Goal: Task Accomplishment & Management: Manage account settings

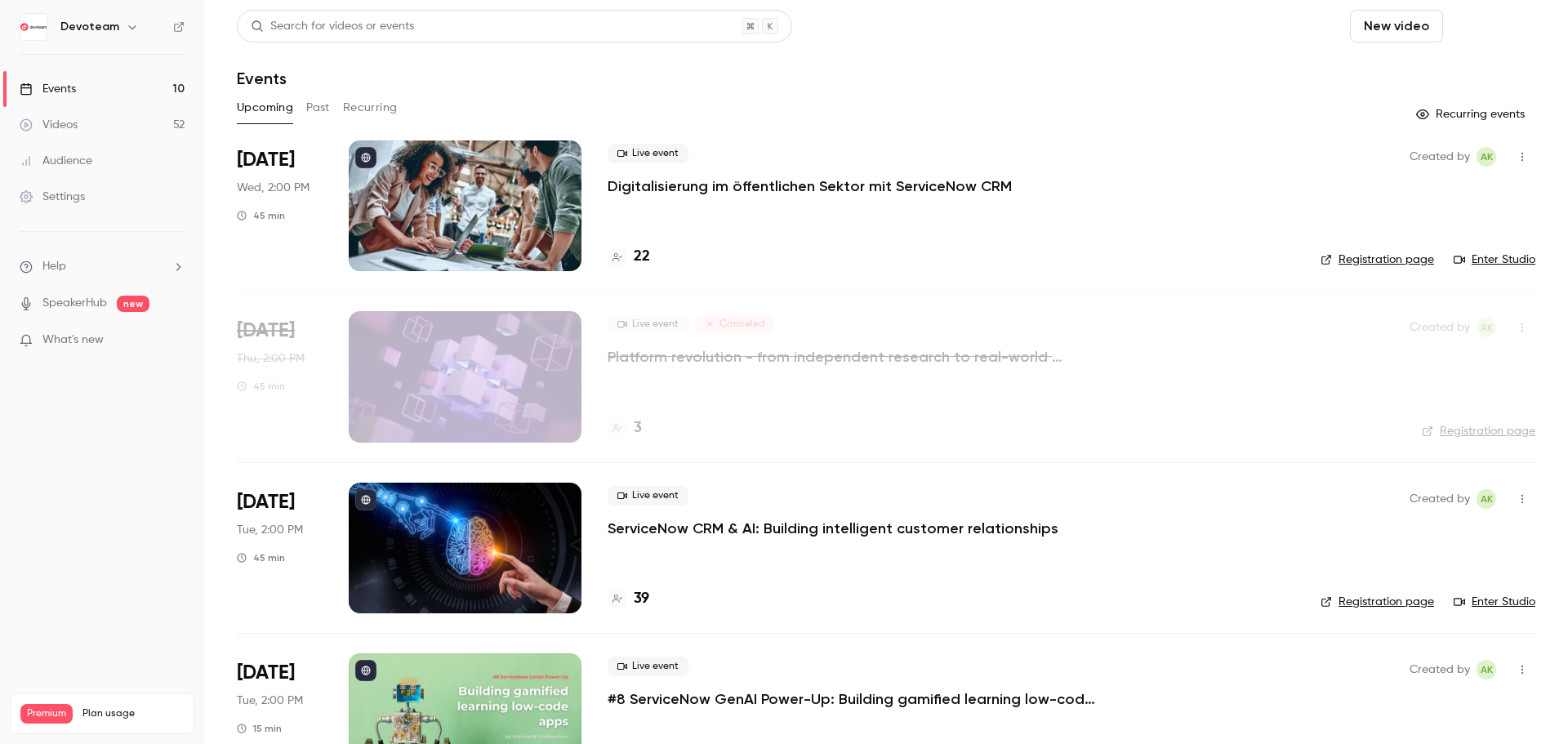
click at [1497, 24] on button "Schedule" at bounding box center [1492, 26] width 86 height 33
click at [1423, 74] on div "One time event" at bounding box center [1447, 71] width 125 height 17
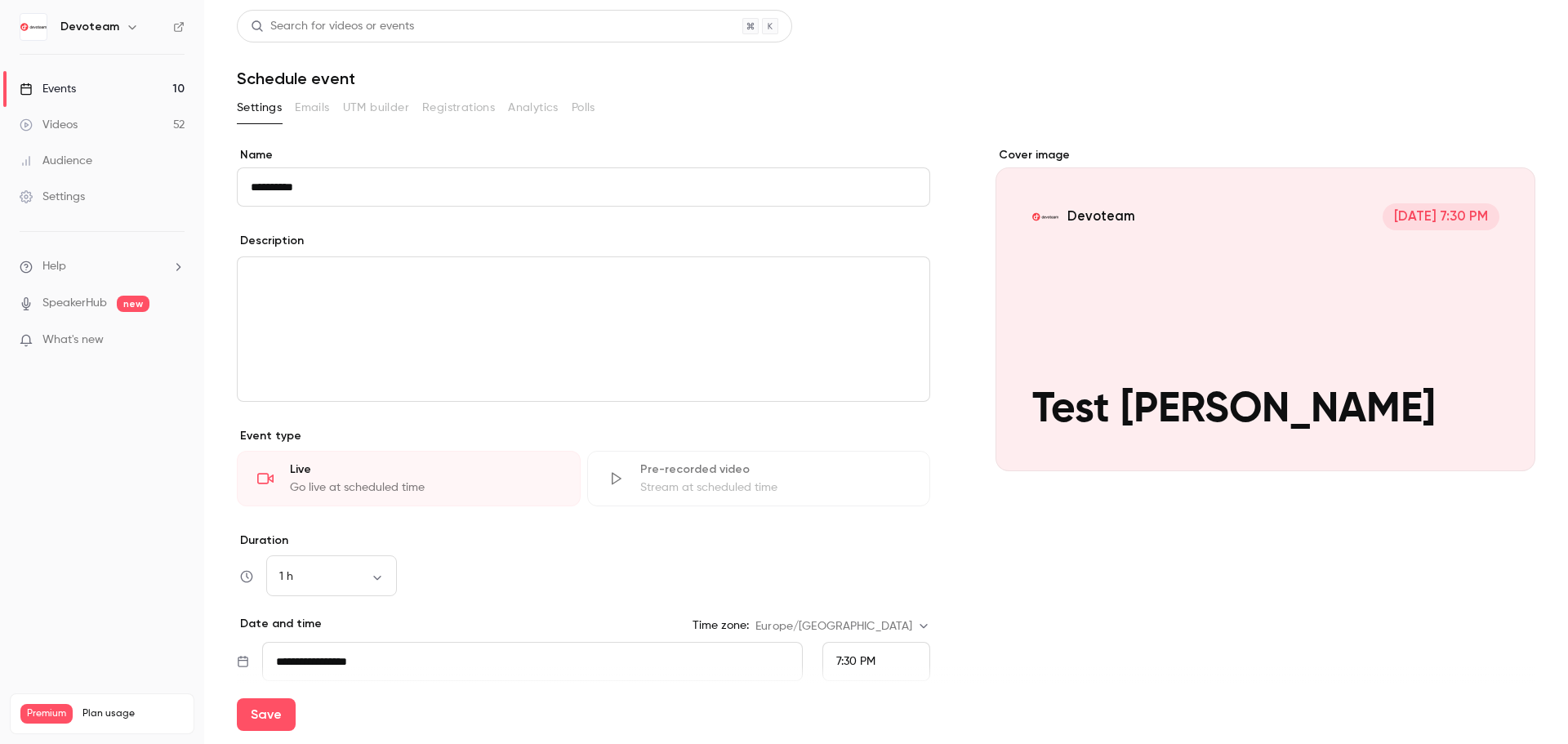
type input "**********"
click at [566, 573] on div "1 h ** ​" at bounding box center [583, 576] width 694 height 39
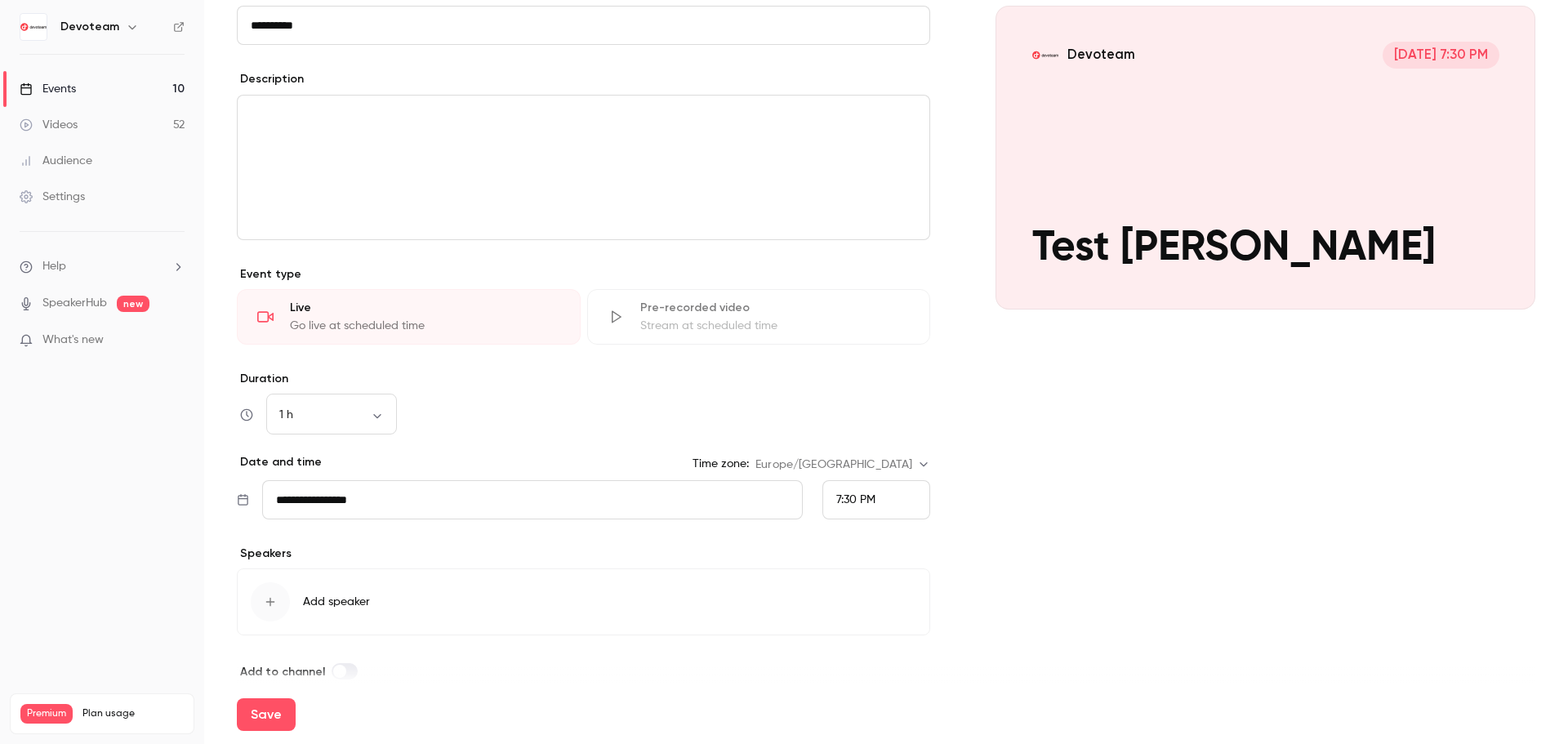
scroll to position [184, 0]
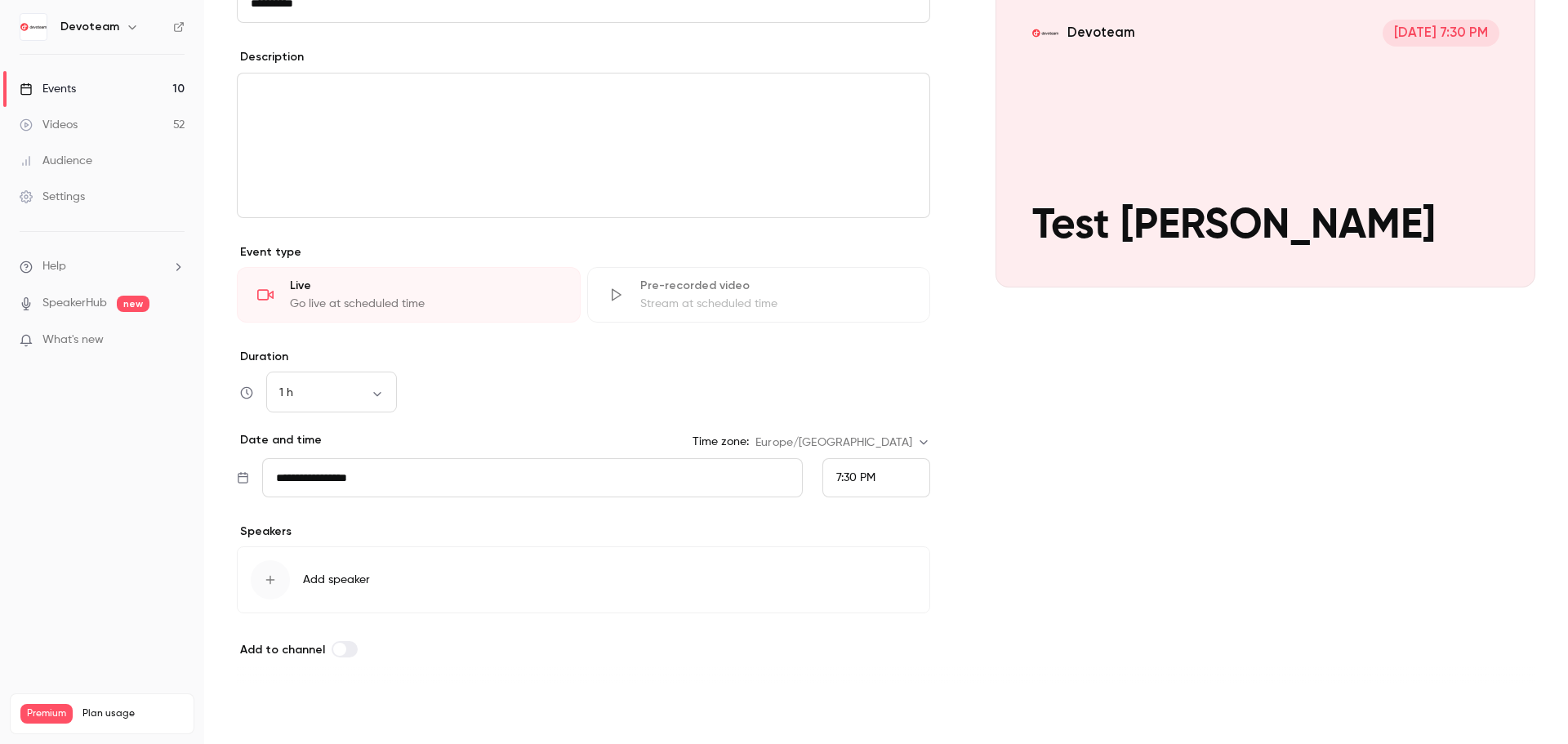
click at [272, 712] on button "Save" at bounding box center [266, 714] width 59 height 33
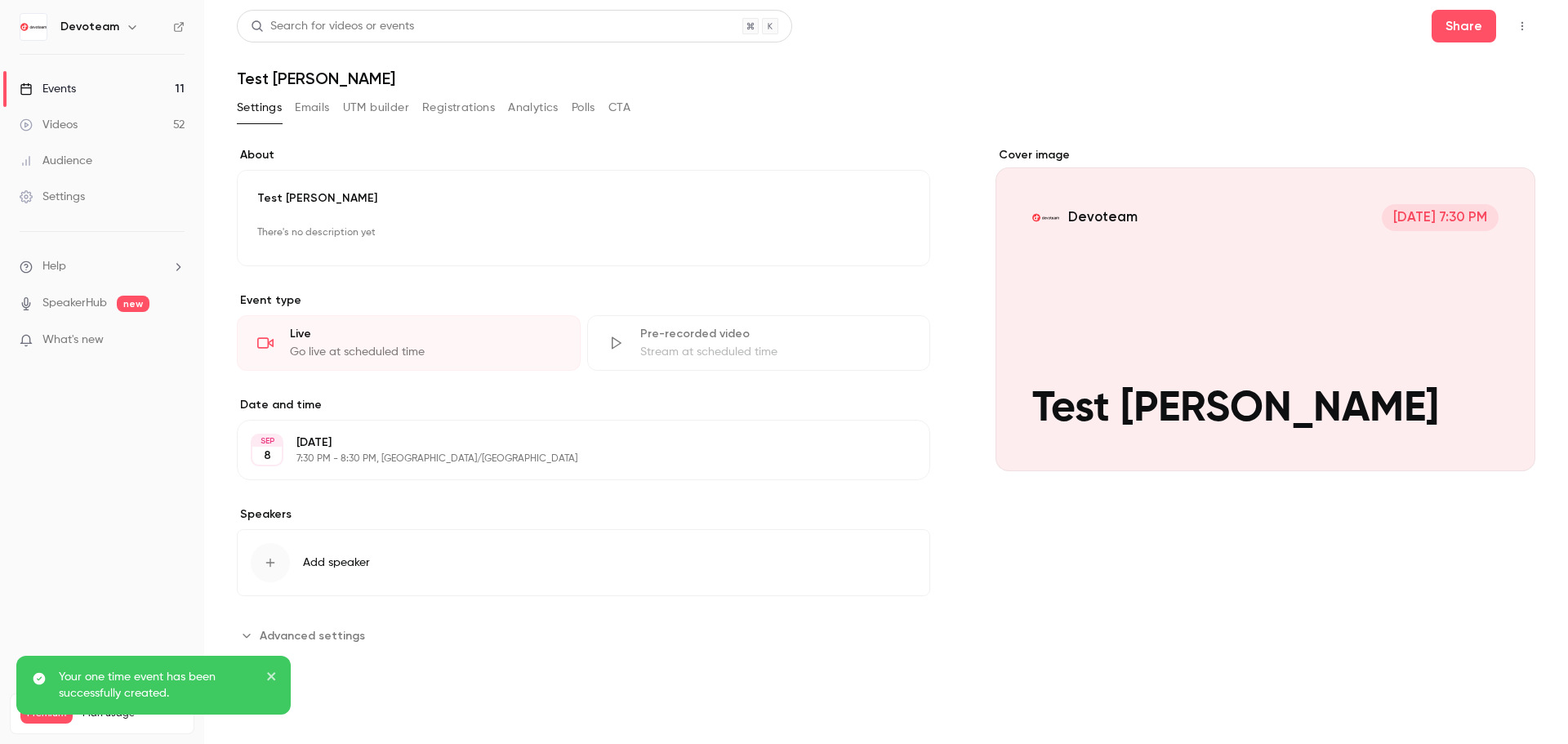
click at [67, 77] on link "Events 11" at bounding box center [102, 89] width 204 height 36
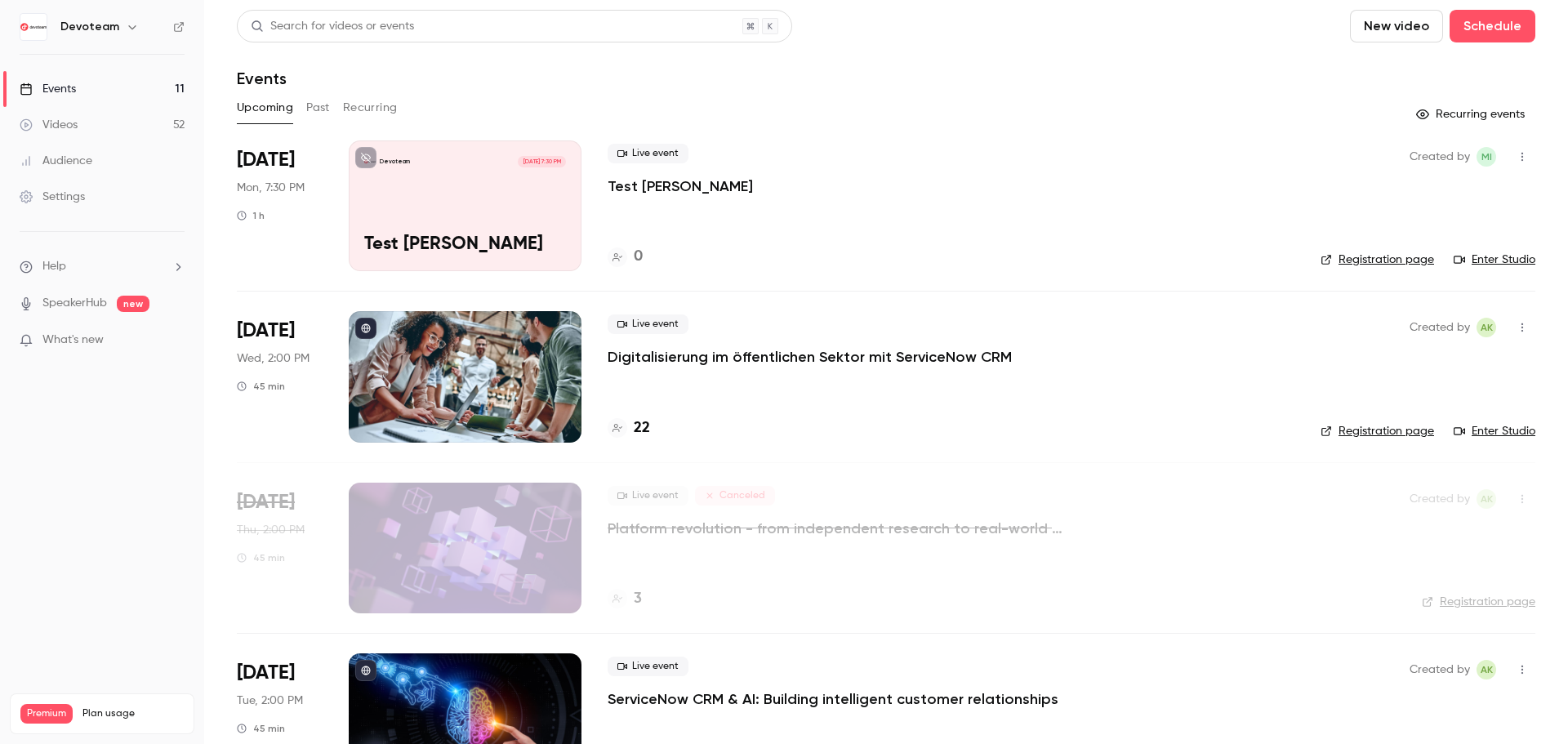
click at [1477, 265] on link "Enter Studio" at bounding box center [1494, 260] width 82 height 17
drag, startPoint x: 82, startPoint y: 120, endPoint x: 97, endPoint y: 120, distance: 15.0
click at [82, 120] on link "Videos 52" at bounding box center [102, 125] width 204 height 36
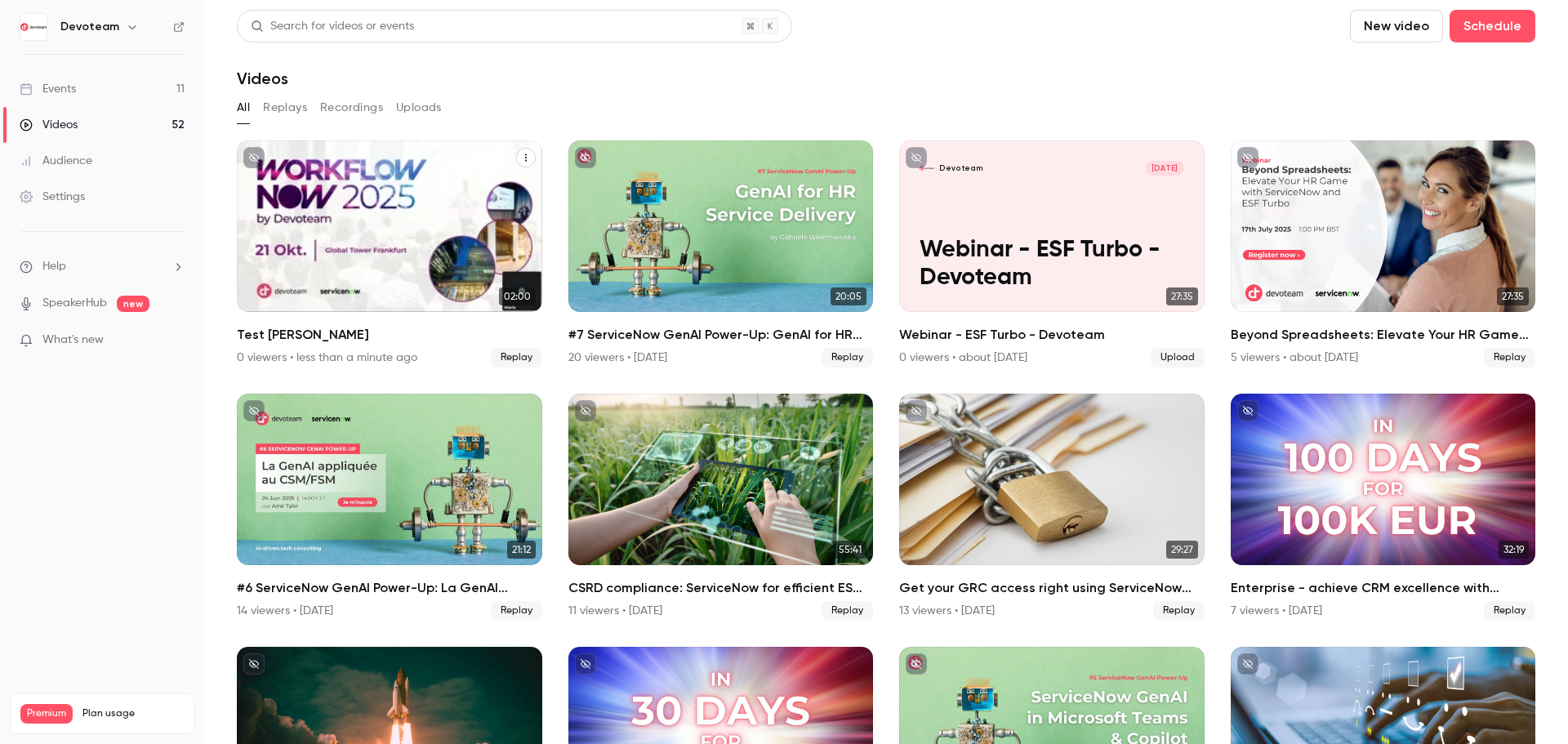
click at [368, 237] on div "Devoteam [DATE] Test [PERSON_NAME]" at bounding box center [389, 226] width 305 height 171
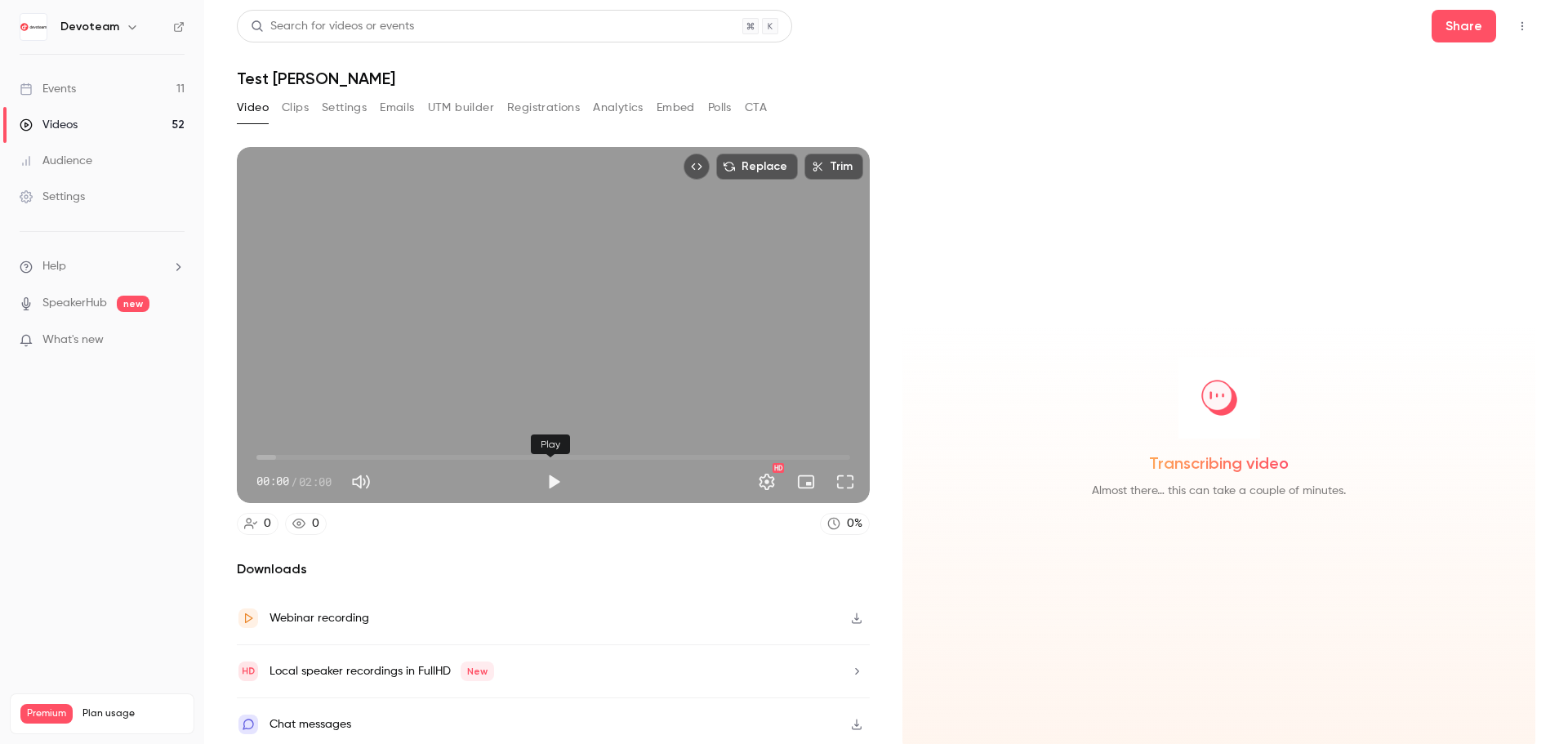
click at [548, 477] on button "Play" at bounding box center [553, 482] width 33 height 33
type input "***"
click at [367, 470] on button "Mute" at bounding box center [360, 482] width 33 height 33
type input "*"
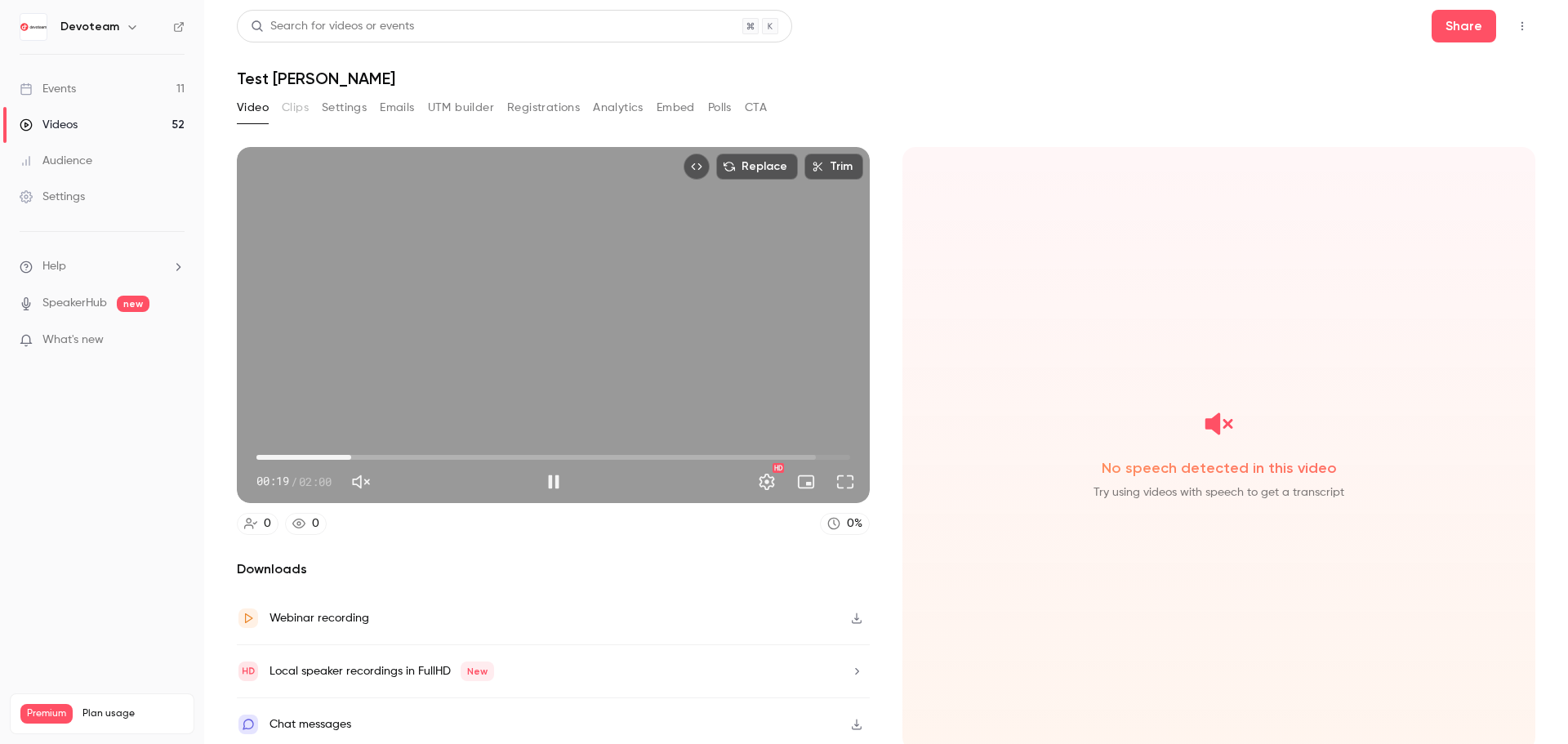
drag, startPoint x: 303, startPoint y: 448, endPoint x: 350, endPoint y: 455, distance: 47.5
click at [350, 455] on span "00:19" at bounding box center [351, 457] width 5 height 5
click at [400, 454] on span "00:21" at bounding box center [553, 457] width 593 height 26
click at [440, 453] on span "00:38" at bounding box center [553, 457] width 593 height 26
click at [480, 451] on span "00:38" at bounding box center [553, 457] width 593 height 26
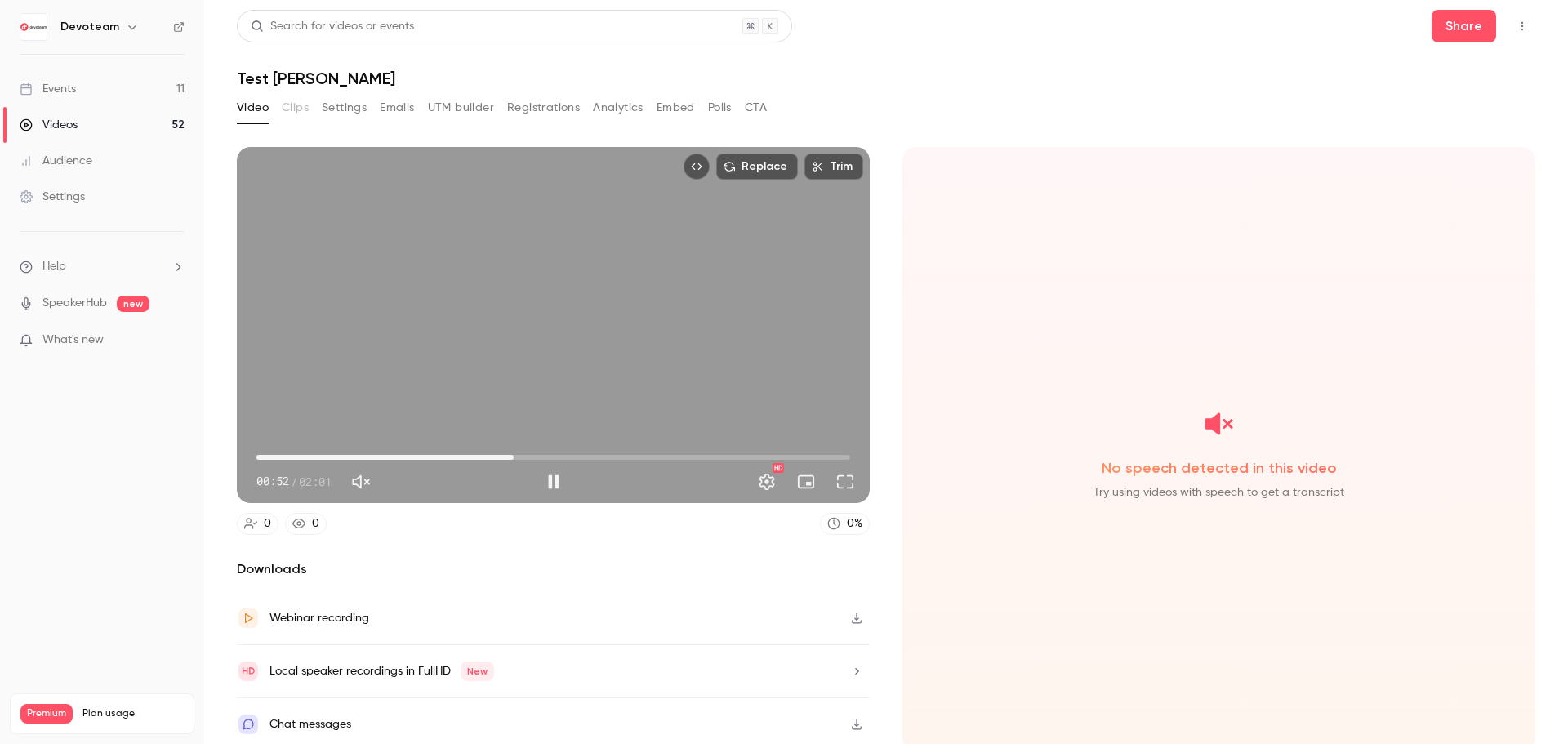
click at [512, 454] on span "00:52" at bounding box center [553, 457] width 593 height 26
click at [552, 453] on span "01:01" at bounding box center [553, 457] width 593 height 26
click at [563, 454] on span "01:01" at bounding box center [553, 457] width 593 height 26
click at [603, 454] on span "01:12" at bounding box center [553, 457] width 593 height 26
click at [631, 455] on span "01:17" at bounding box center [553, 457] width 593 height 26
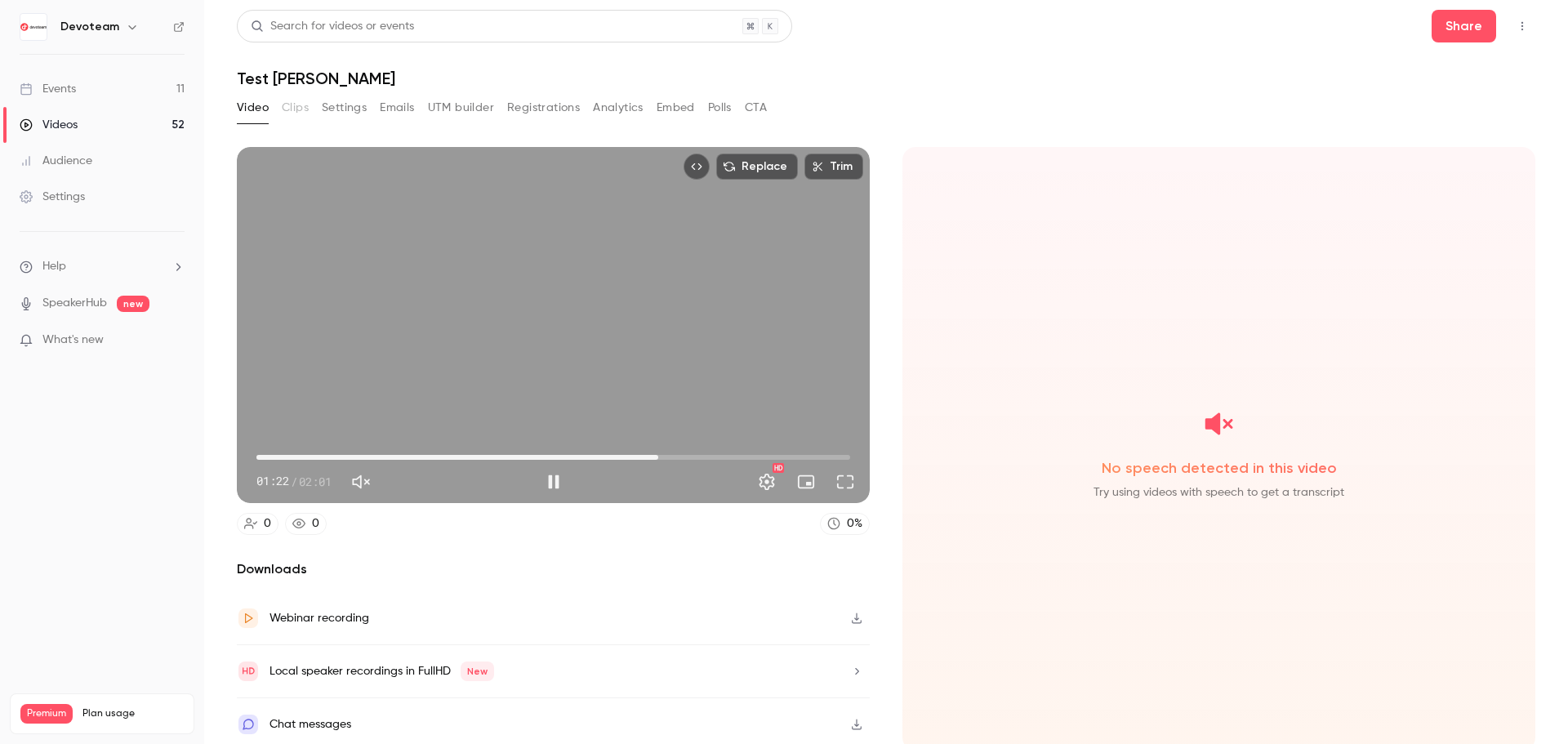
click at [654, 455] on span "01:22" at bounding box center [553, 457] width 593 height 26
click at [689, 452] on span "01:23" at bounding box center [553, 457] width 593 height 26
click at [721, 452] on span "01:30" at bounding box center [553, 457] width 593 height 26
click at [746, 451] on span "01:36" at bounding box center [553, 457] width 593 height 26
click at [775, 449] on span "01:47" at bounding box center [553, 457] width 593 height 26
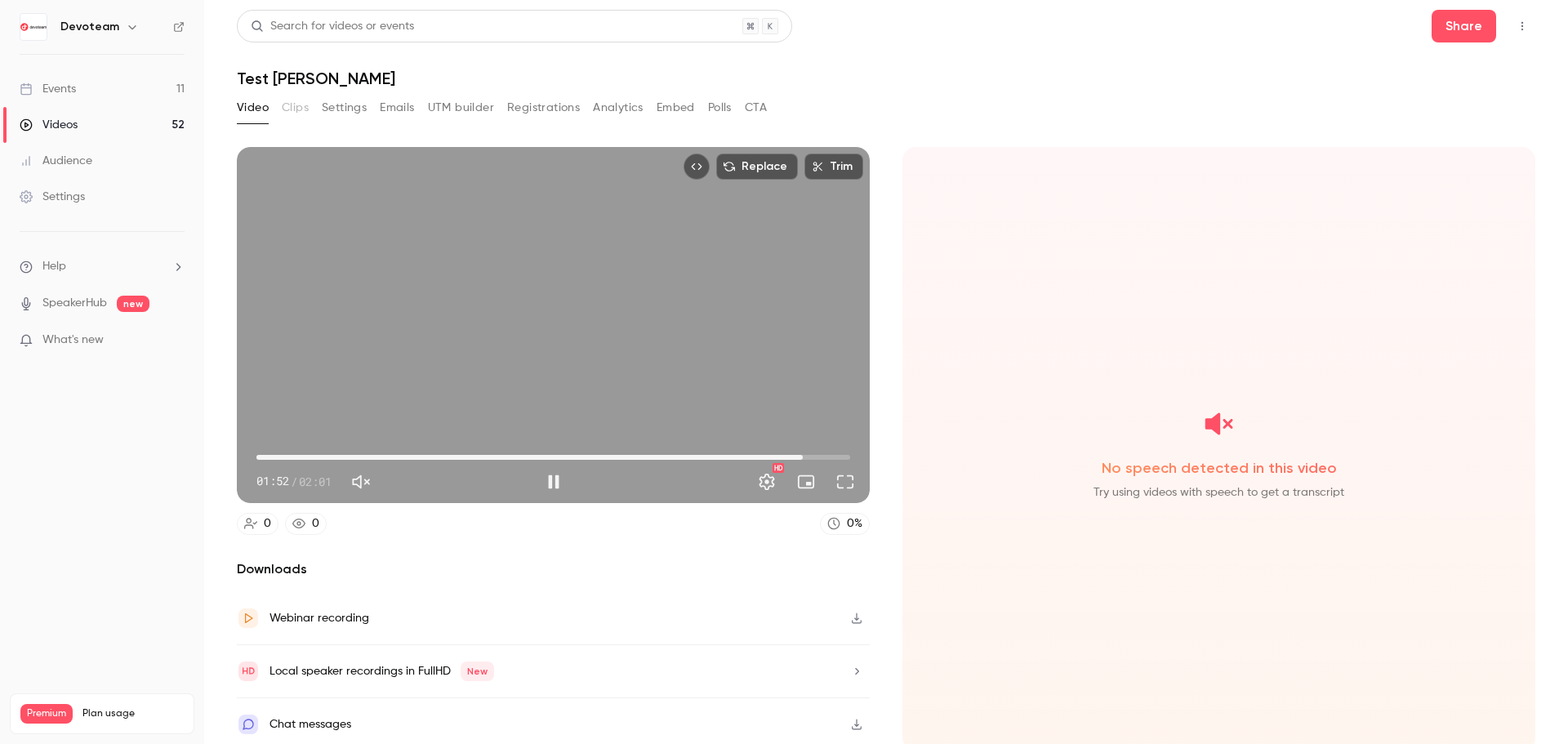
click at [797, 455] on span "01:52" at bounding box center [553, 457] width 593 height 26
click at [276, 454] on span "00:04" at bounding box center [553, 457] width 593 height 26
click at [342, 449] on span "00:09" at bounding box center [553, 457] width 593 height 26
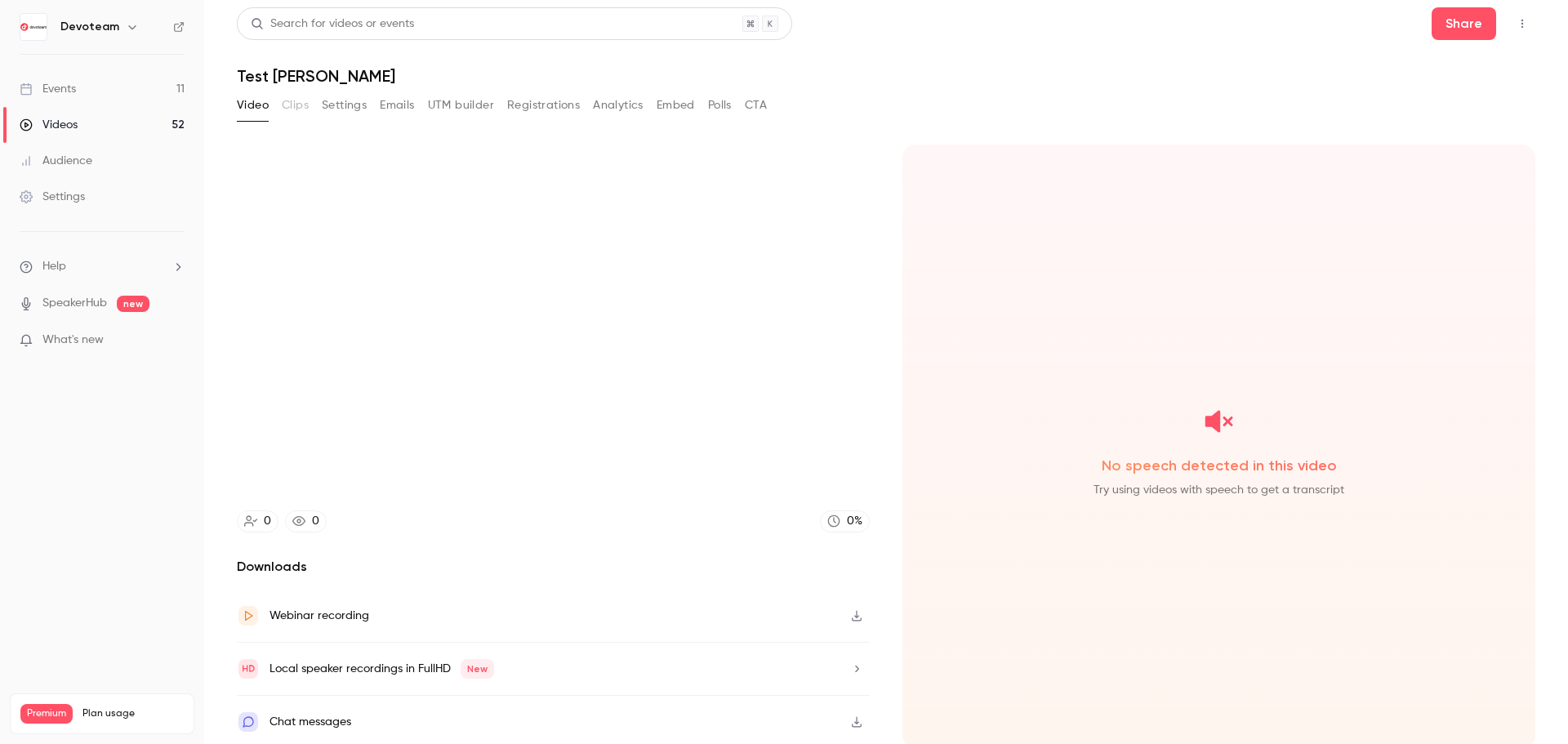
scroll to position [3, 0]
type input "****"
click at [723, 107] on button "Polls" at bounding box center [720, 104] width 23 height 26
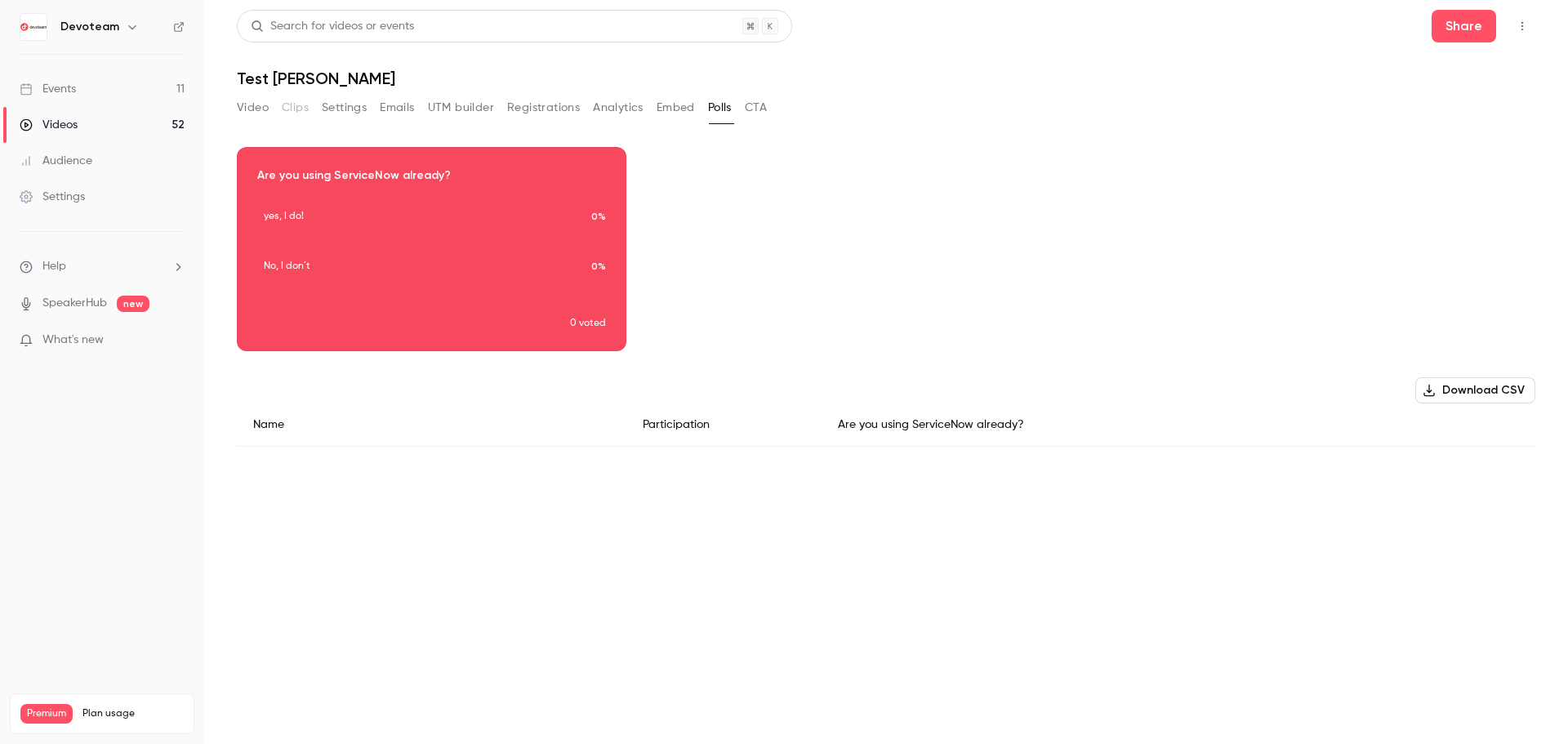
click at [397, 176] on div "Download image" at bounding box center [431, 249] width 388 height 202
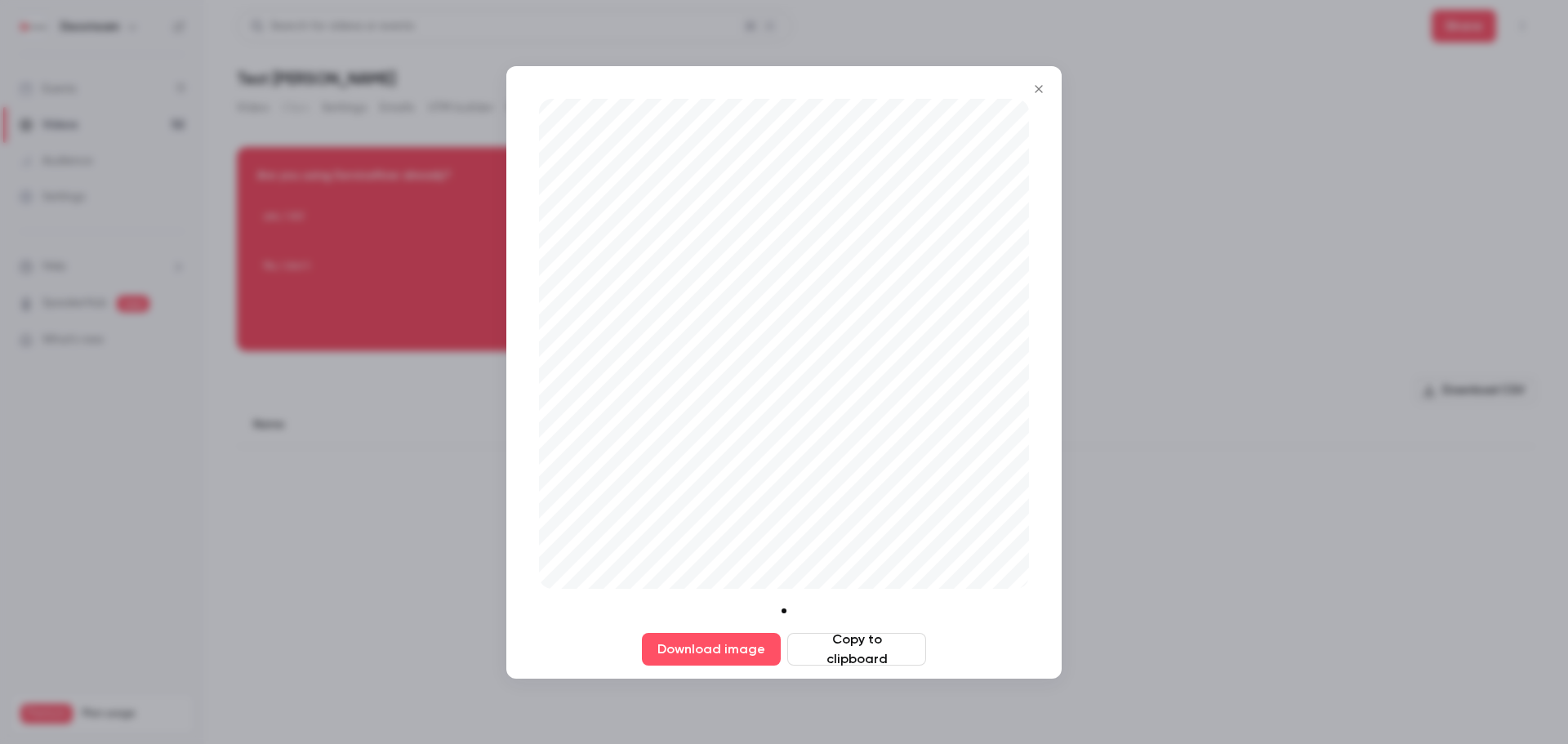
click at [1046, 84] on icon "Close" at bounding box center [1038, 89] width 19 height 13
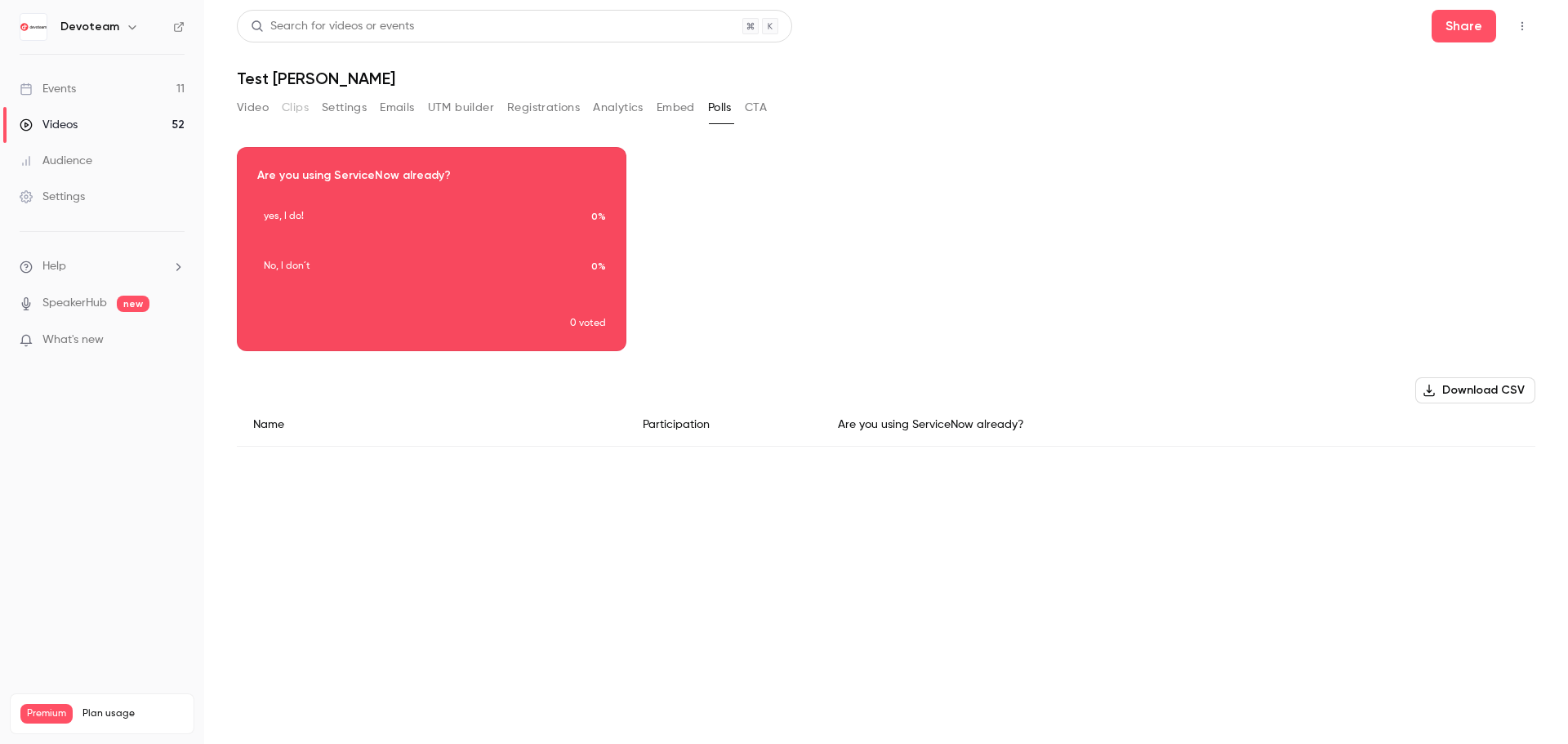
click at [98, 115] on link "Videos 52" at bounding box center [102, 125] width 204 height 36
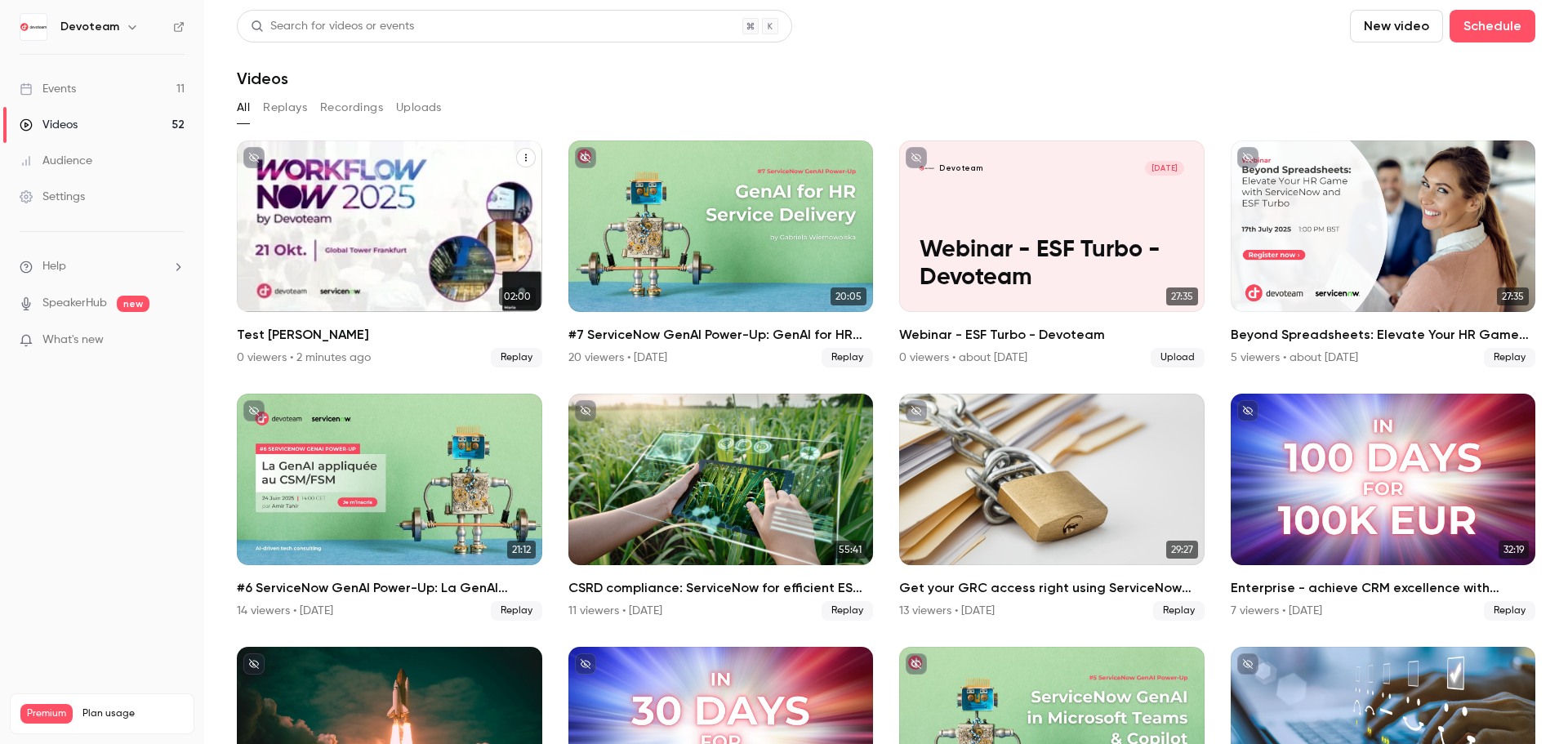
click at [527, 154] on icon "Test Maria" at bounding box center [526, 158] width 10 height 10
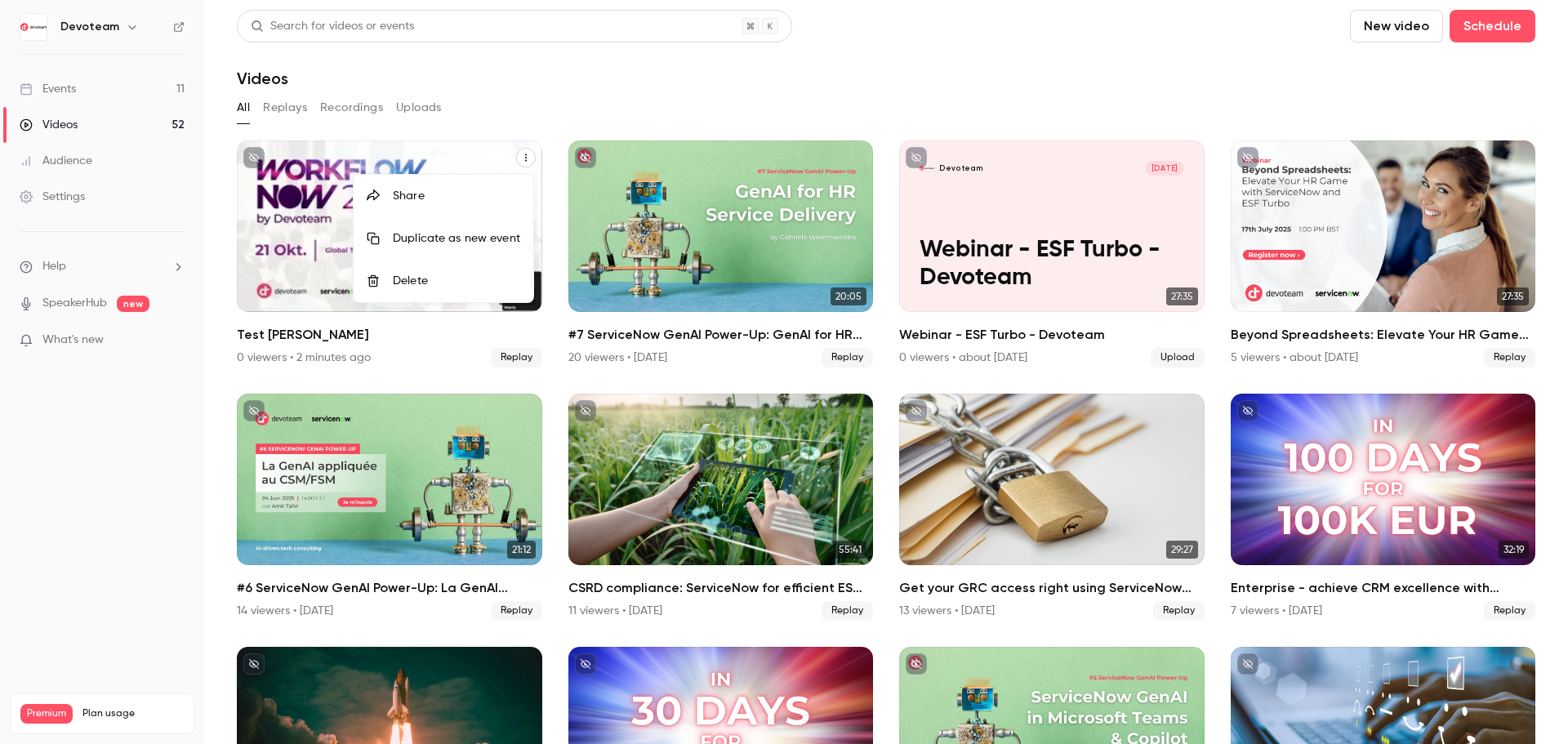
click at [436, 291] on li "Delete" at bounding box center [443, 281] width 180 height 43
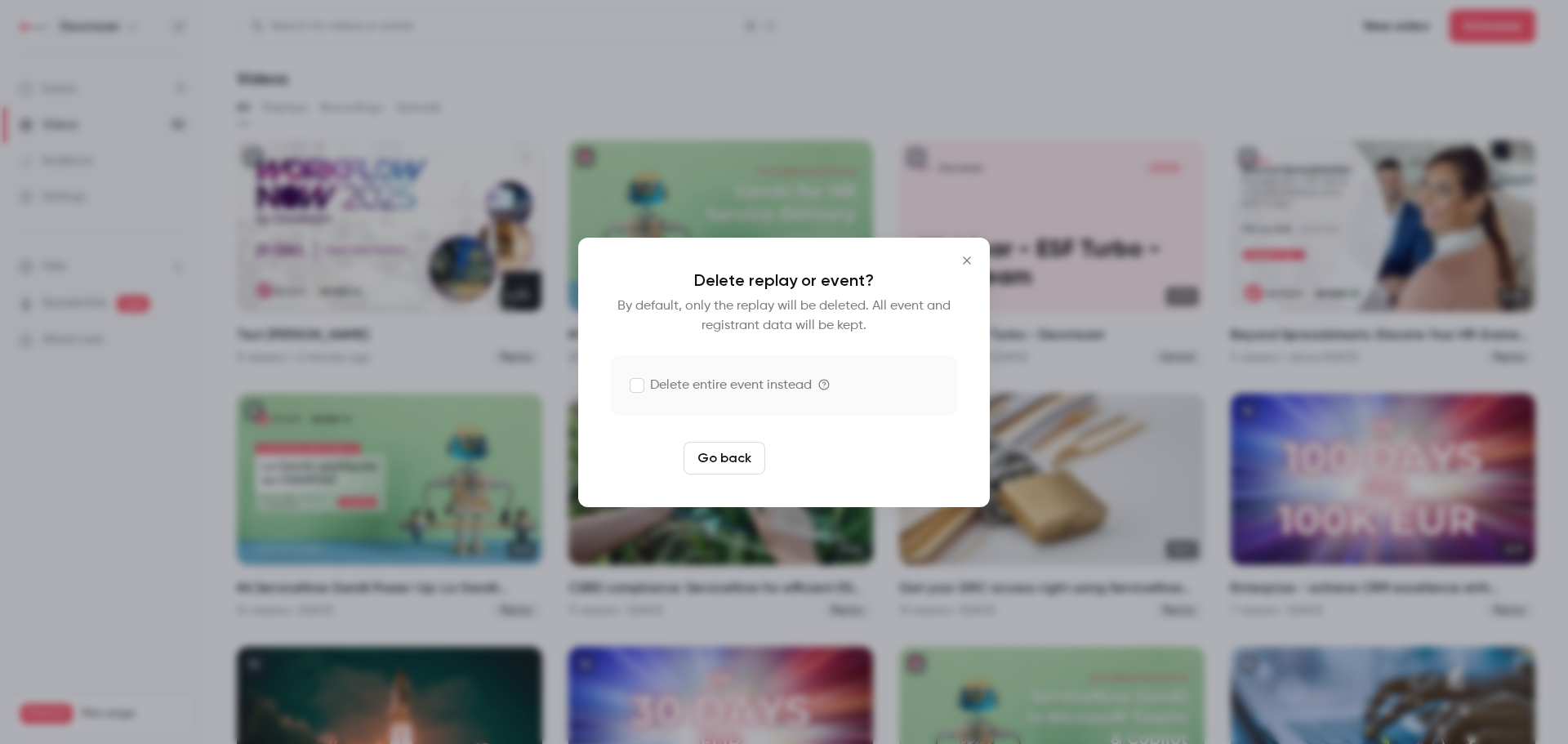
click at [870, 465] on button "Delete replay" at bounding box center [828, 458] width 114 height 33
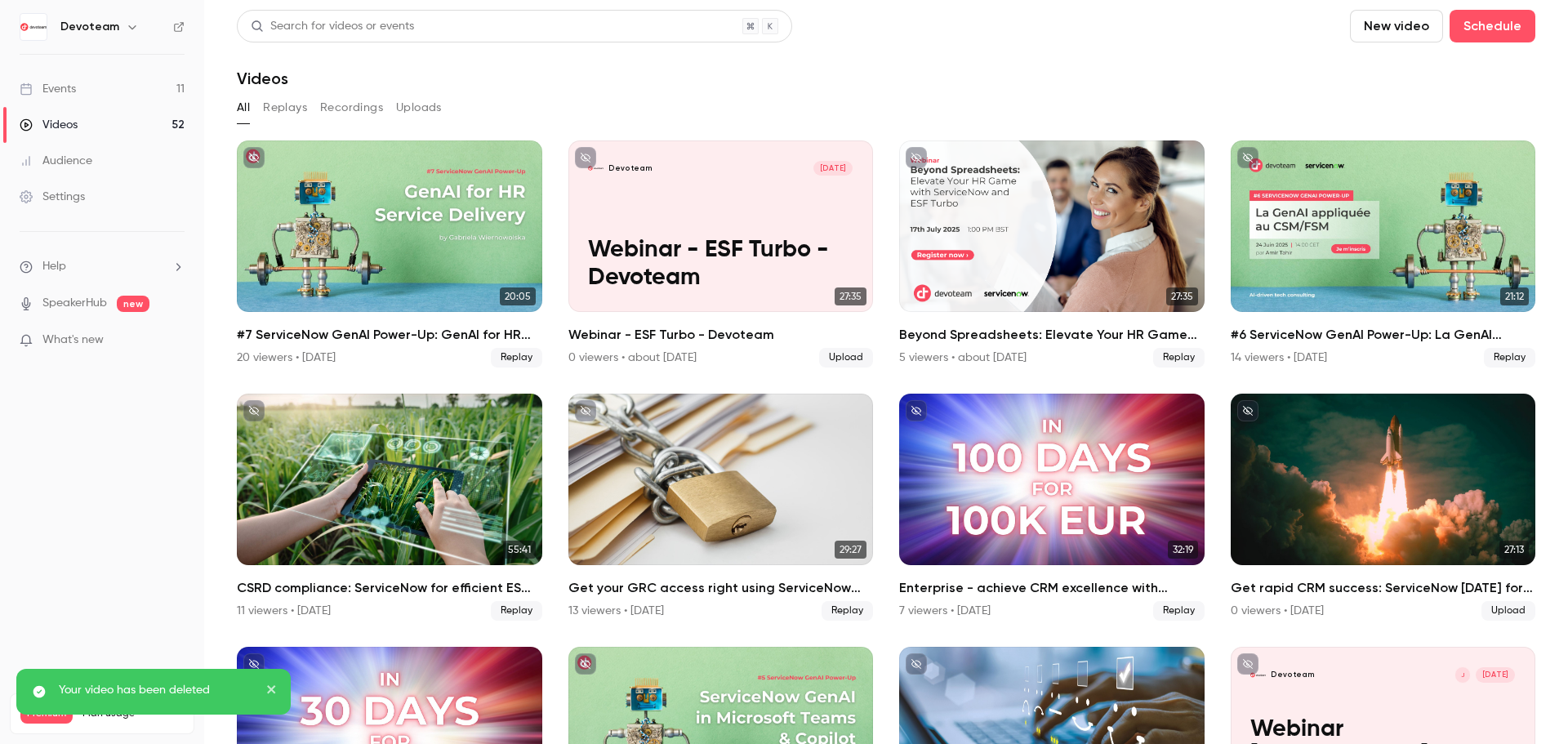
click at [129, 83] on link "Events 11" at bounding box center [102, 89] width 204 height 36
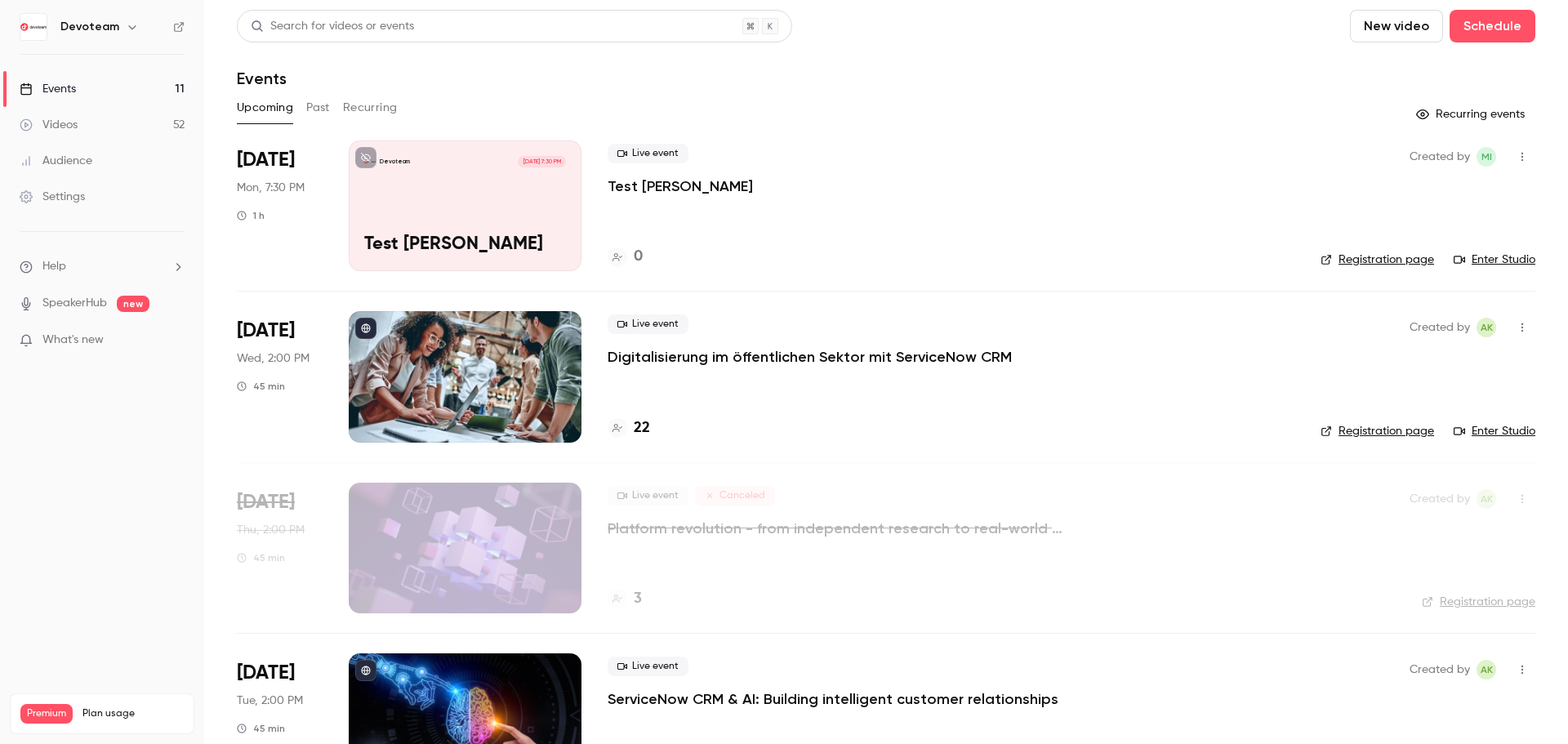
click at [435, 207] on div "Devoteam [DATE] 7:30 PM Test [PERSON_NAME]" at bounding box center [465, 206] width 232 height 130
click at [452, 221] on div "Devoteam [DATE] 7:30 PM Test [PERSON_NAME]" at bounding box center [465, 206] width 232 height 130
click at [1498, 260] on link "Enter Studio" at bounding box center [1494, 260] width 82 height 17
click at [1509, 162] on button "button" at bounding box center [1522, 156] width 26 height 26
click at [1392, 369] on div "Delete" at bounding box center [1447, 369] width 125 height 17
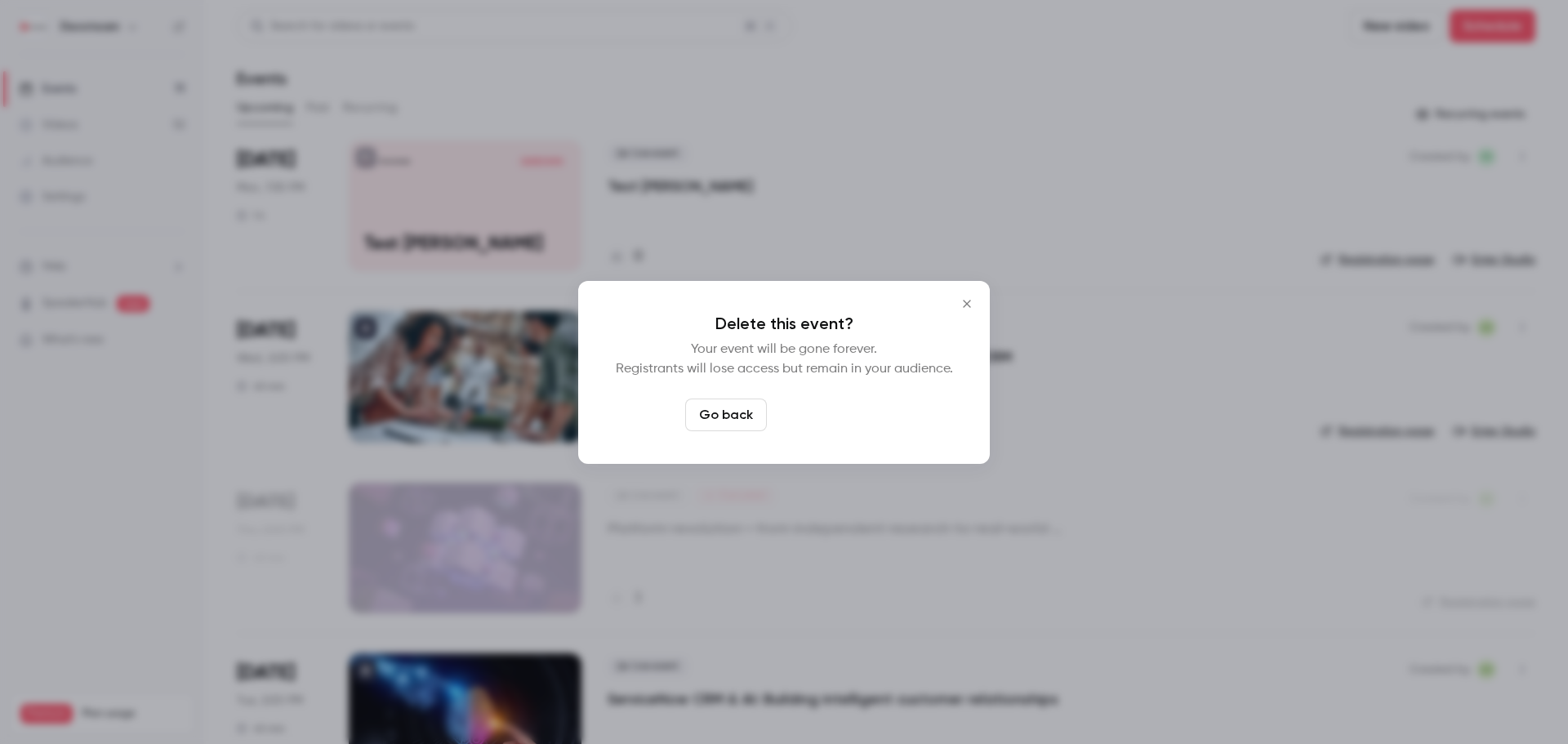
click at [832, 421] on button "Delete event" at bounding box center [827, 415] width 109 height 33
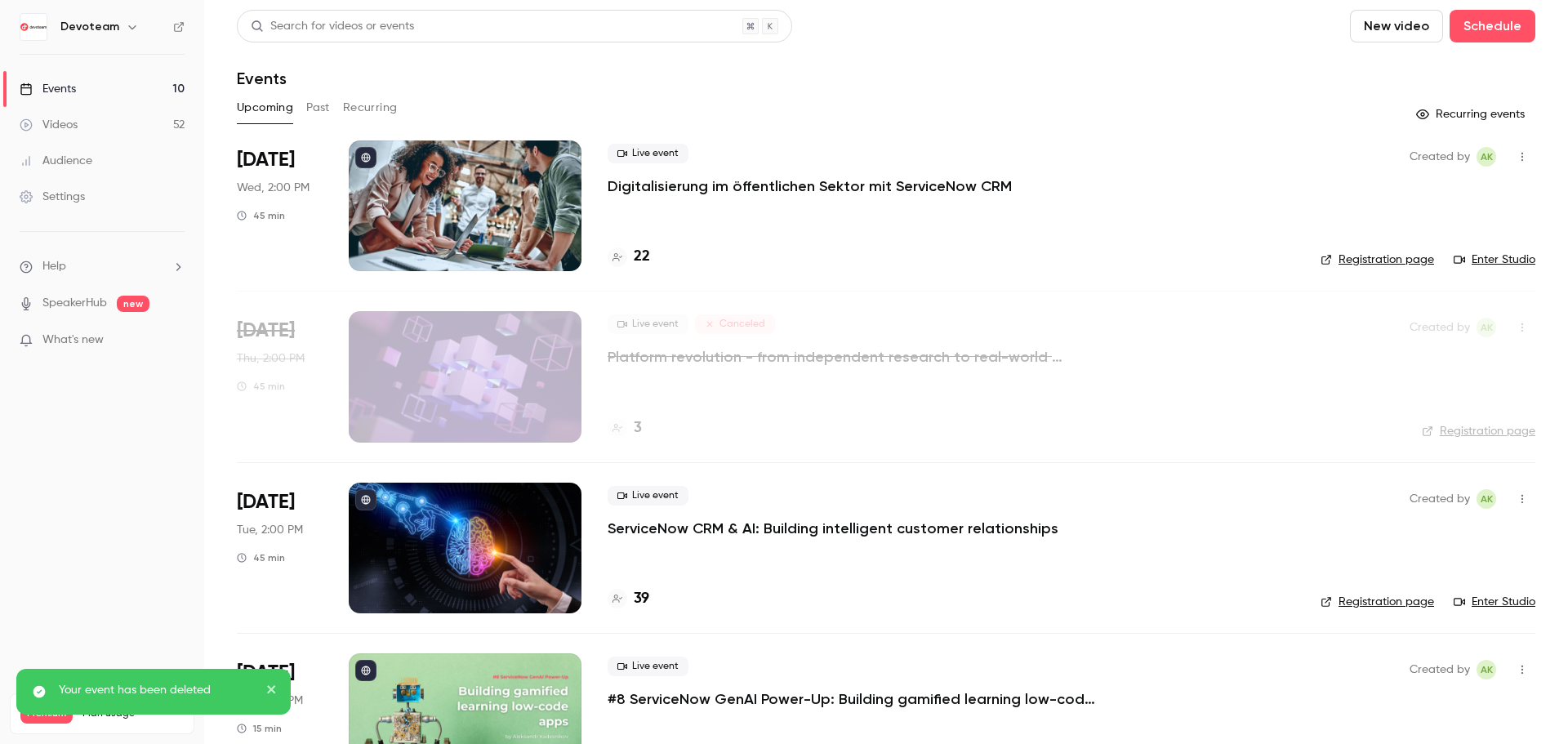
click at [1387, 18] on button "New video" at bounding box center [1396, 26] width 93 height 33
click at [1285, 96] on div at bounding box center [784, 372] width 1568 height 744
click at [1474, 30] on button "Schedule" at bounding box center [1492, 26] width 86 height 33
click at [1413, 72] on div "One time event" at bounding box center [1447, 71] width 125 height 17
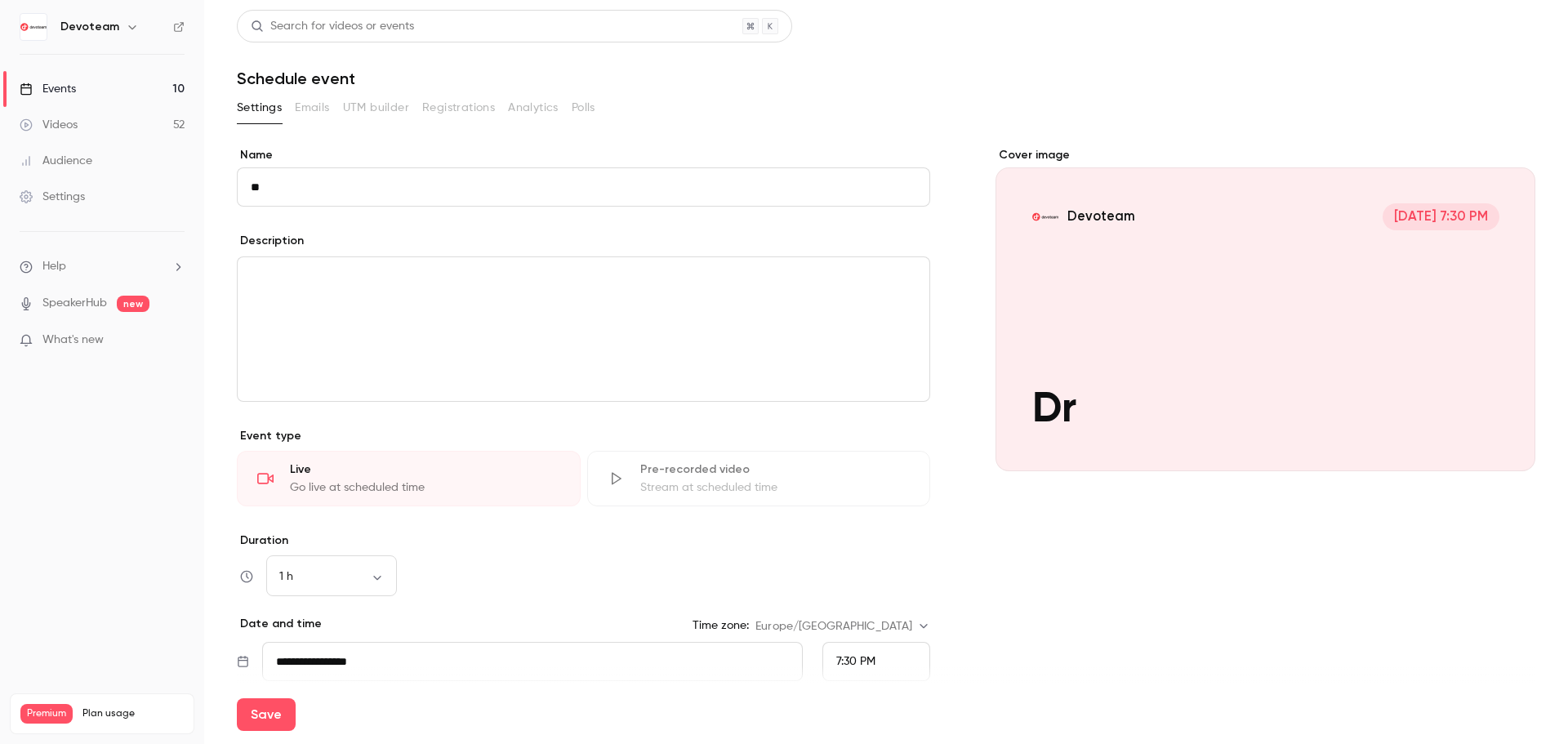
type input "*"
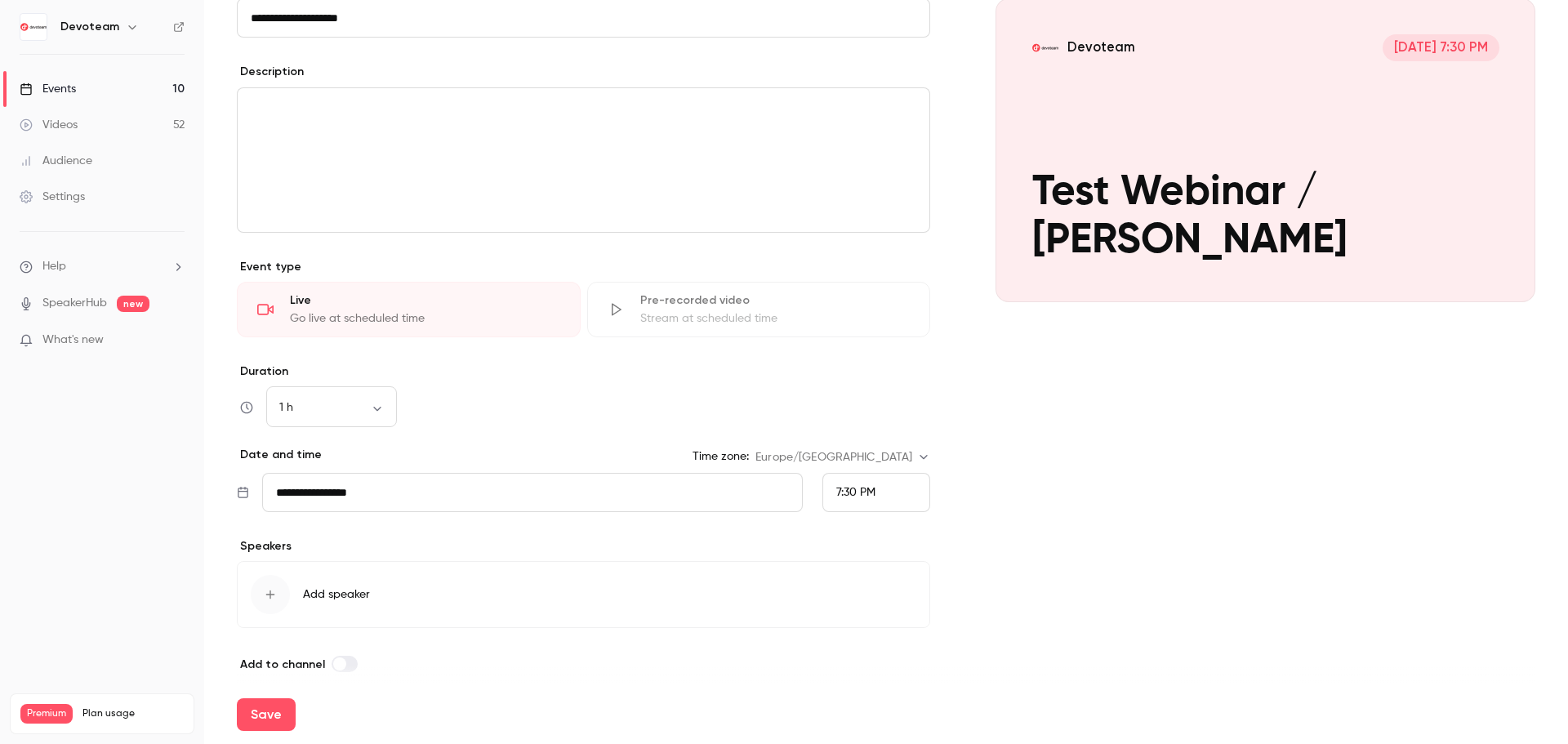
scroll to position [184, 0]
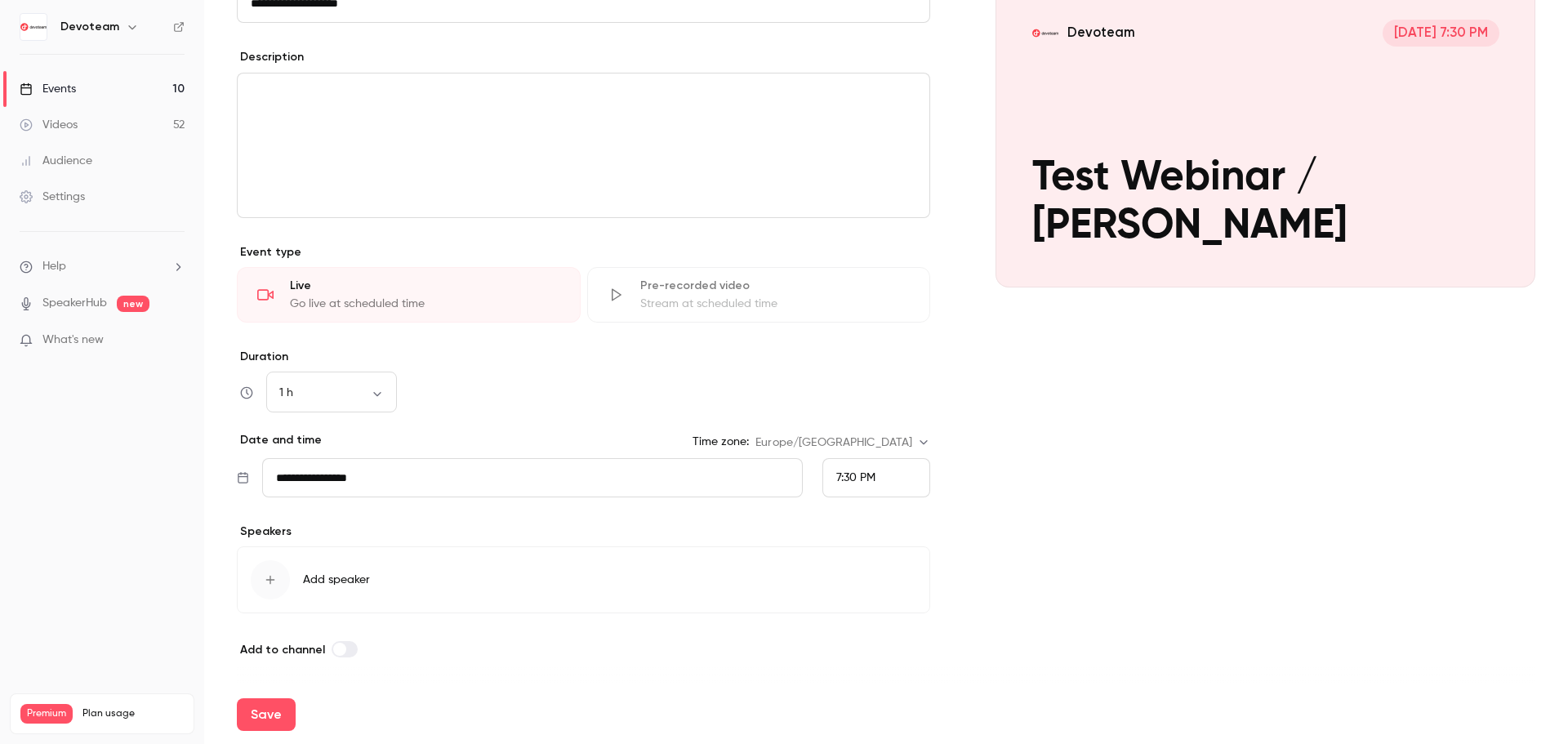
type input "**********"
click at [262, 578] on div "button" at bounding box center [270, 579] width 39 height 39
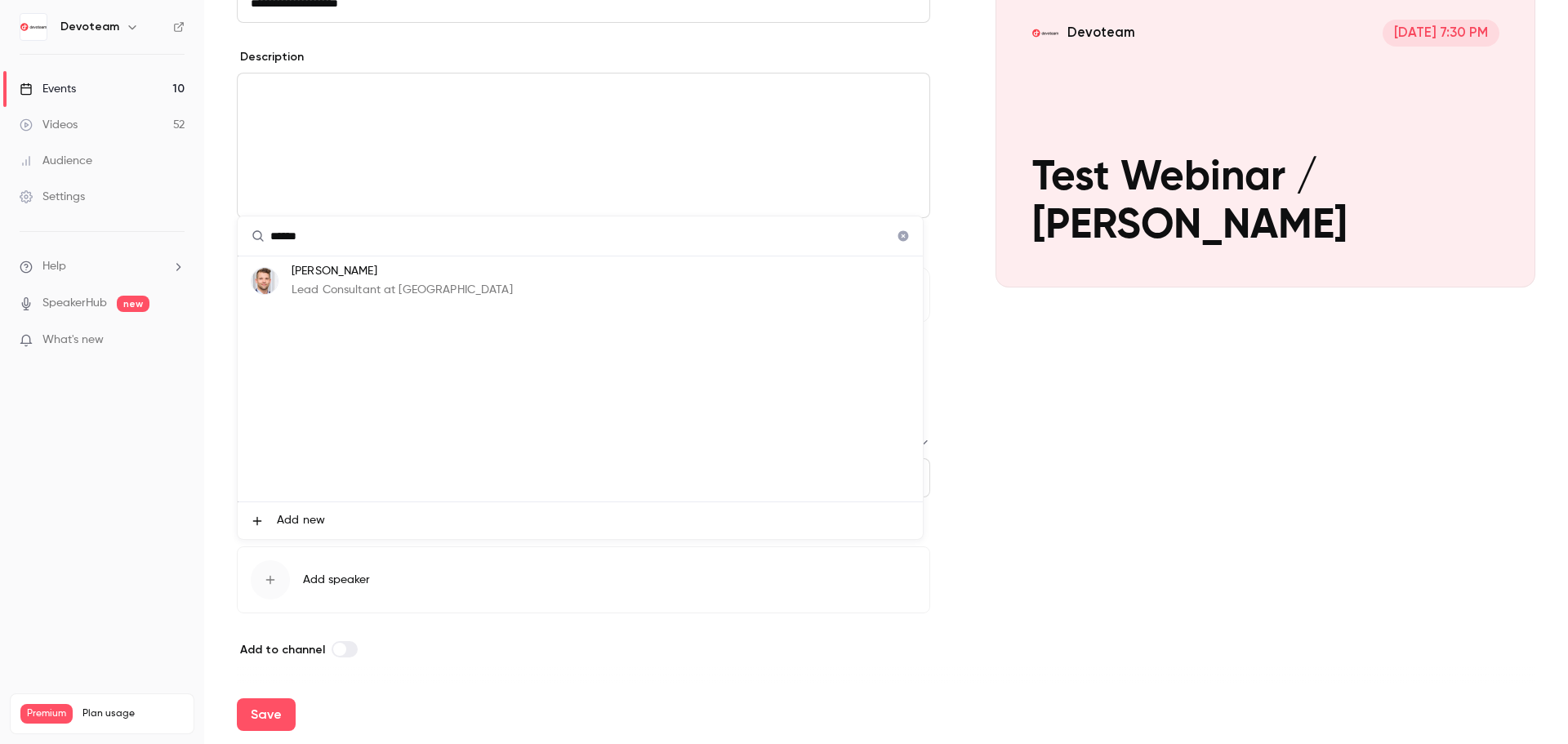
type input "******"
click at [277, 522] on span "Add new" at bounding box center [301, 521] width 48 height 18
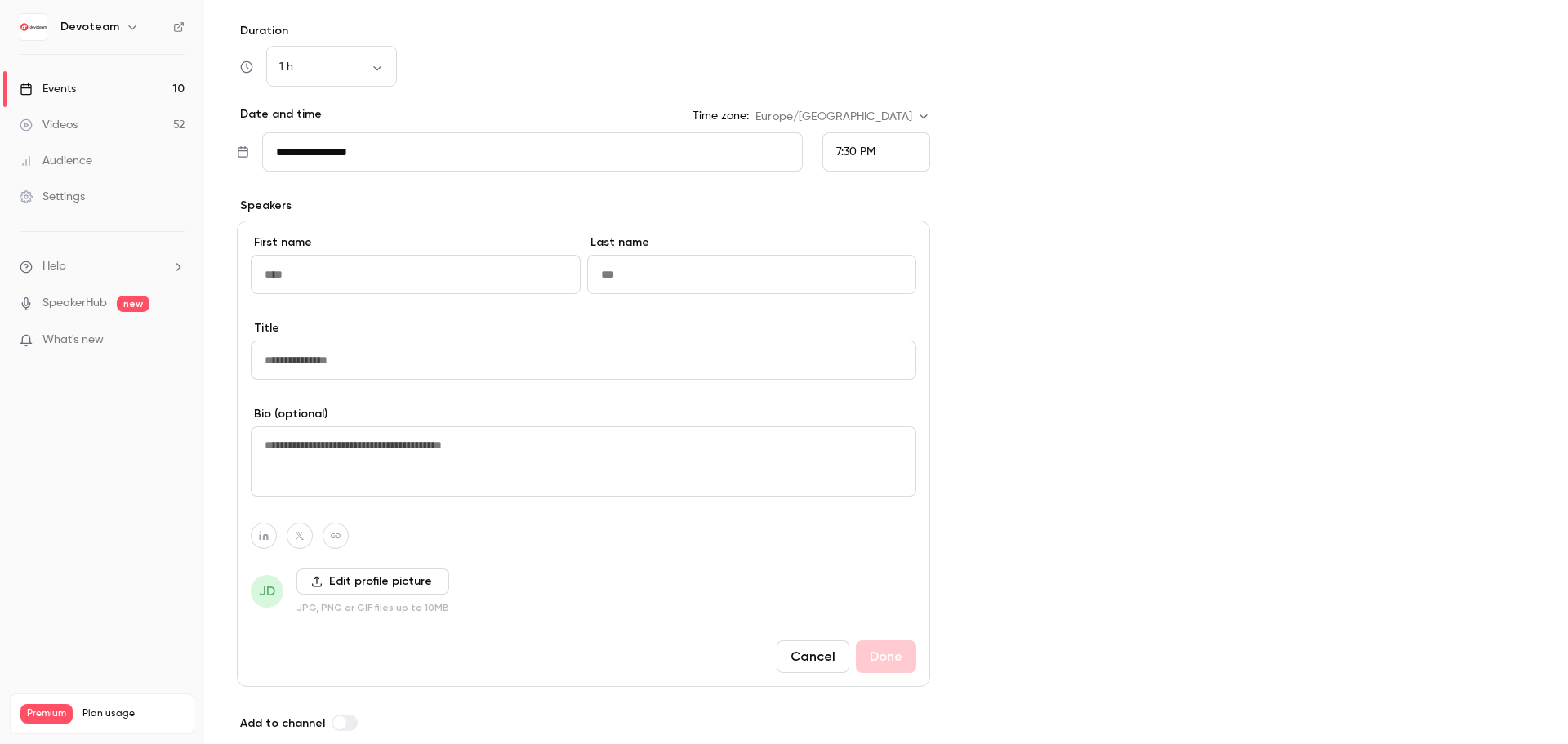
scroll to position [511, 0]
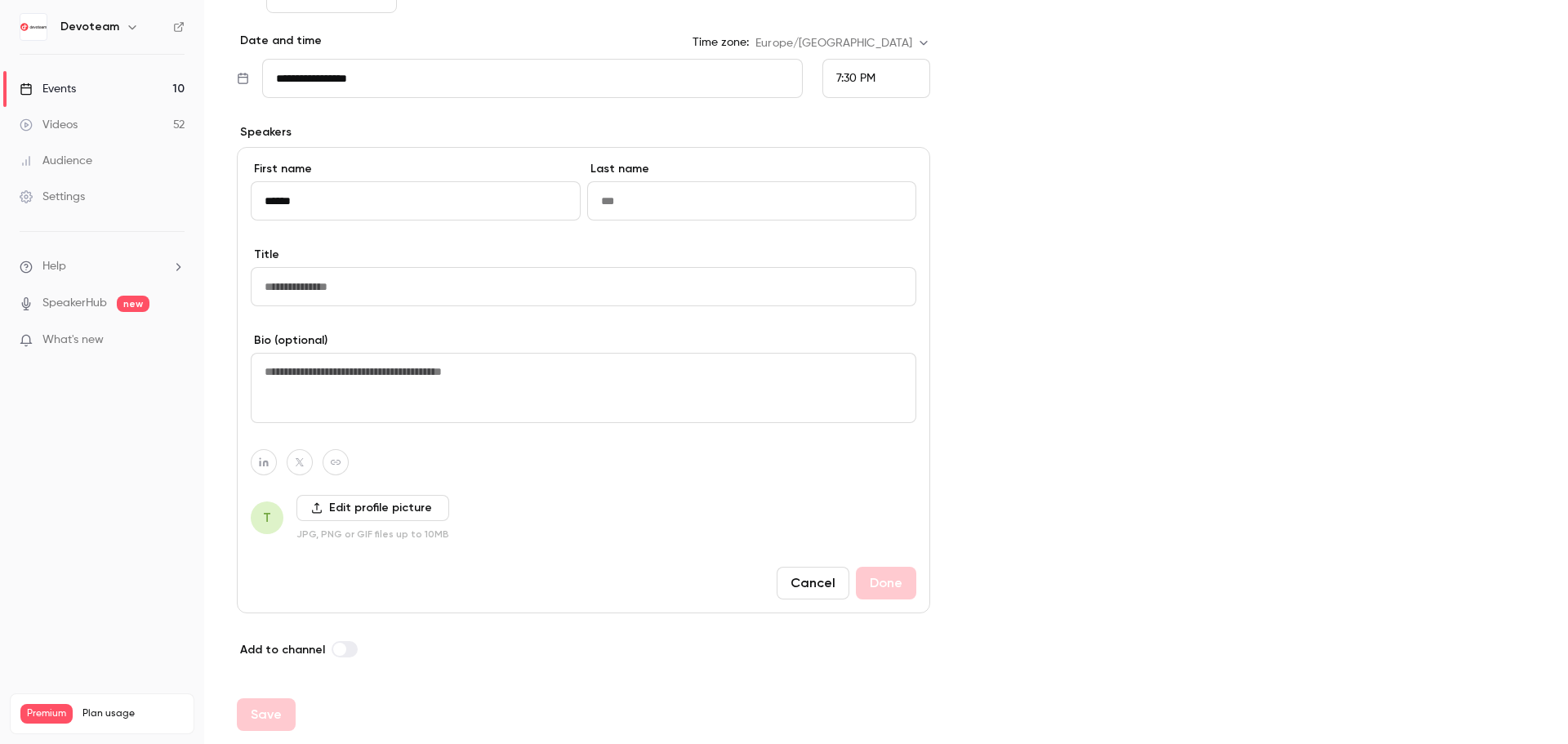
type input "******"
click at [801, 580] on button "Cancel" at bounding box center [812, 583] width 73 height 33
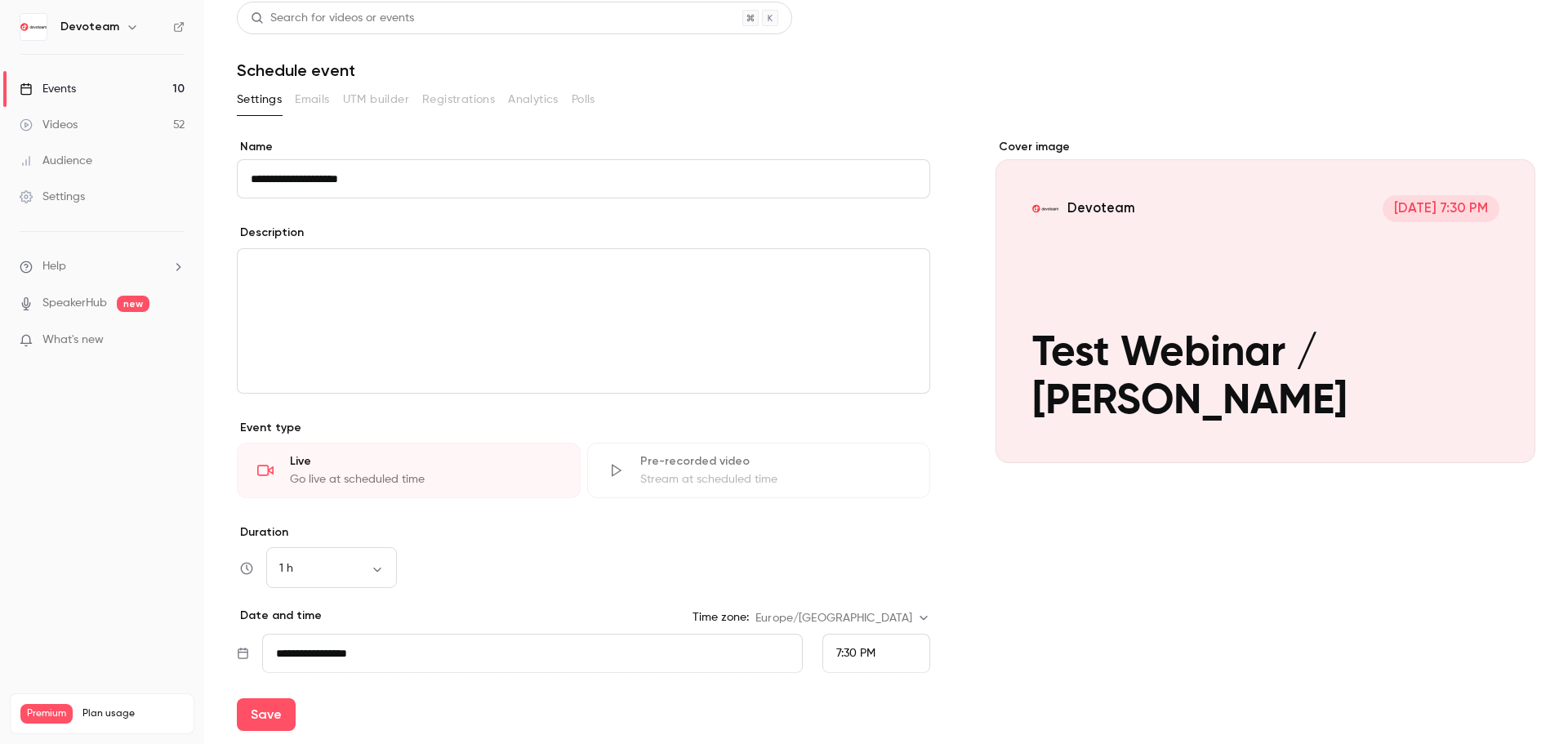
scroll to position [0, 0]
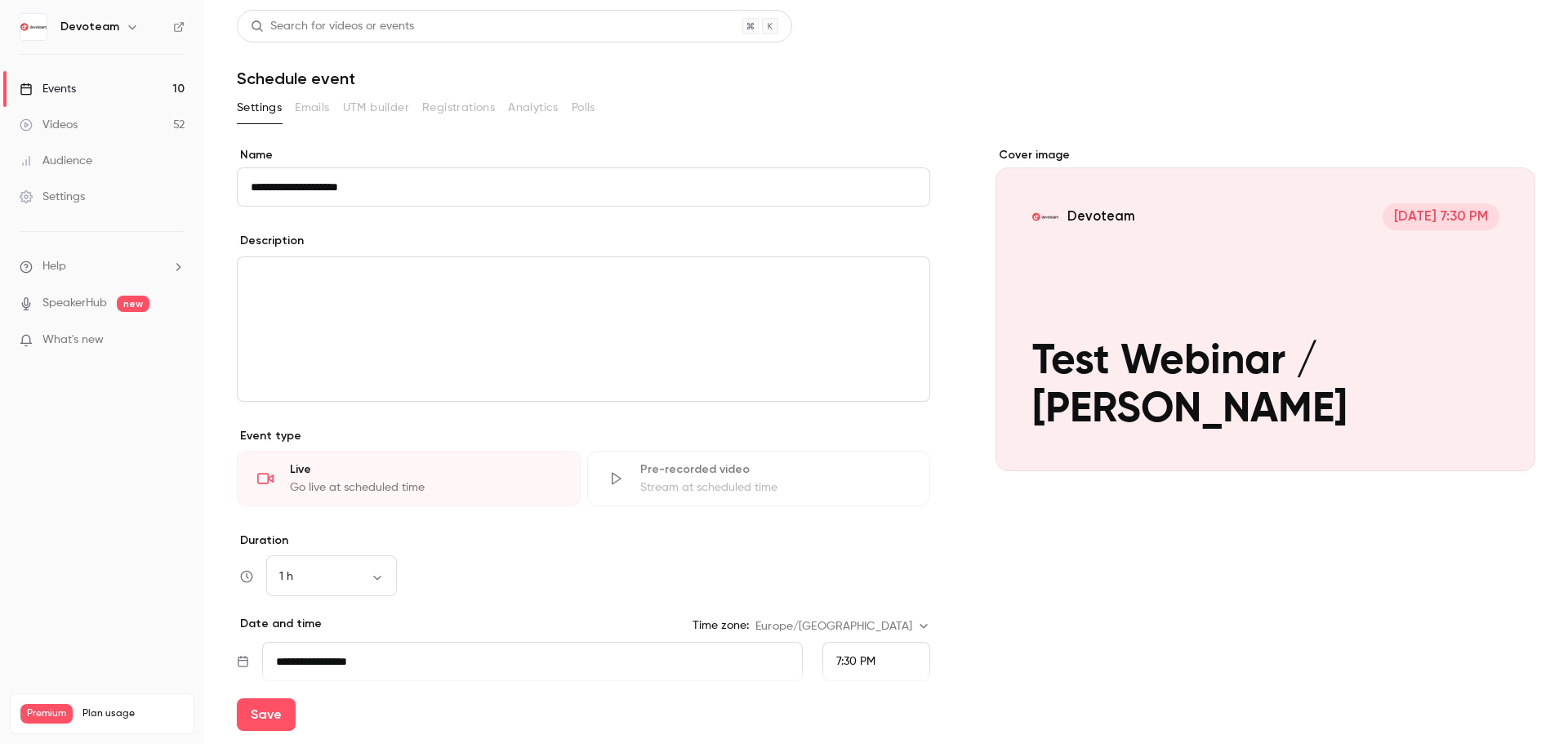
click at [565, 685] on div "Save" at bounding box center [886, 715] width 1299 height 59
click at [557, 685] on div "Save" at bounding box center [886, 715] width 1299 height 59
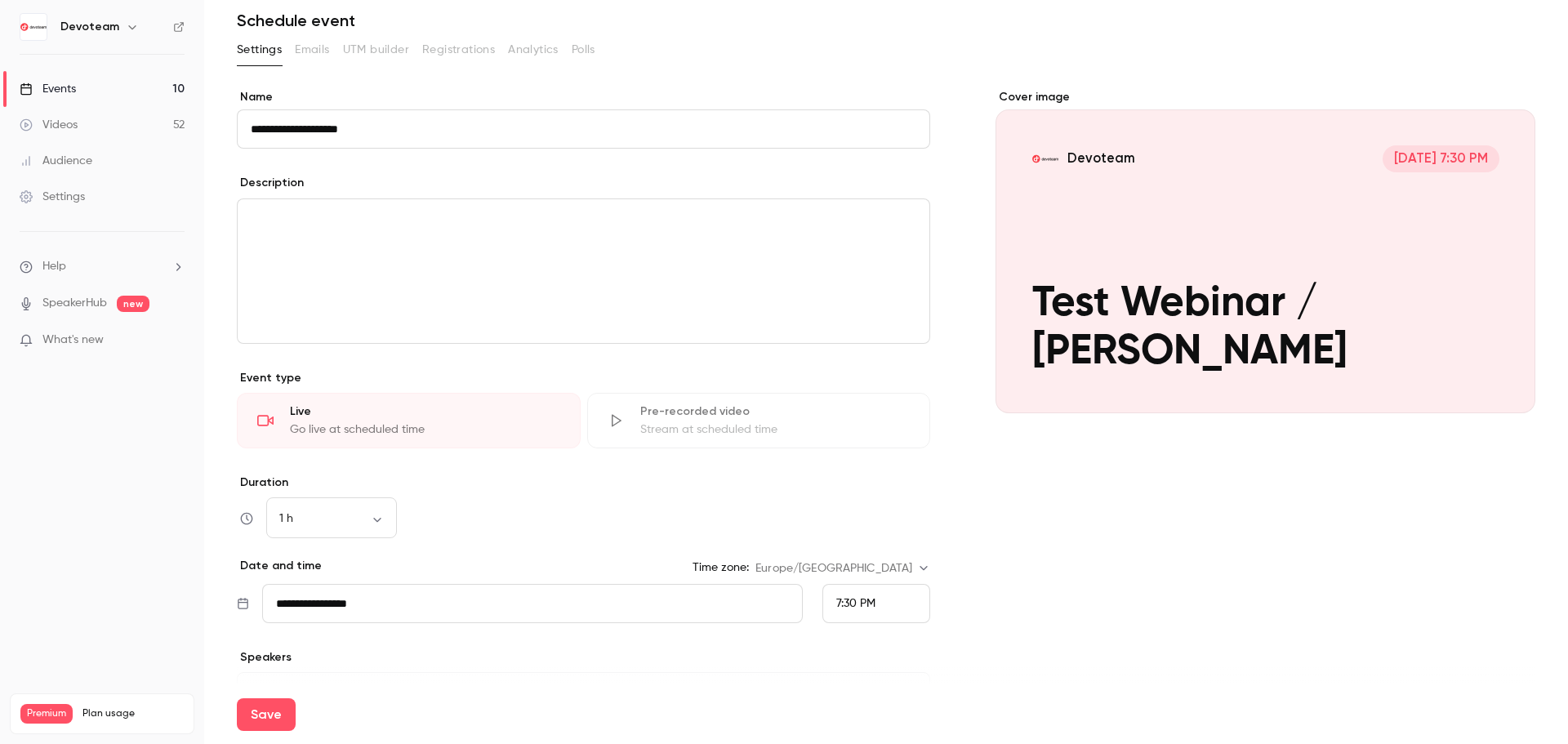
scroll to position [82, 0]
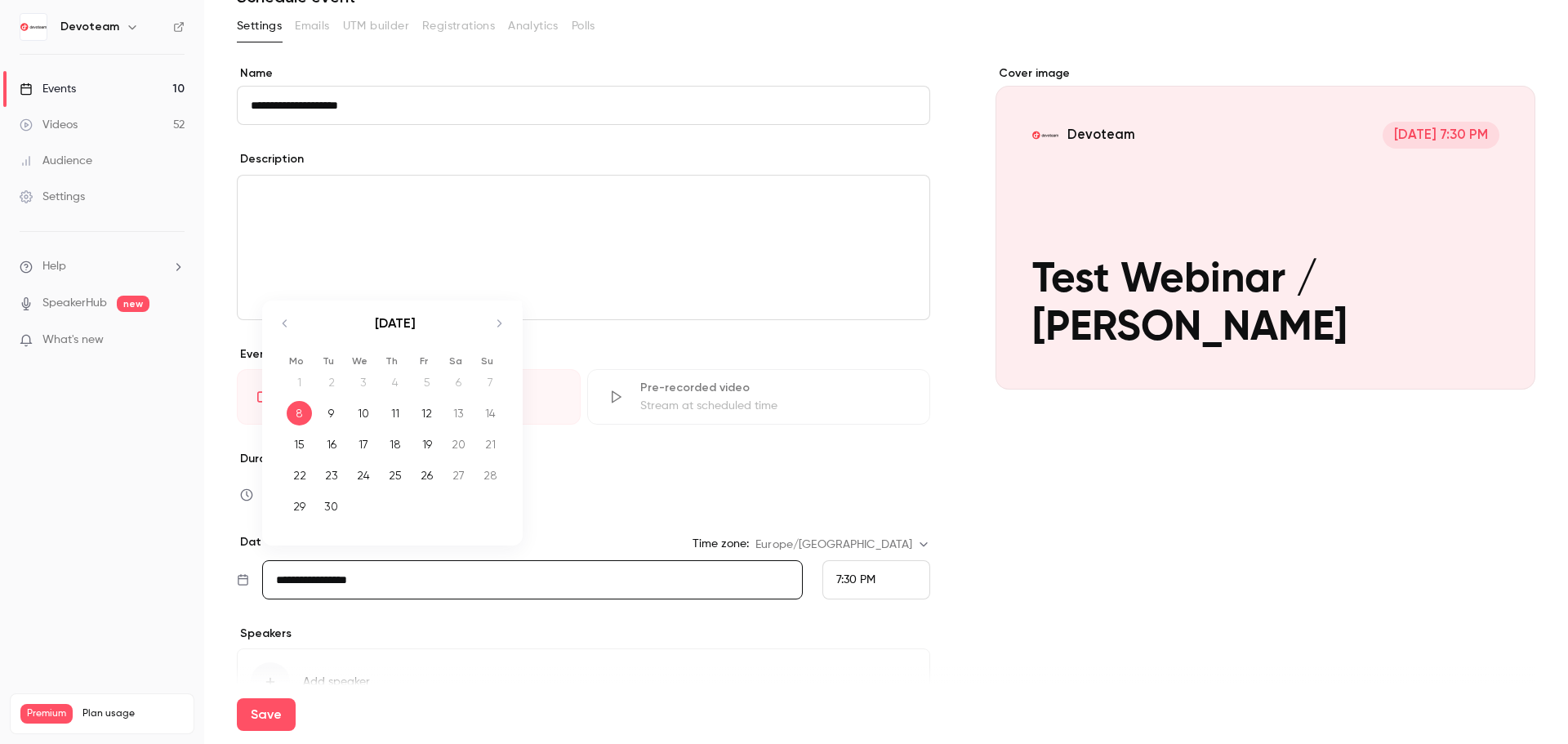
click at [620, 578] on input "**********" at bounding box center [532, 579] width 541 height 39
click at [331, 420] on div "9" at bounding box center [331, 413] width 25 height 24
type input "**********"
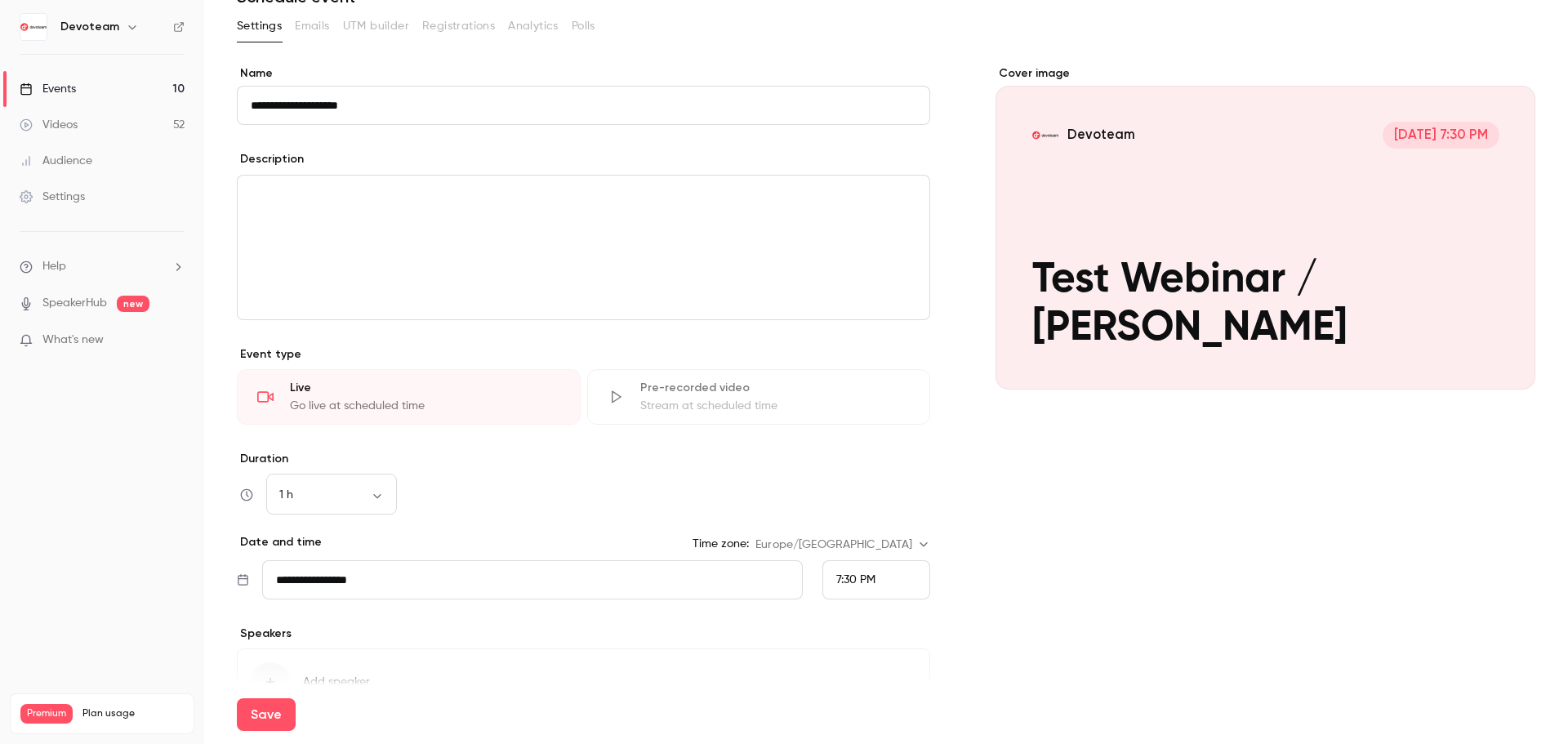
click at [840, 583] on span "7:30 PM" at bounding box center [856, 580] width 39 height 12
click at [868, 370] on span "3:30 PM" at bounding box center [850, 376] width 41 height 12
click at [620, 621] on div "**********" at bounding box center [583, 413] width 694 height 696
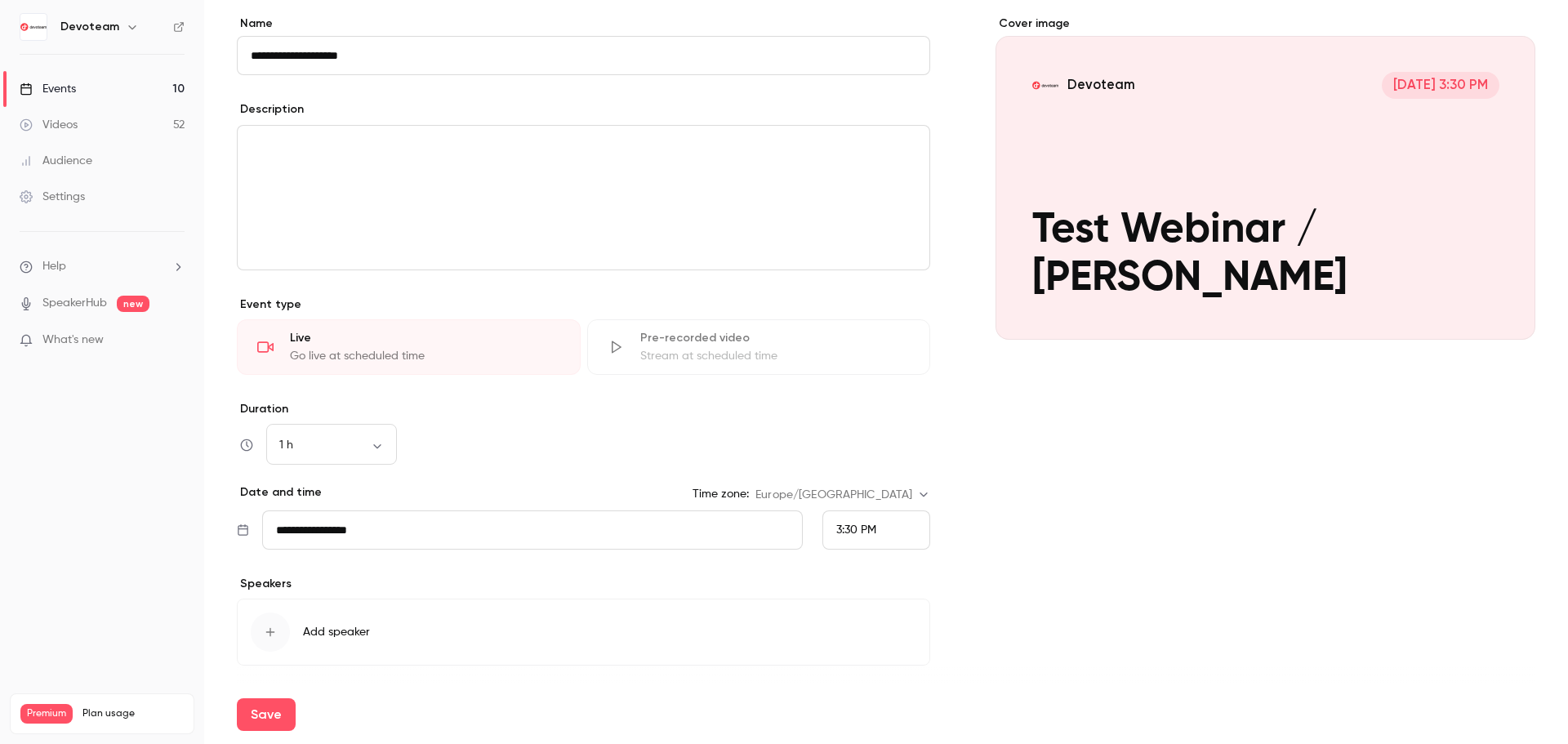
scroll to position [184, 0]
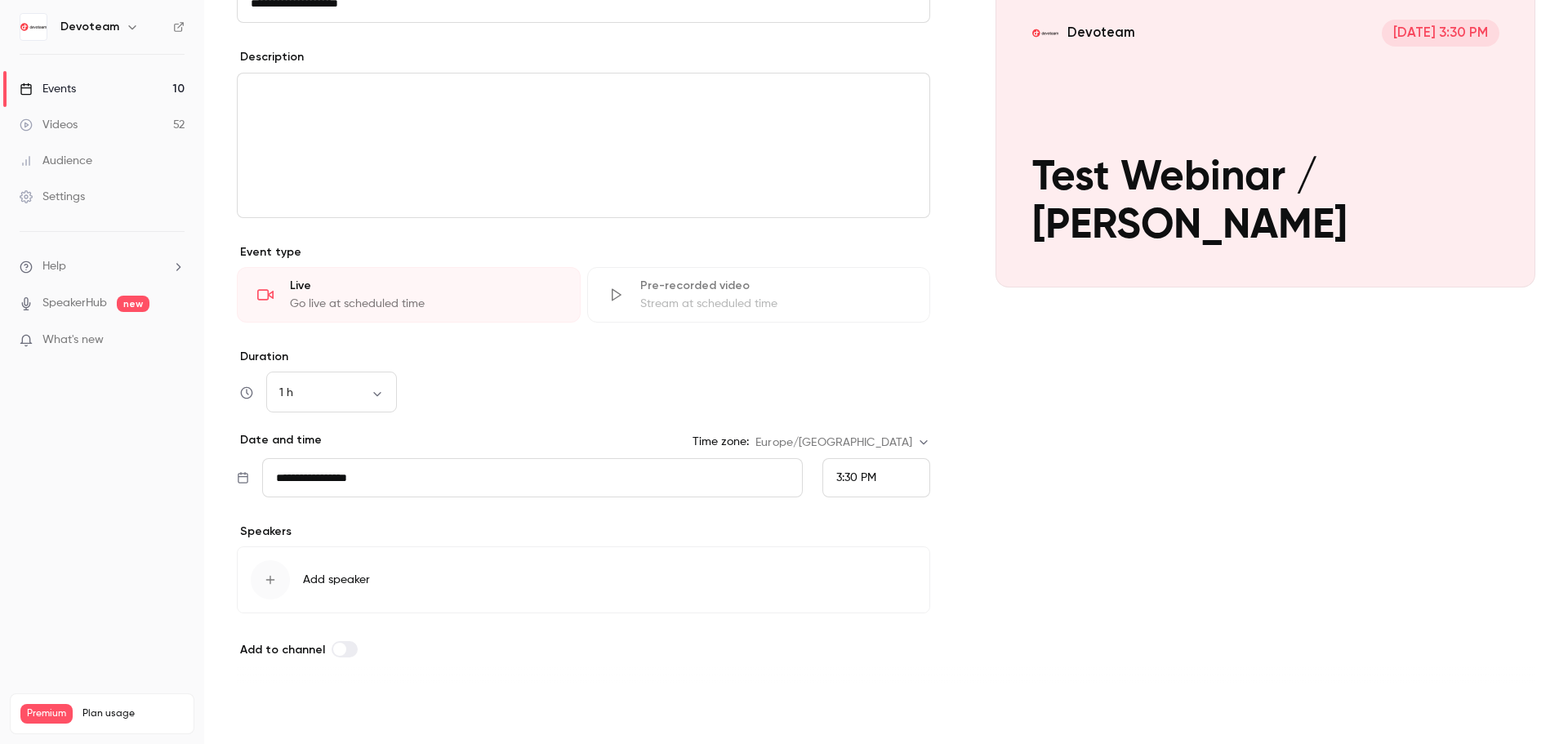
click at [280, 721] on button "Save" at bounding box center [266, 714] width 59 height 33
type input "**********"
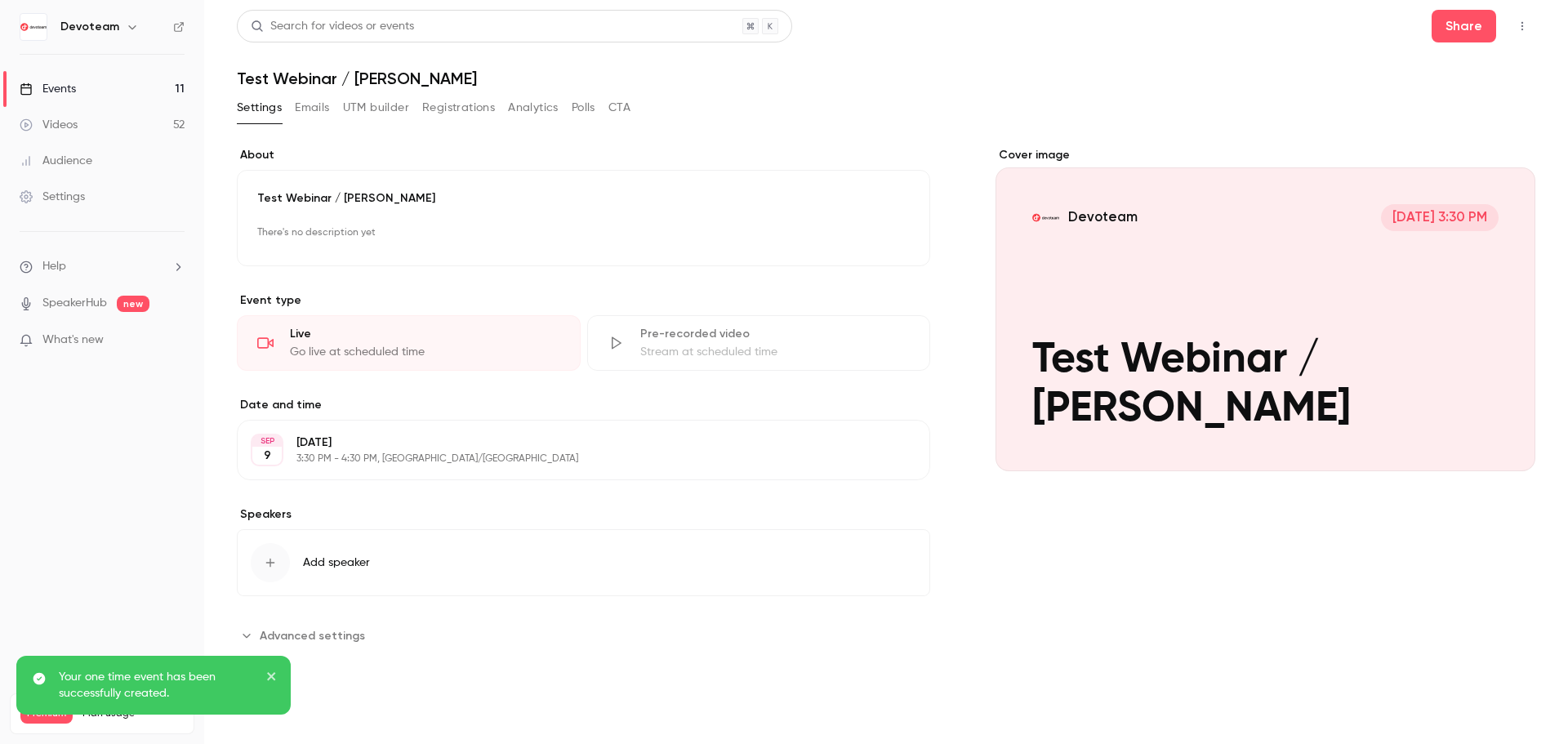
click at [439, 105] on button "Registrations" at bounding box center [458, 107] width 73 height 26
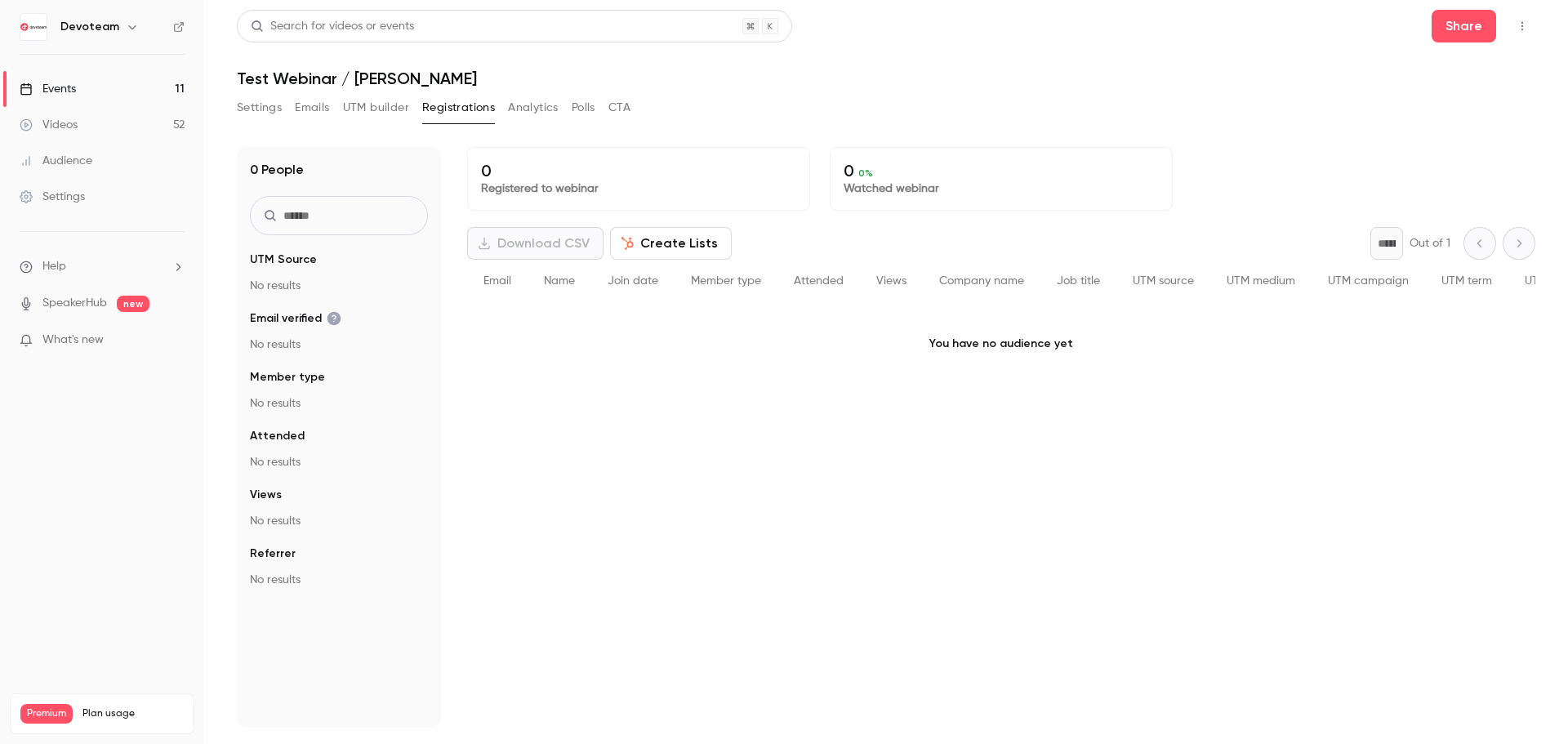
click at [1528, 19] on button "button" at bounding box center [1522, 26] width 26 height 26
click at [1330, 28] on div at bounding box center [784, 372] width 1568 height 744
click at [1487, 28] on button "Share" at bounding box center [1464, 26] width 64 height 33
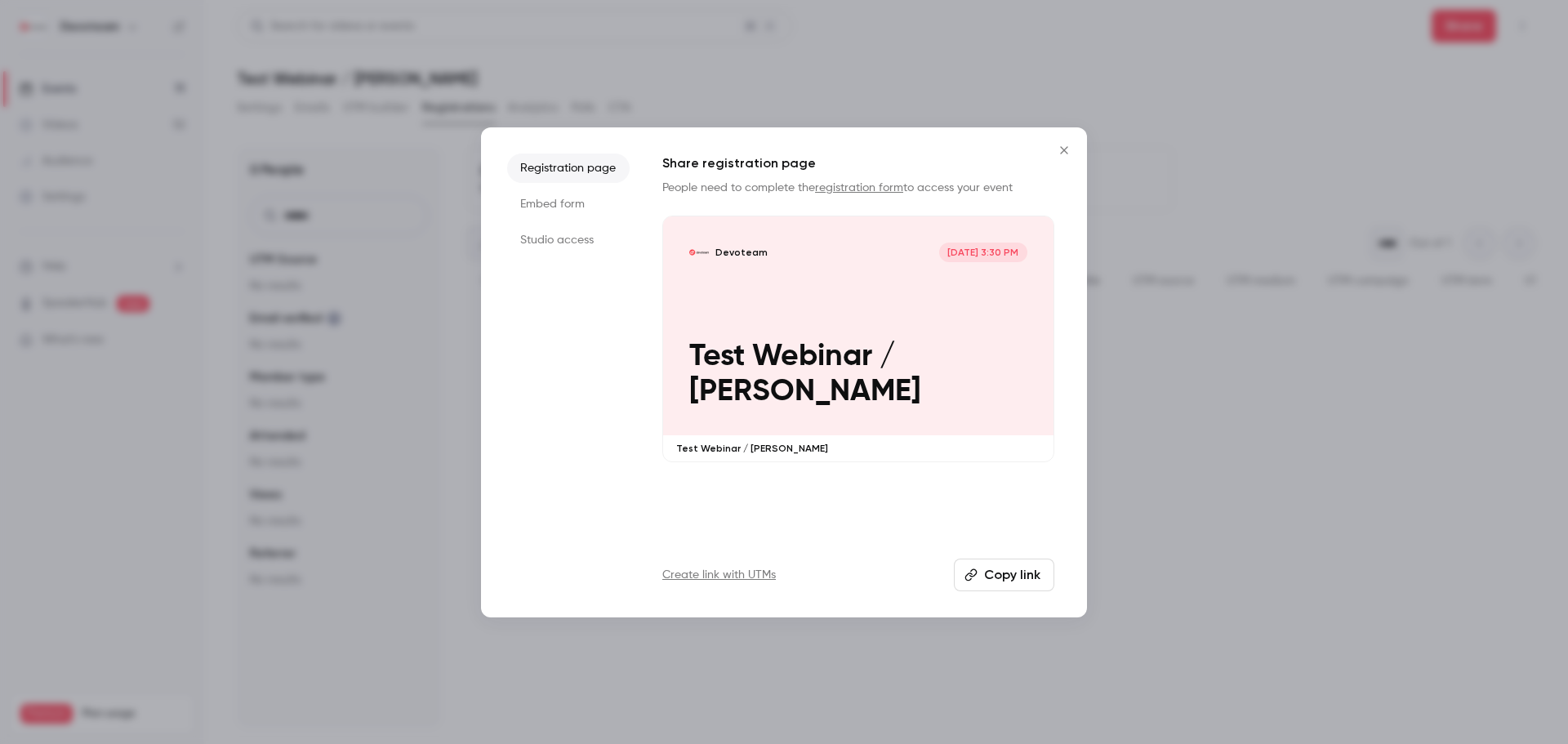
click at [995, 576] on button "Copy link" at bounding box center [1004, 574] width 100 height 33
click at [1064, 150] on icon "Close" at bounding box center [1063, 150] width 8 height 8
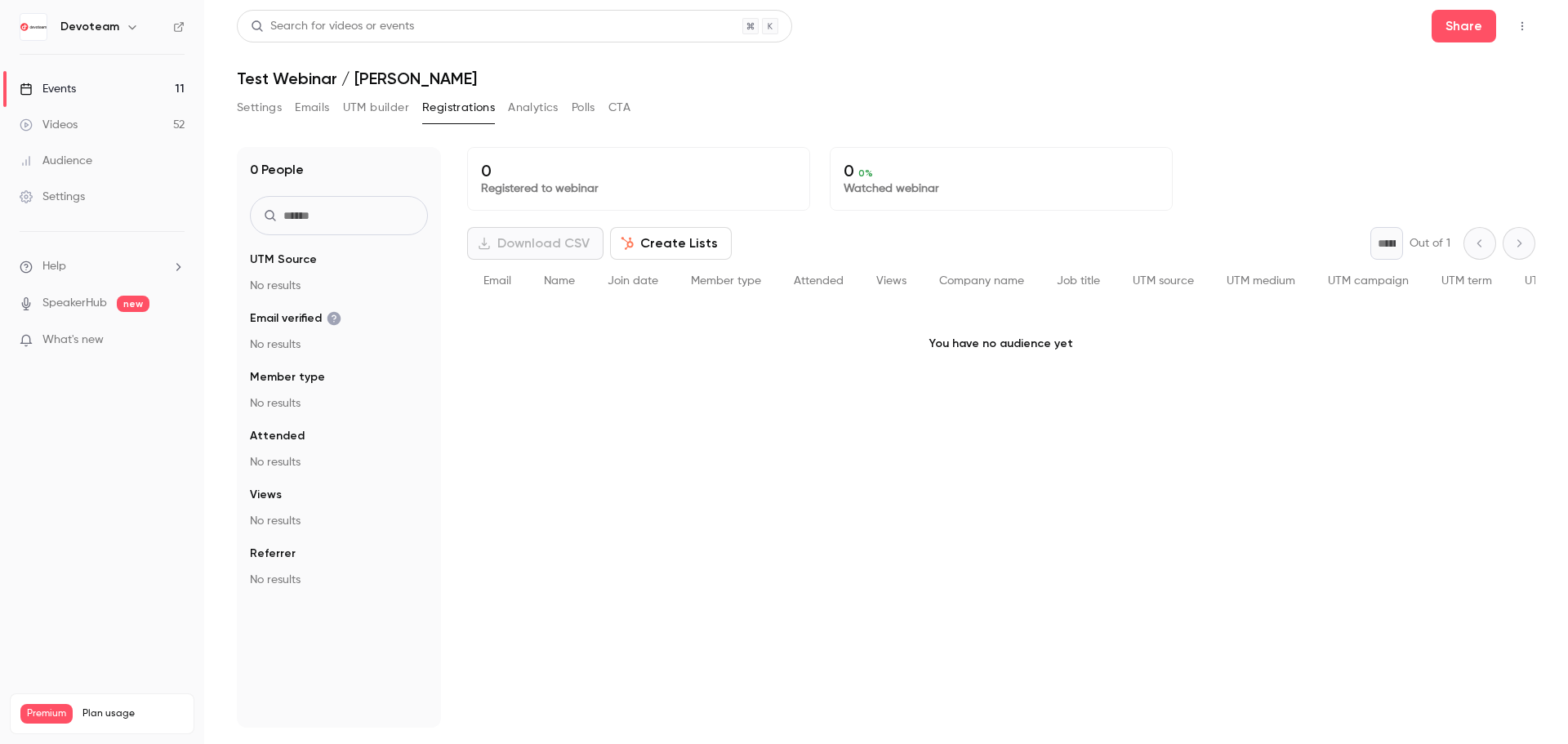
click at [270, 112] on button "Settings" at bounding box center [259, 107] width 45 height 26
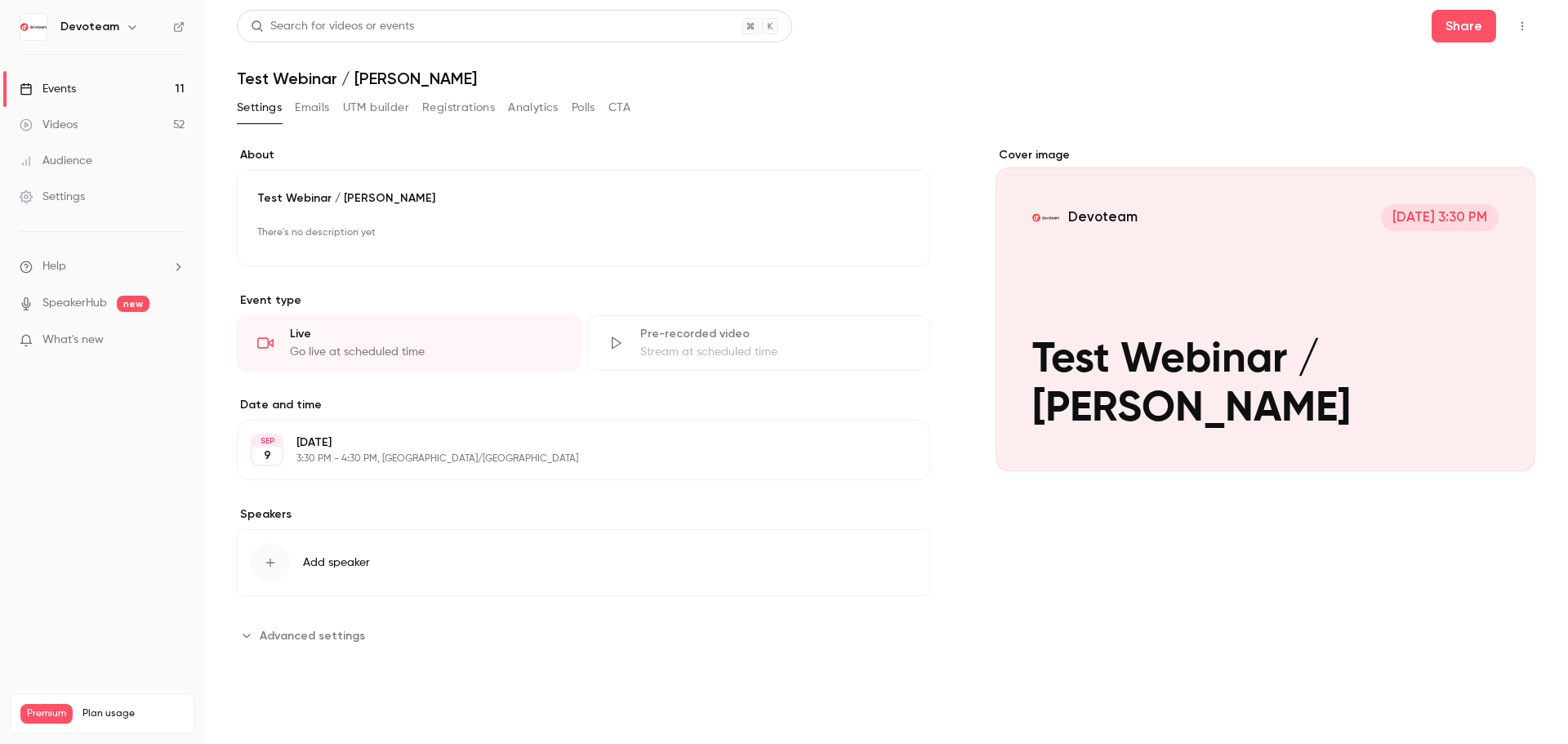
drag, startPoint x: 64, startPoint y: 94, endPoint x: 74, endPoint y: 97, distance: 10.4
click at [64, 94] on div "Events" at bounding box center [47, 89] width 56 height 17
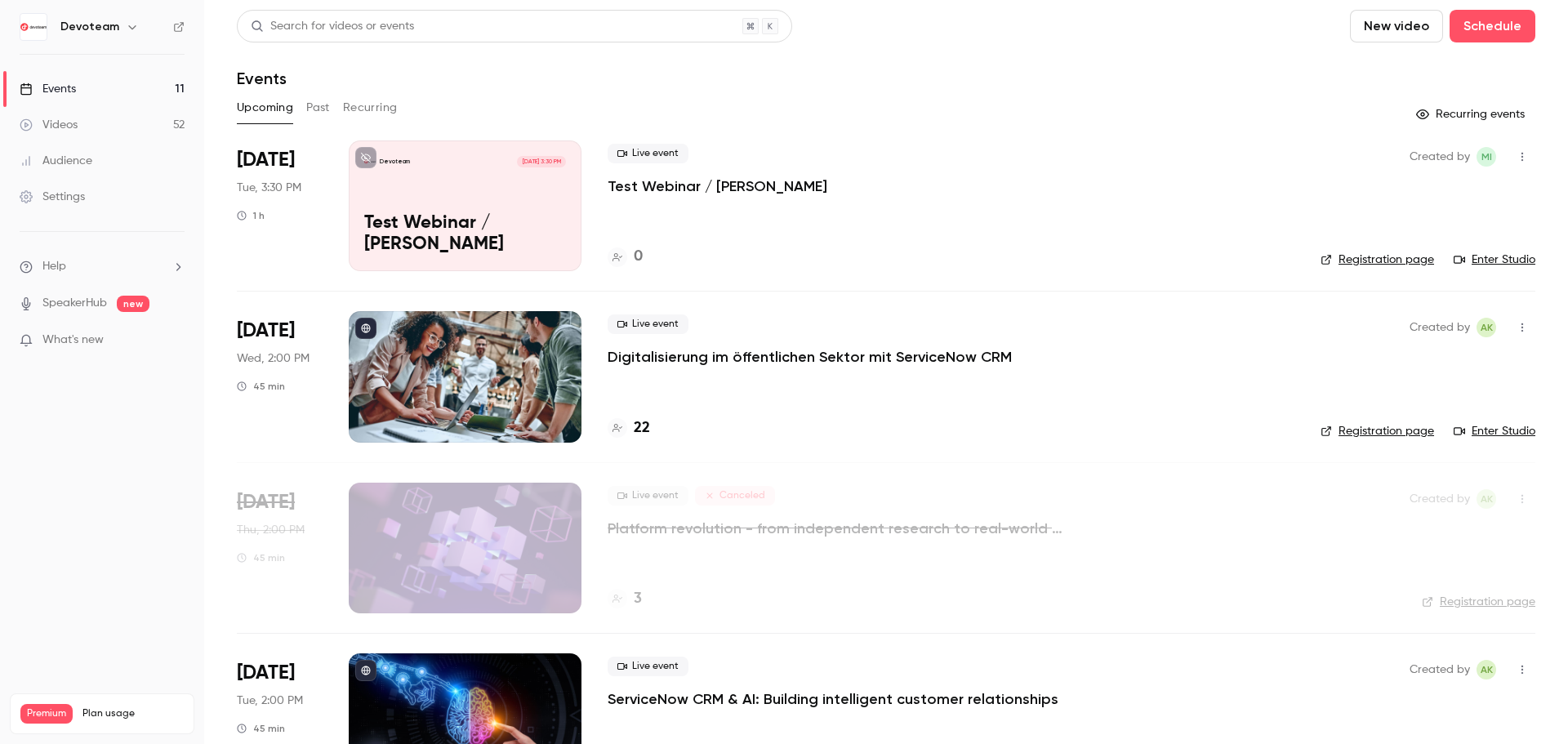
click at [494, 213] on div "Devoteam [DATE] 3:30 PM Test Webinar / [PERSON_NAME]" at bounding box center [465, 206] width 232 height 130
click at [1459, 265] on link "Enter Studio" at bounding box center [1494, 260] width 82 height 17
click at [80, 117] on link "Videos 52" at bounding box center [102, 125] width 204 height 36
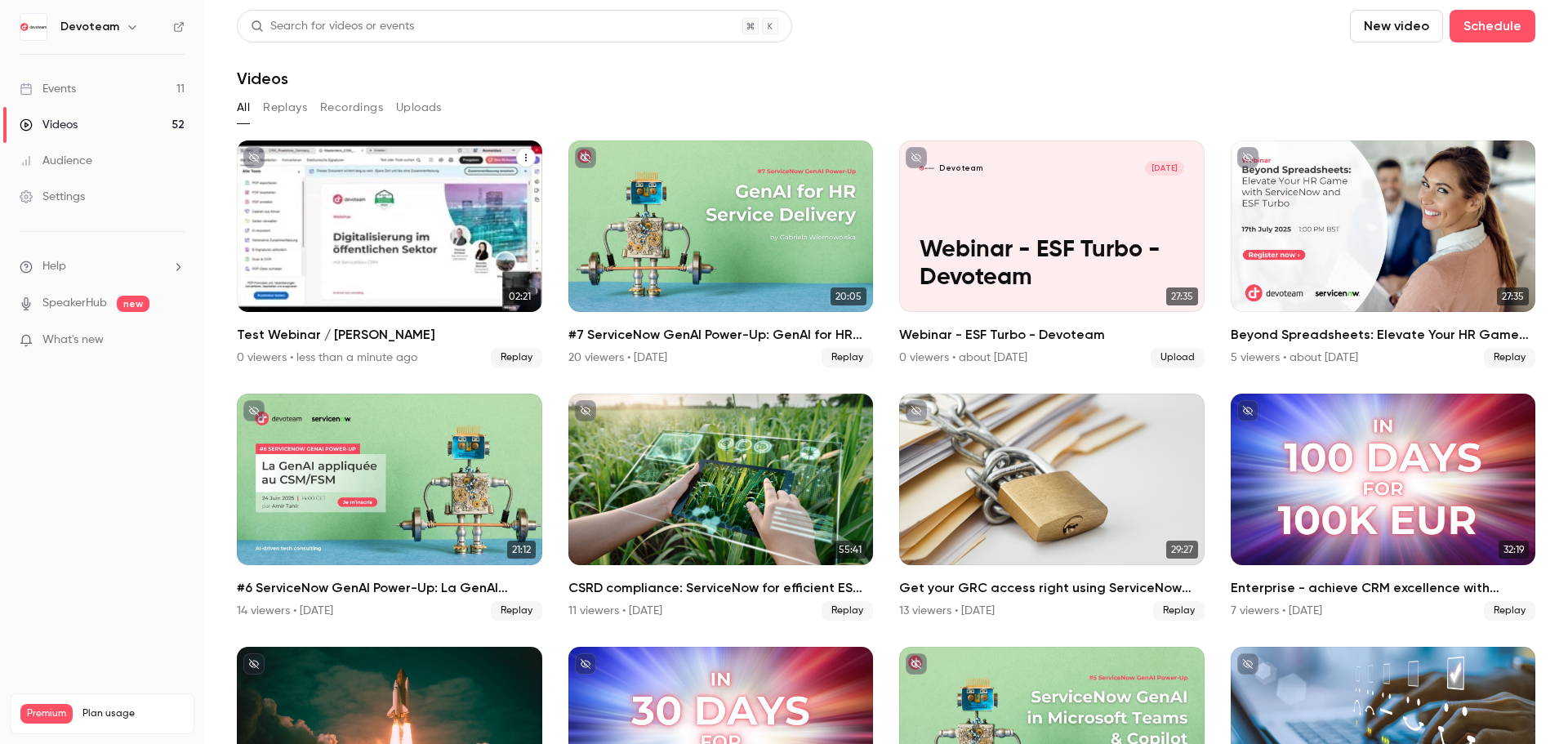
click at [396, 220] on div "Devoteam [DATE] Test Webinar / [PERSON_NAME]" at bounding box center [389, 226] width 305 height 171
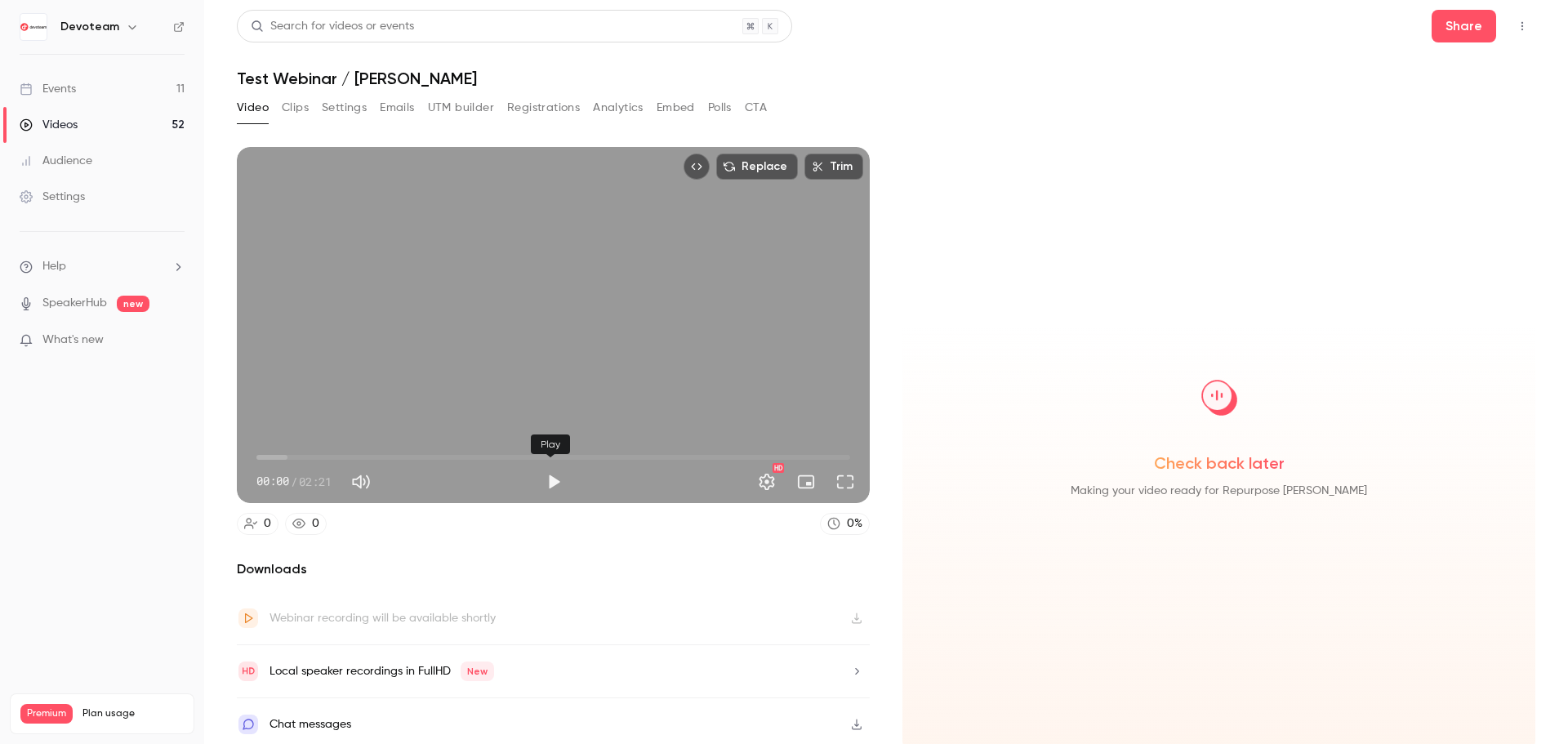
click at [540, 478] on button "Play" at bounding box center [553, 482] width 33 height 33
click at [292, 451] on span "00:08" at bounding box center [553, 457] width 593 height 26
click at [311, 451] on span "00:08" at bounding box center [553, 457] width 593 height 26
click at [395, 451] on span "00:33" at bounding box center [553, 457] width 593 height 26
click at [435, 452] on span "00:33" at bounding box center [553, 457] width 593 height 26
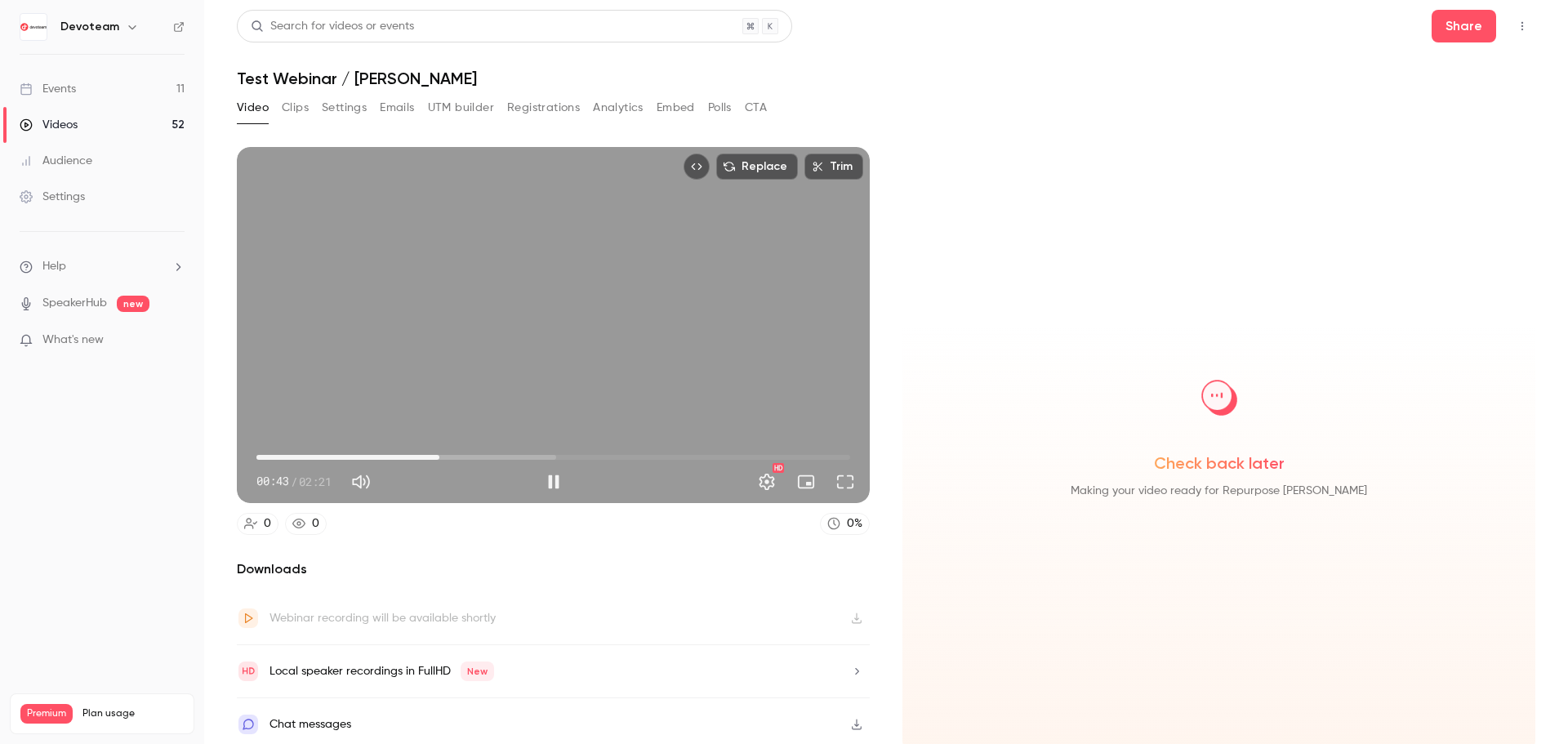
click at [488, 455] on span "00:43" at bounding box center [553, 457] width 593 height 26
click at [547, 454] on span "01:09" at bounding box center [553, 457] width 593 height 26
click at [581, 451] on span "01:17" at bounding box center [553, 457] width 593 height 26
click at [604, 454] on span "01:18" at bounding box center [553, 457] width 593 height 26
click at [628, 452] on span "01:29" at bounding box center [553, 457] width 593 height 26
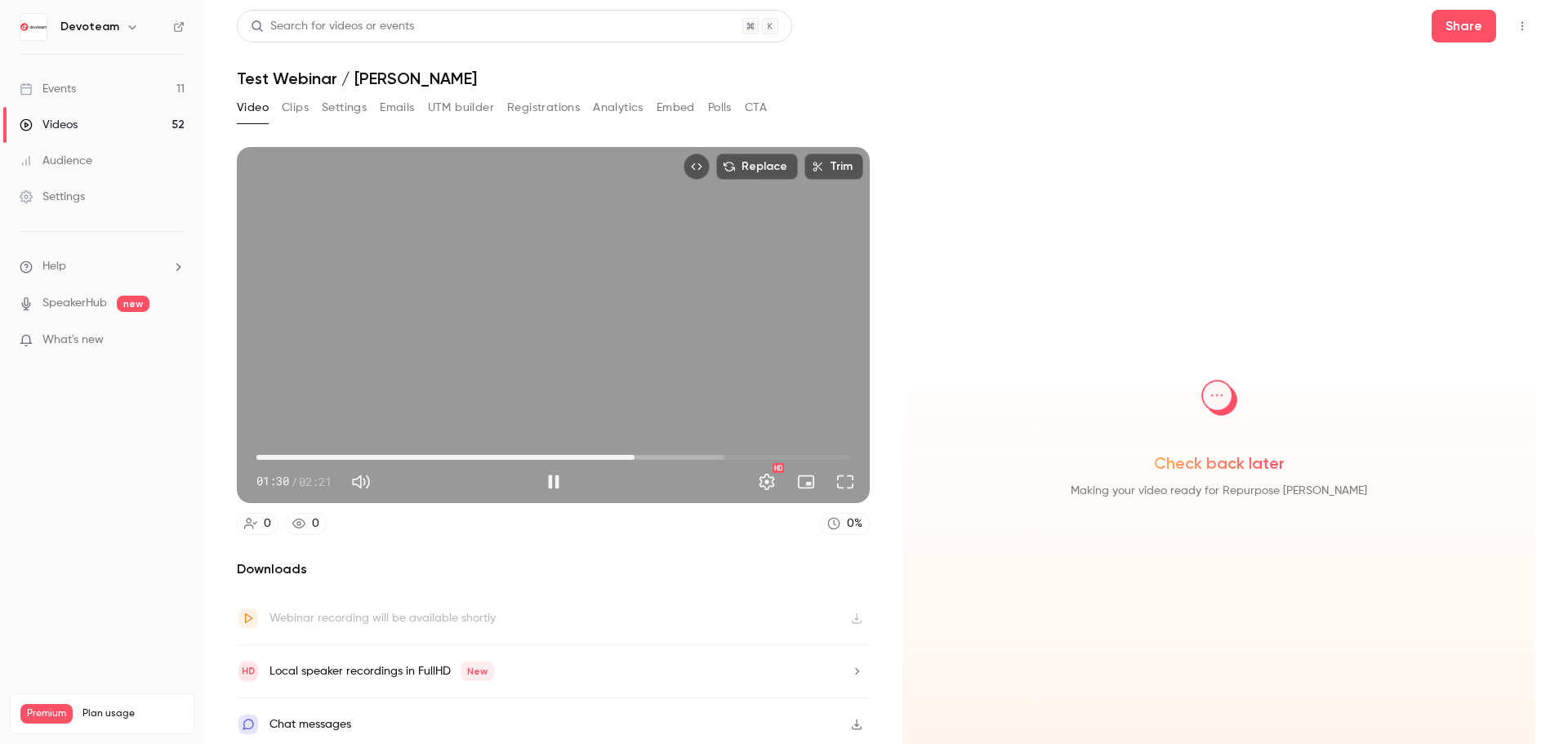
click at [653, 450] on span "01:30" at bounding box center [553, 457] width 593 height 26
click at [690, 450] on span "01:36" at bounding box center [553, 457] width 593 height 26
click at [716, 450] on span "01:44" at bounding box center [553, 457] width 593 height 26
click at [732, 451] on span "01:51" at bounding box center [553, 457] width 593 height 26
click at [747, 453] on span "01:54" at bounding box center [553, 457] width 593 height 26
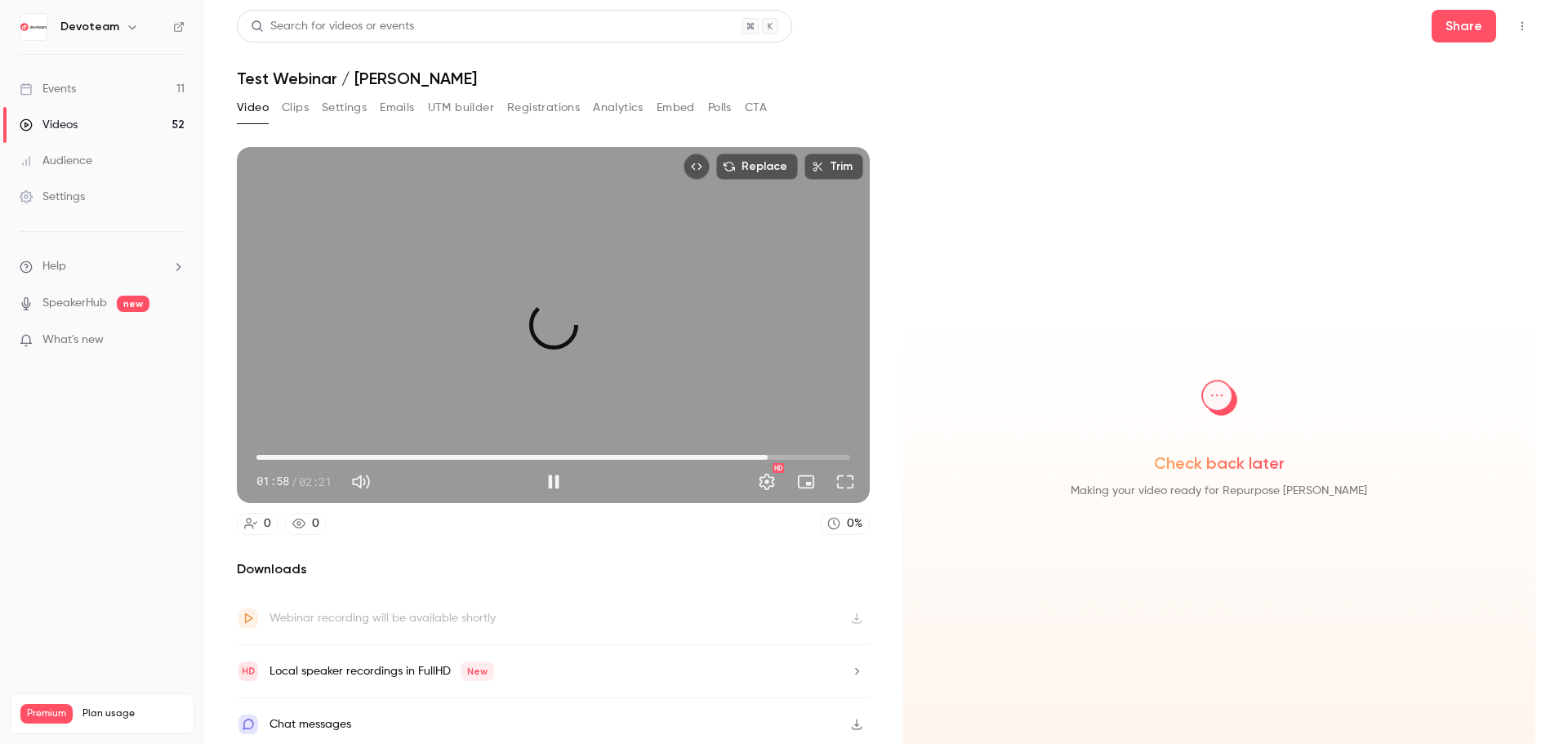
click at [763, 455] on span "02:01" at bounding box center [553, 457] width 593 height 26
click at [782, 456] on span "02:02" at bounding box center [553, 457] width 593 height 26
click at [803, 456] on span "02:07" at bounding box center [553, 457] width 593 height 26
click at [819, 455] on span "02:12" at bounding box center [553, 457] width 593 height 26
click at [832, 455] on span "02:15" at bounding box center [553, 457] width 593 height 26
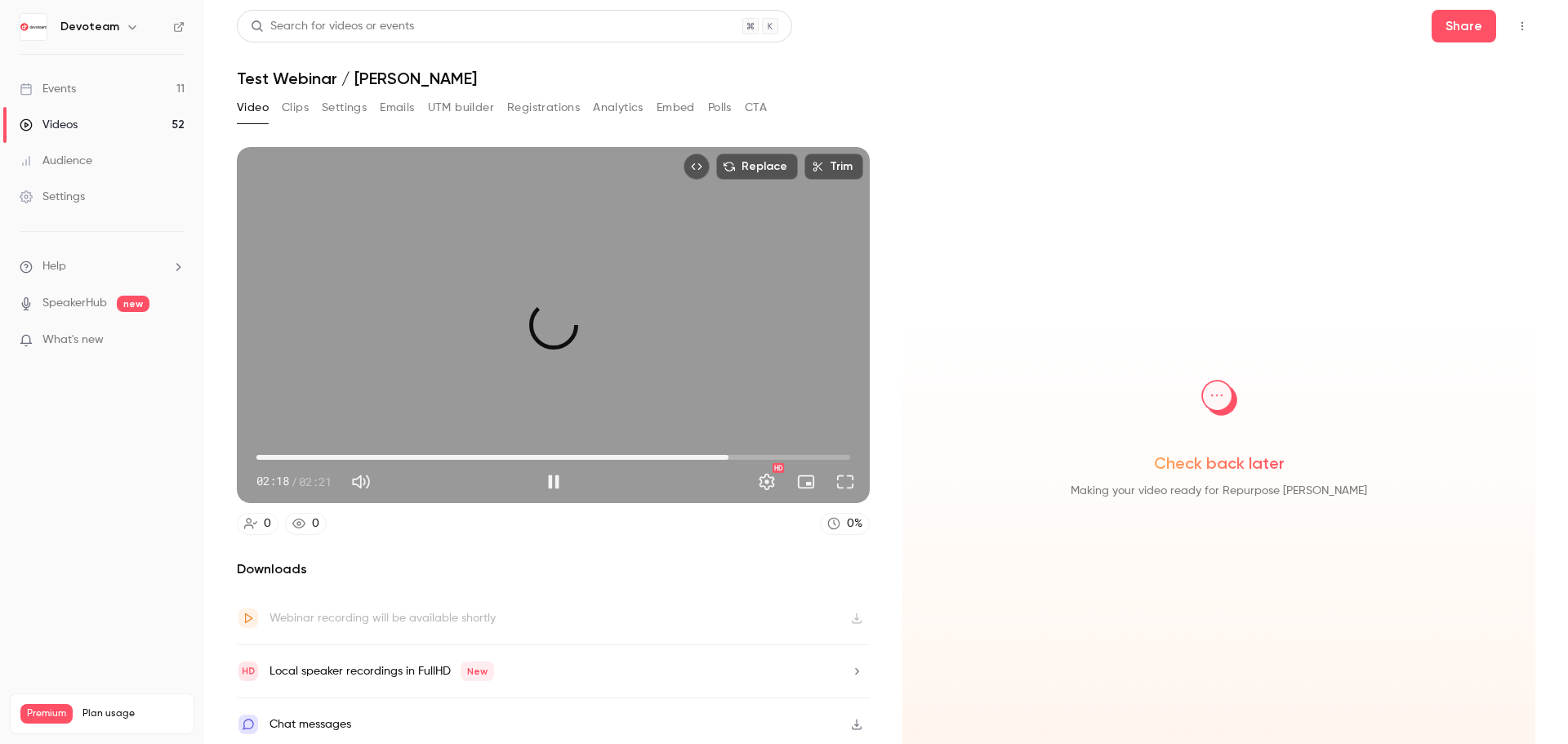
click at [724, 447] on span "01:52" at bounding box center [553, 457] width 593 height 26
click at [687, 453] on span "01:52" at bounding box center [553, 457] width 593 height 26
click at [663, 450] on span "01:43" at bounding box center [553, 457] width 593 height 26
click at [620, 452] on span "01:27" at bounding box center [553, 457] width 593 height 26
click at [575, 454] on span "01:16" at bounding box center [553, 457] width 593 height 26
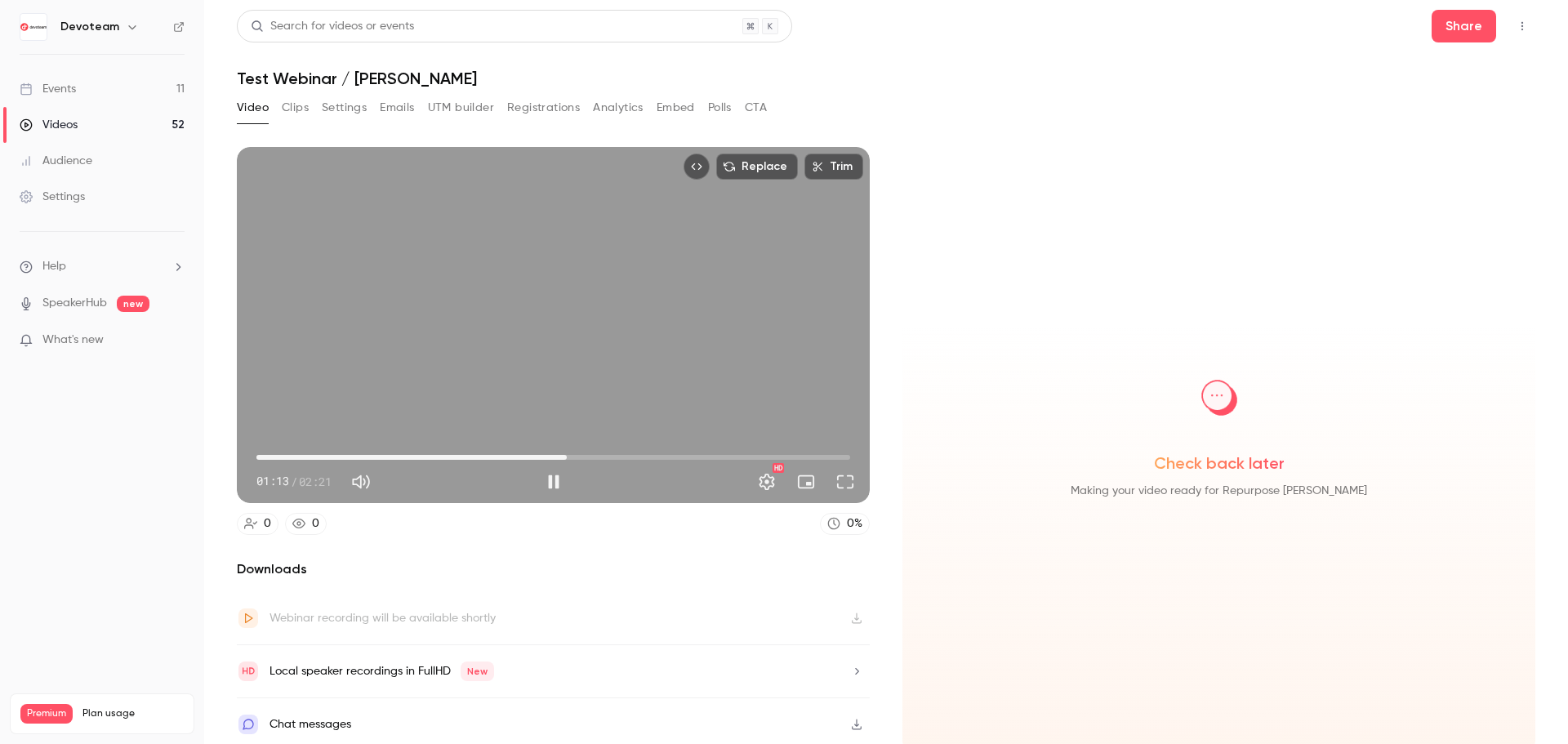
click at [563, 451] on span "01:13" at bounding box center [553, 457] width 593 height 26
click at [525, 449] on span "01:04" at bounding box center [553, 457] width 593 height 26
click at [483, 455] on span "01:05" at bounding box center [553, 457] width 593 height 26
click at [469, 454] on span "00:51" at bounding box center [553, 457] width 593 height 26
click at [443, 453] on span "00:51" at bounding box center [553, 457] width 593 height 26
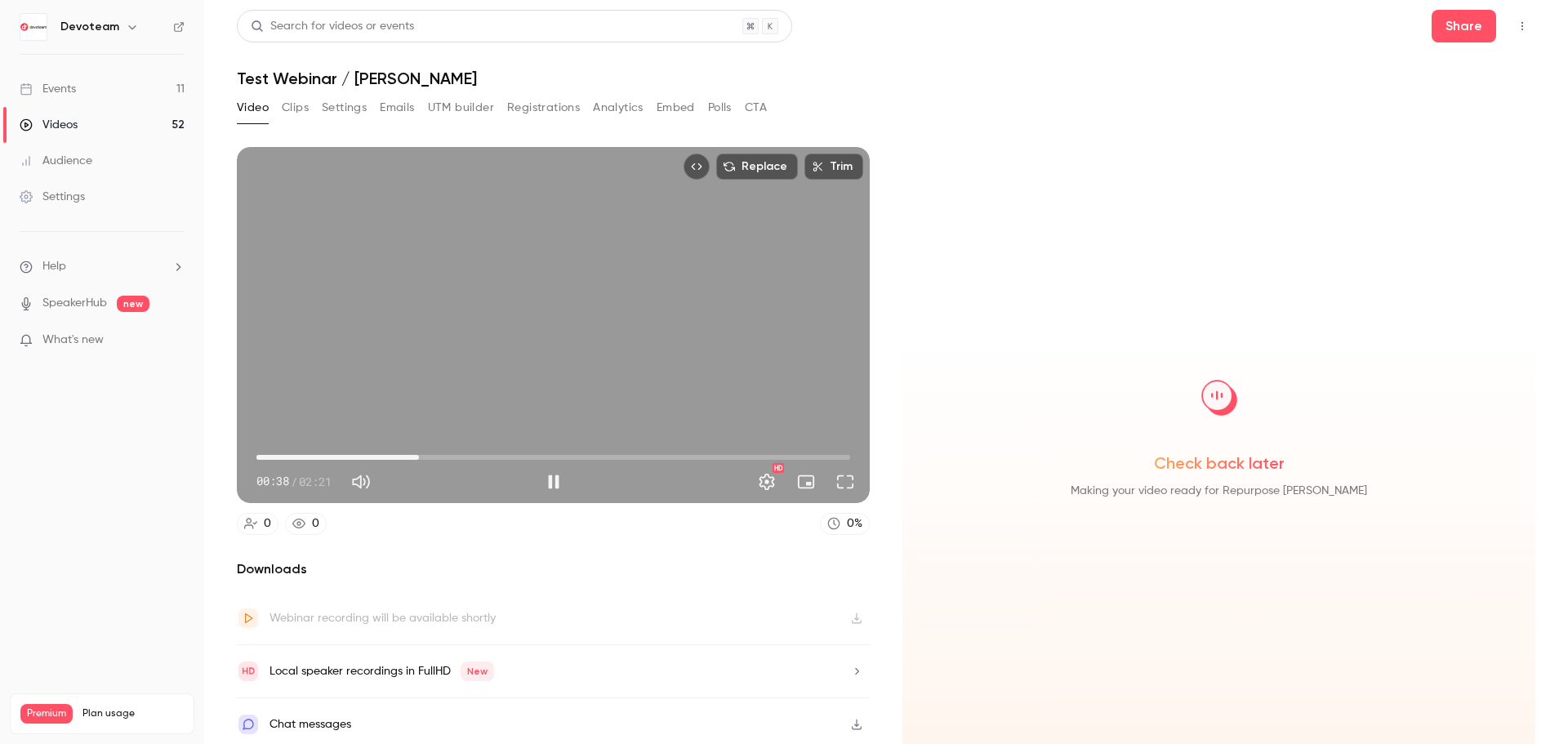
click at [417, 452] on span "00:38" at bounding box center [553, 457] width 593 height 26
click at [389, 452] on span "00:32" at bounding box center [553, 457] width 593 height 26
click at [349, 453] on span "00:22" at bounding box center [553, 457] width 593 height 26
click at [525, 454] on span "00:22" at bounding box center [553, 457] width 593 height 26
click at [575, 450] on span "01:16" at bounding box center [553, 457] width 593 height 26
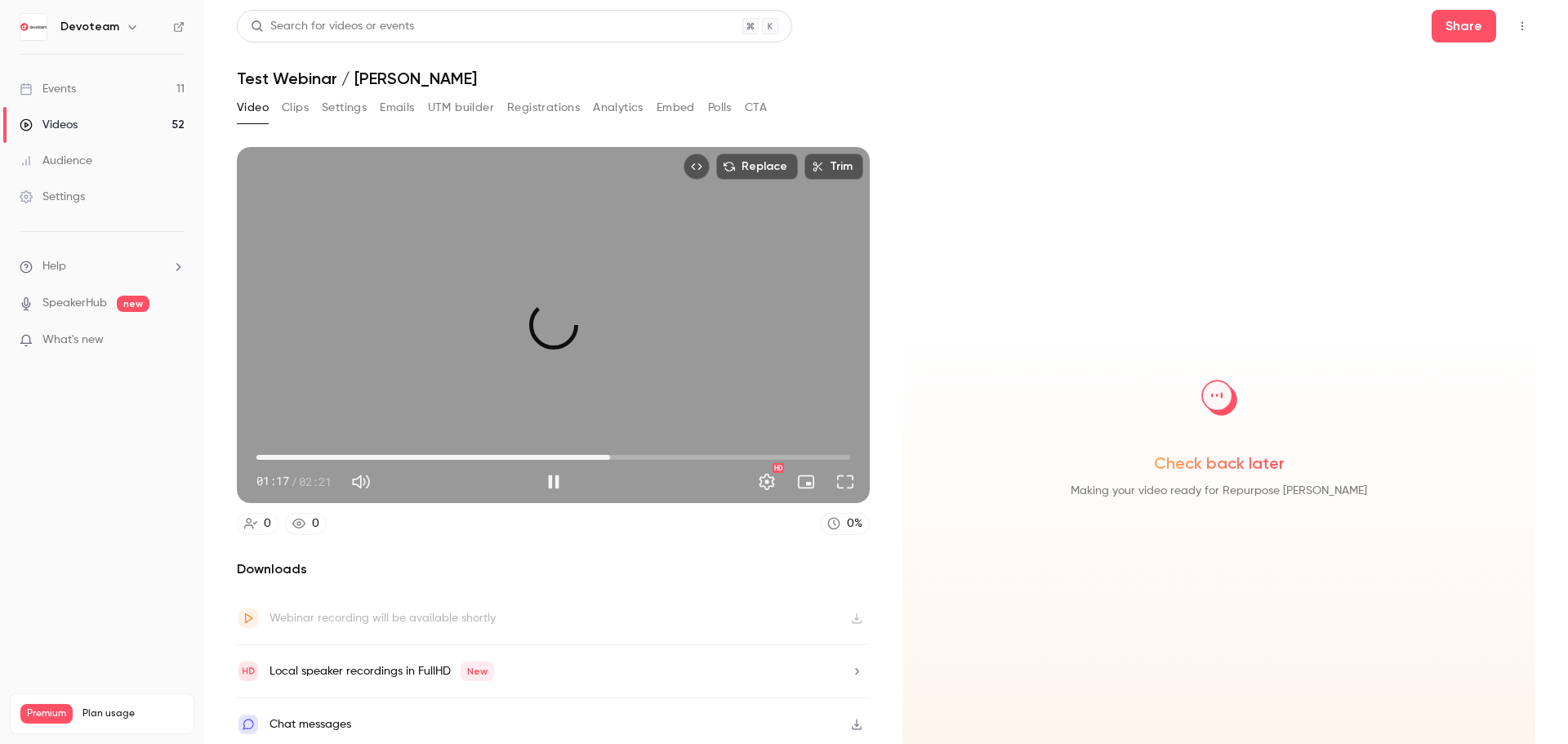
click at [606, 449] on span "01:24" at bounding box center [553, 457] width 593 height 26
drag, startPoint x: 602, startPoint y: 454, endPoint x: 740, endPoint y: 451, distance: 138.0
click at [745, 455] on span "01:56" at bounding box center [747, 457] width 5 height 5
click at [769, 448] on span "01:57" at bounding box center [553, 457] width 593 height 26
click at [787, 454] on span "02:07" at bounding box center [553, 457] width 593 height 26
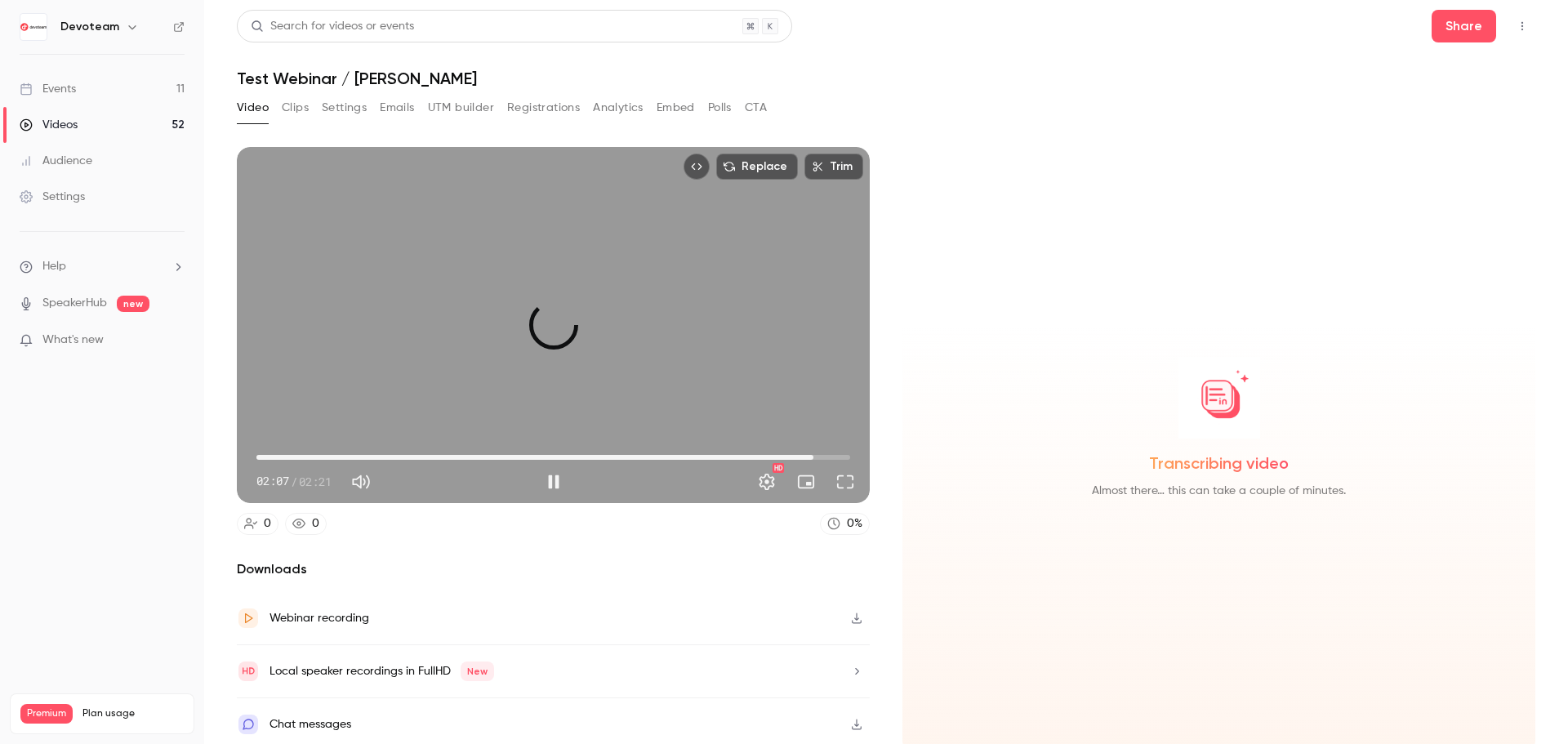
click at [807, 456] on span "02:12" at bounding box center [553, 457] width 593 height 26
click at [825, 456] on span "02:16" at bounding box center [553, 457] width 593 height 26
click at [838, 456] on span "02:19" at bounding box center [841, 457] width 5 height 5
click at [846, 456] on span "02:20" at bounding box center [848, 457] width 5 height 5
drag, startPoint x: 846, startPoint y: 450, endPoint x: 612, endPoint y: 442, distance: 234.1
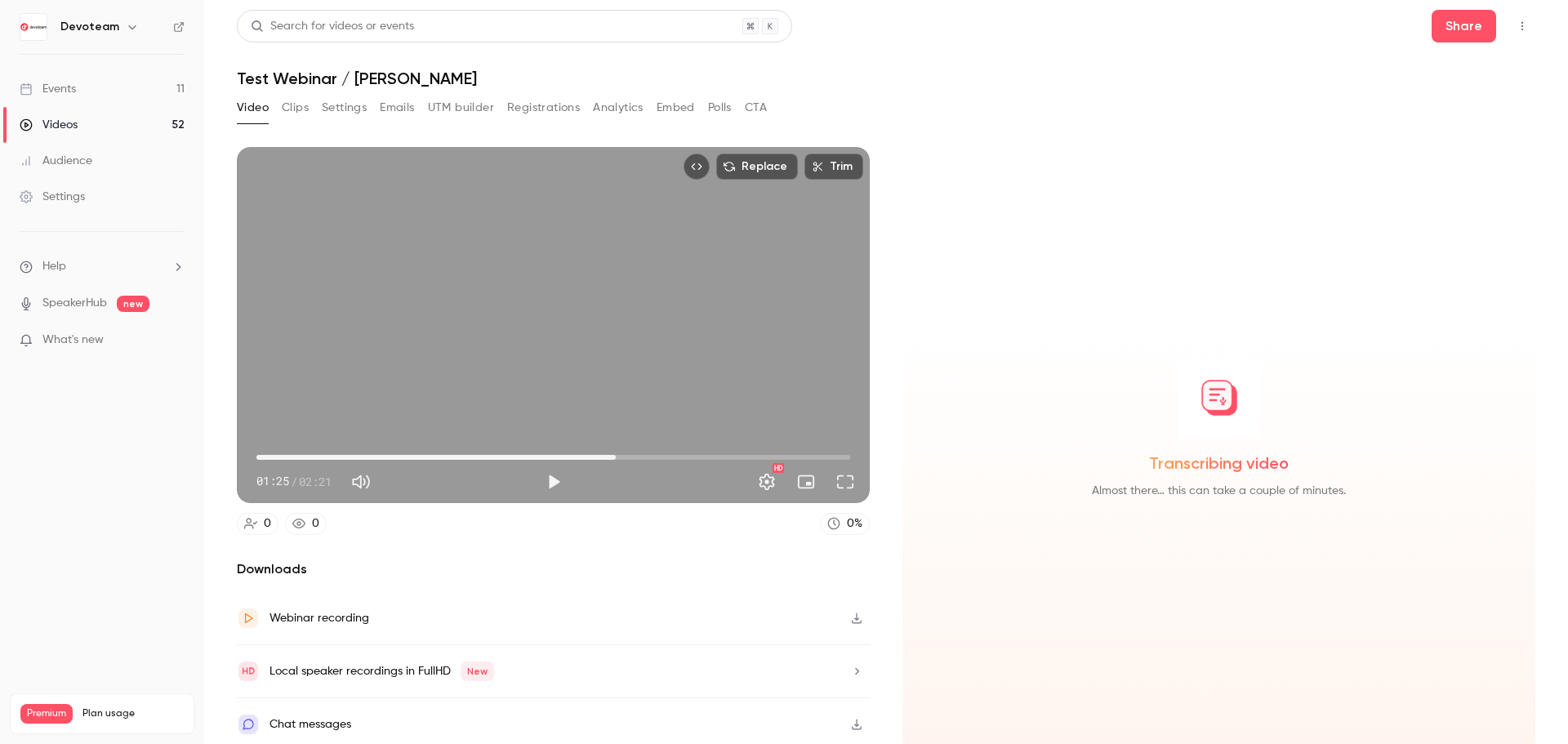
click at [613, 455] on span "01:25" at bounding box center [616, 457] width 5 height 5
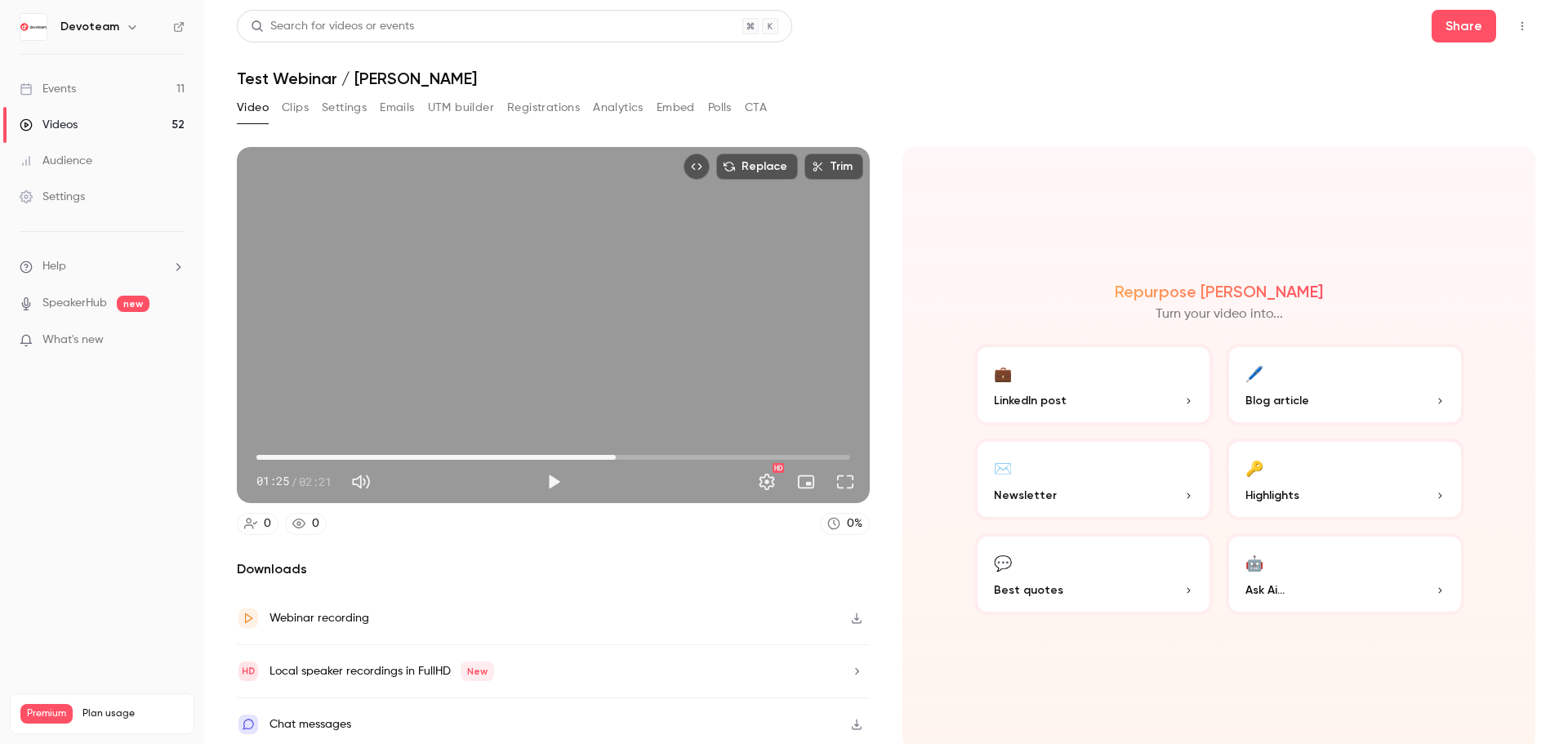
click at [625, 456] on span "01:25" at bounding box center [553, 457] width 593 height 26
click at [634, 456] on span "01:31" at bounding box center [553, 457] width 593 height 26
click at [647, 456] on span "01:31" at bounding box center [553, 457] width 593 height 26
click at [661, 456] on span "01:33" at bounding box center [553, 457] width 593 height 26
click at [671, 456] on span "01:39" at bounding box center [553, 457] width 593 height 26
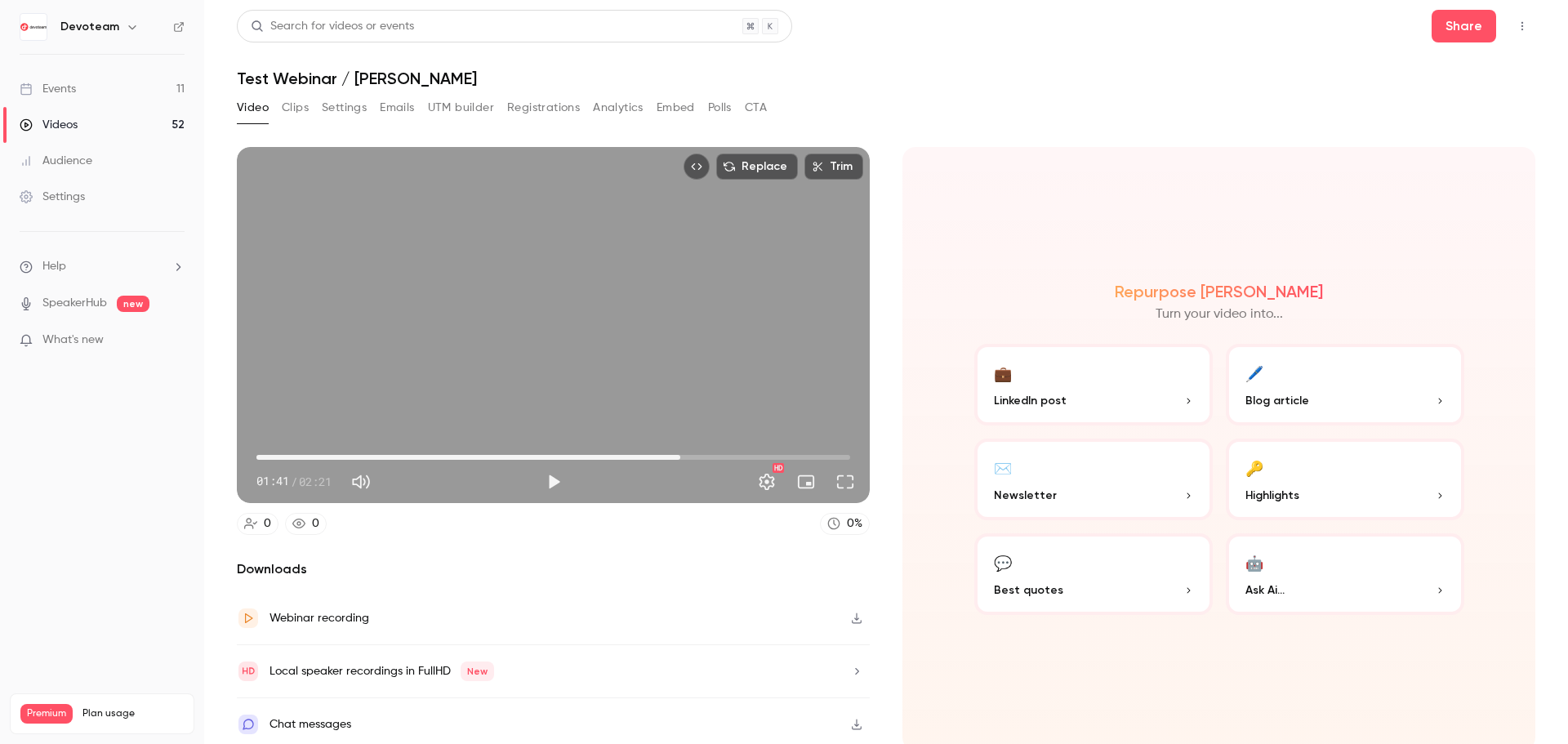
click at [678, 455] on span "01:41" at bounding box center [680, 457] width 5 height 5
click at [685, 455] on span "01:42" at bounding box center [687, 457] width 5 height 5
click at [690, 456] on span "01:42" at bounding box center [687, 457] width 5 height 5
type input "*****"
click at [705, 458] on span "01:47" at bounding box center [553, 457] width 593 height 26
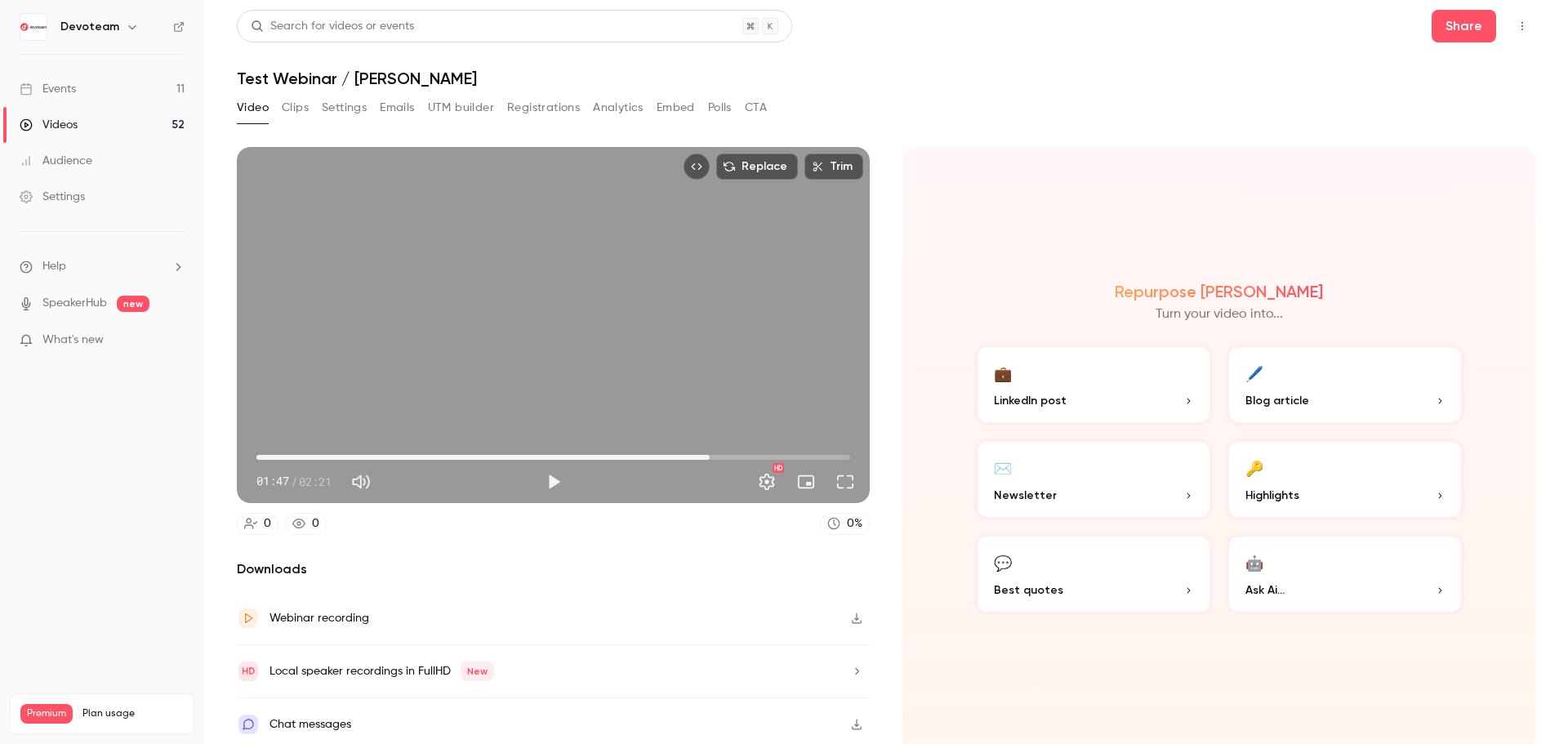
click at [1520, 29] on button "Top Bar Actions" at bounding box center [1522, 26] width 26 height 26
click at [1453, 160] on div "Delete" at bounding box center [1447, 153] width 127 height 17
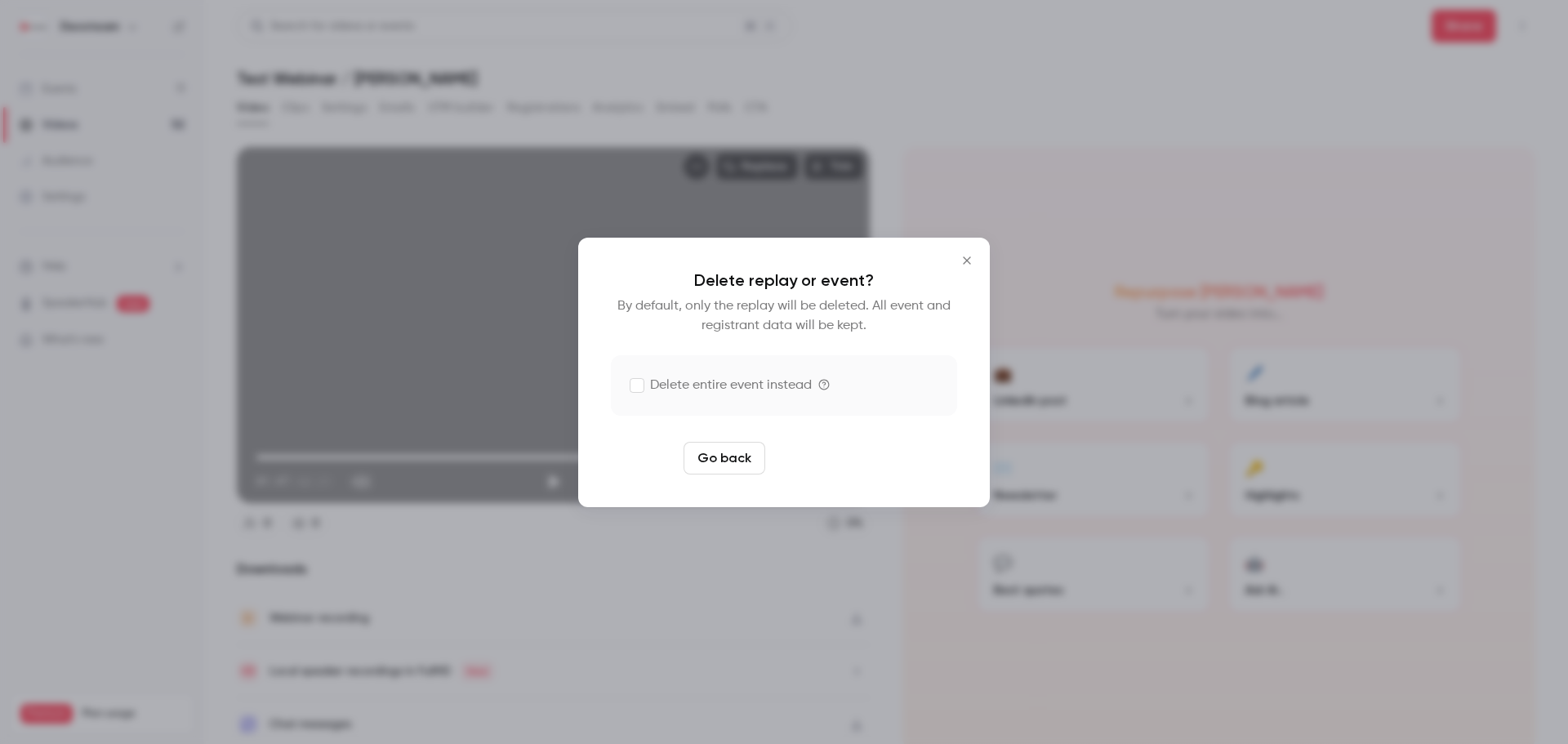
click at [813, 462] on button "Delete replay" at bounding box center [828, 458] width 114 height 33
click at [839, 456] on button "Delete replay" at bounding box center [828, 458] width 114 height 33
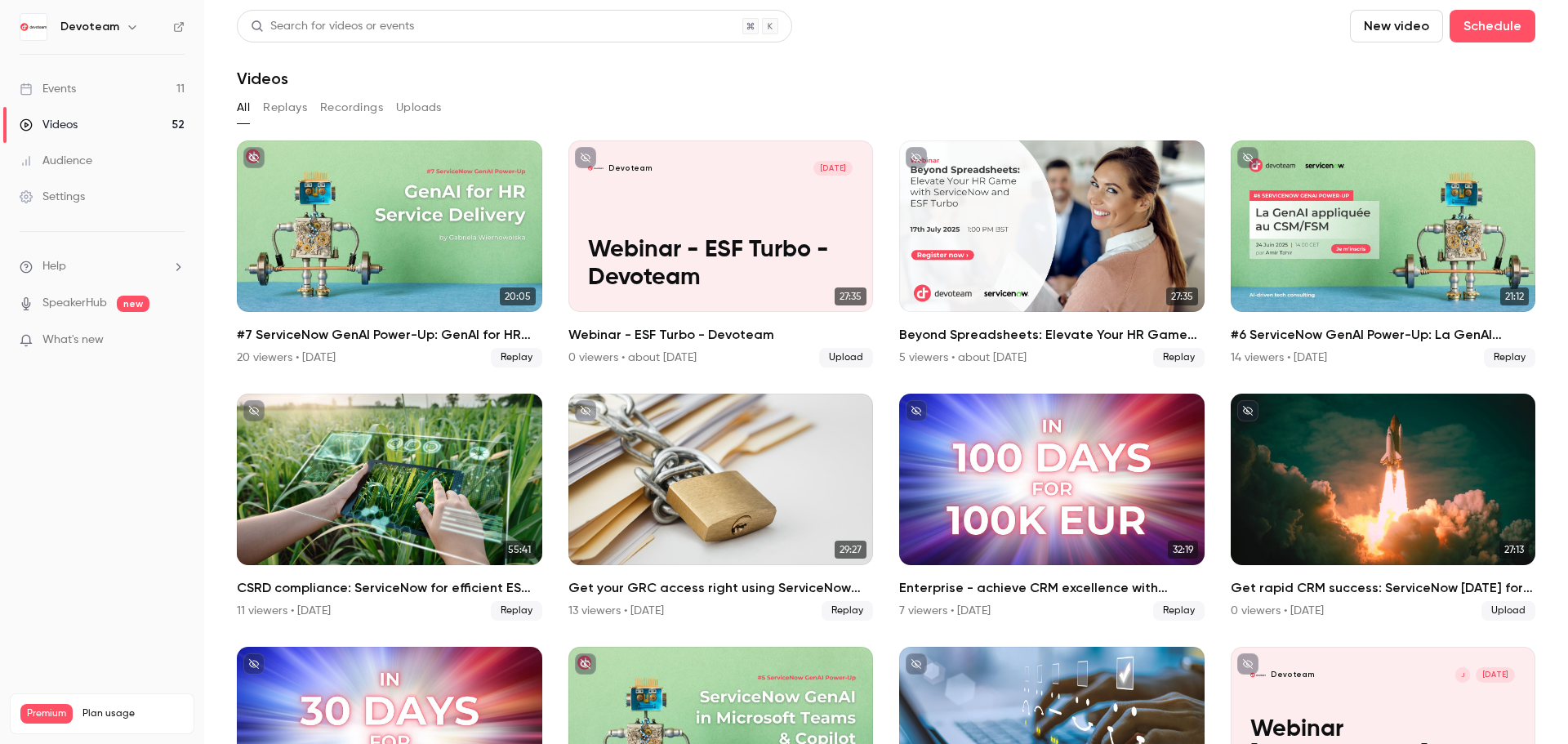
click at [101, 90] on link "Events 11" at bounding box center [102, 89] width 204 height 36
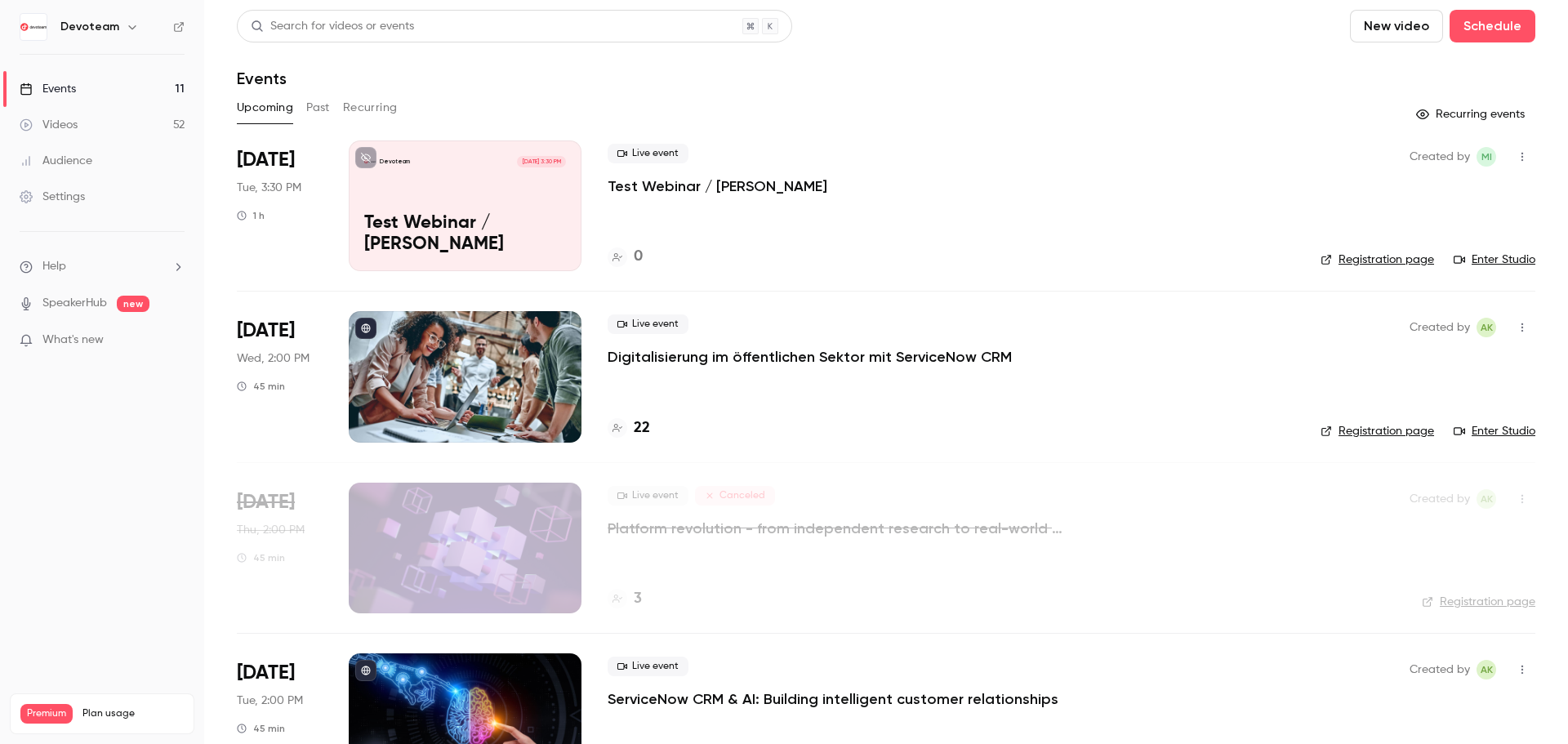
click at [1491, 262] on link "Enter Studio" at bounding box center [1494, 260] width 82 height 17
